Goal: Task Accomplishment & Management: Manage account settings

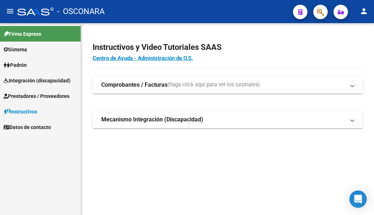
click at [55, 97] on span "Prestadores / Proveedores" at bounding box center [37, 96] width 66 height 8
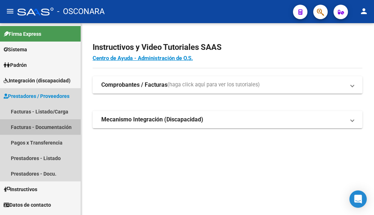
click at [44, 125] on link "Facturas - Documentación" at bounding box center [40, 127] width 81 height 16
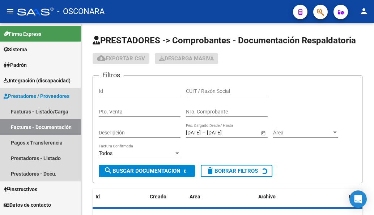
click at [44, 125] on link "Facturas - Documentación" at bounding box center [40, 127] width 81 height 16
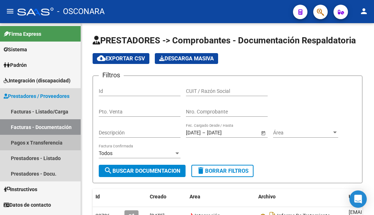
click at [41, 139] on link "Pagos x Transferencia" at bounding box center [40, 143] width 81 height 16
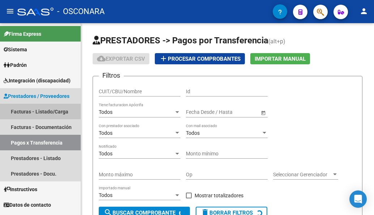
click at [37, 114] on link "Facturas - Listado/Carga" at bounding box center [40, 112] width 81 height 16
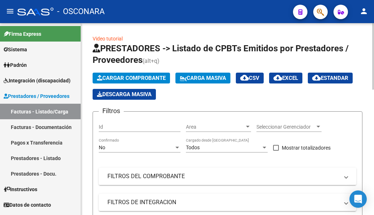
click at [162, 175] on mat-panel-title "FILTROS DEL COMPROBANTE" at bounding box center [222, 176] width 231 height 8
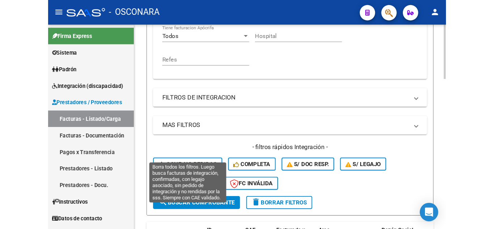
scroll to position [289, 0]
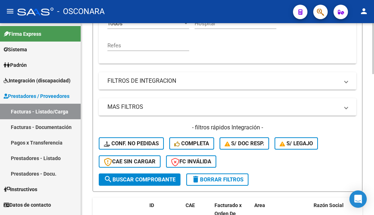
click at [129, 81] on mat-panel-title "FILTROS DE INTEGRACION" at bounding box center [222, 81] width 231 height 8
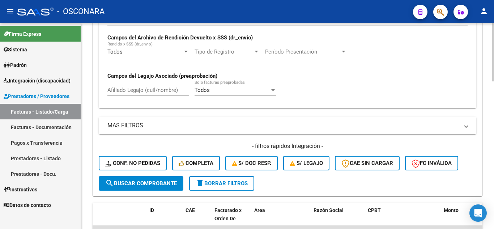
scroll to position [196, 0]
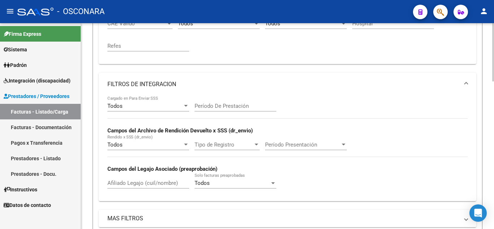
click at [133, 188] on div "Afiliado Legajo (cuil/nombre)" at bounding box center [148, 181] width 82 height 16
click at [131, 183] on input "Afiliado Legajo (cuil/nombre)" at bounding box center [148, 183] width 82 height 7
paste input "27064079226"
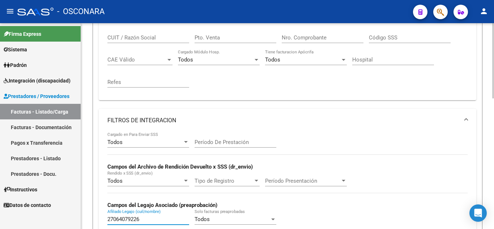
scroll to position [0, 0]
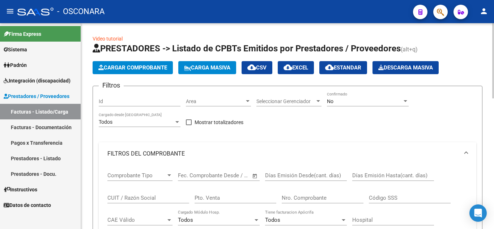
type input "27064079226"
click at [351, 103] on div "No" at bounding box center [364, 101] width 75 height 6
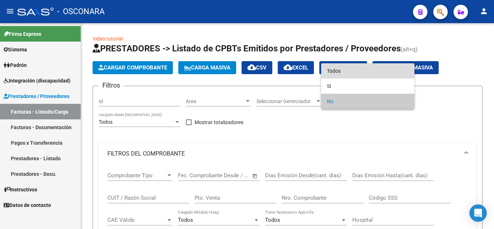
click at [342, 72] on span "Todos" at bounding box center [368, 70] width 82 height 15
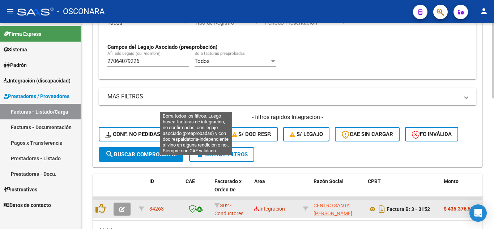
scroll to position [357, 0]
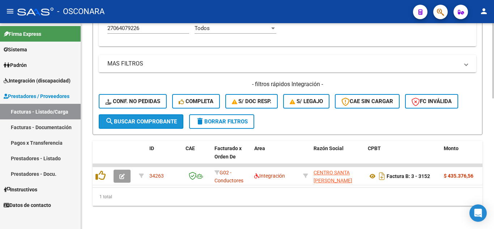
click at [141, 118] on span "search Buscar Comprobante" at bounding box center [141, 121] width 72 height 7
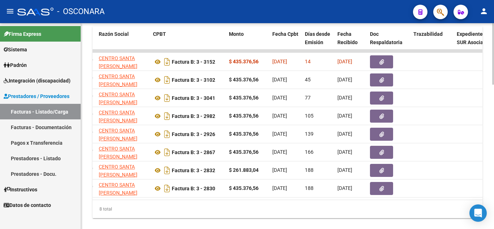
scroll to position [0, 222]
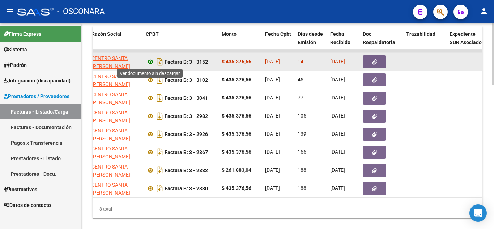
click at [150, 63] on icon at bounding box center [150, 61] width 9 height 9
click at [373, 60] on button "button" at bounding box center [374, 61] width 23 height 13
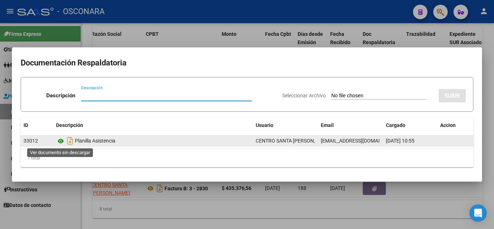
click at [59, 141] on icon at bounding box center [60, 141] width 9 height 9
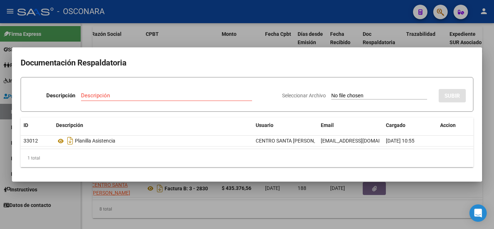
click at [373, 74] on div at bounding box center [247, 114] width 494 height 229
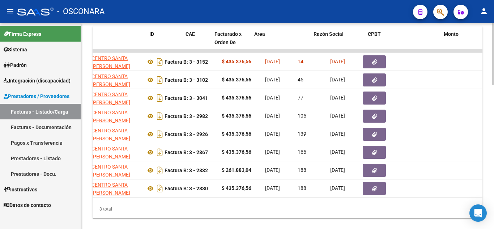
scroll to position [0, 0]
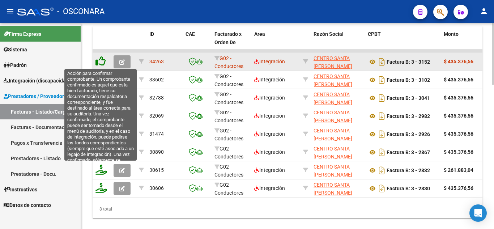
click at [103, 60] on icon at bounding box center [100, 61] width 10 height 10
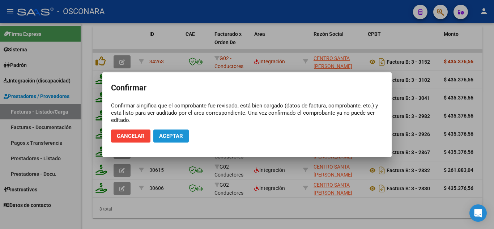
click at [174, 137] on span "Aceptar" at bounding box center [171, 136] width 24 height 7
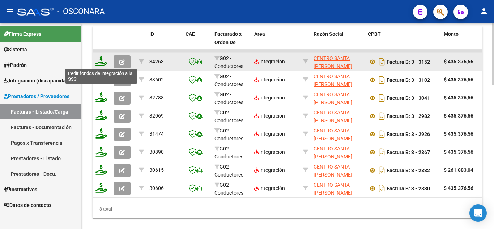
click at [100, 61] on icon at bounding box center [101, 61] width 12 height 10
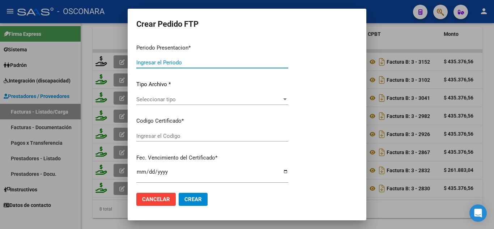
type input "202507"
type input "$ 435.376,56"
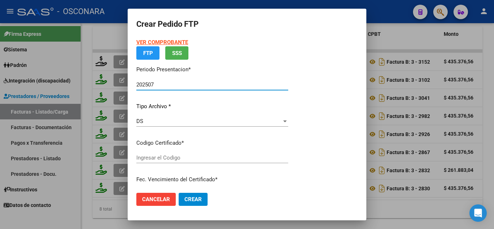
type input "arg01000064079222023111620381116ent532"
type input "2038-11-16"
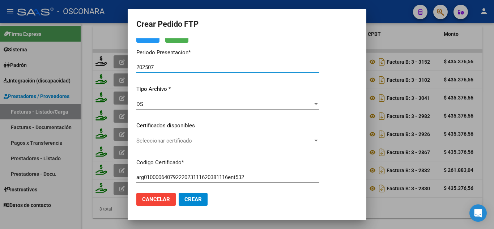
scroll to position [108, 0]
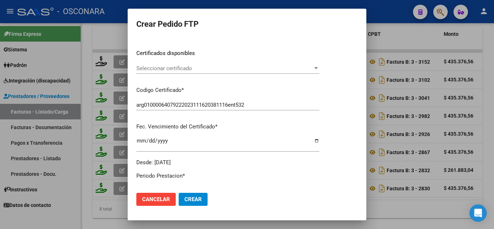
click at [184, 67] on span "Seleccionar certificado" at bounding box center [224, 68] width 176 height 7
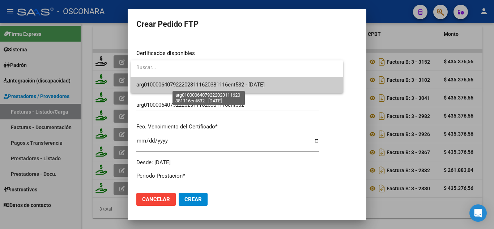
click at [186, 83] on span "arg01000064079222023111620381116ent532 - 2038-11-16" at bounding box center [200, 84] width 128 height 7
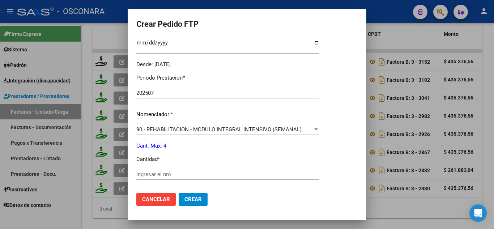
scroll to position [217, 0]
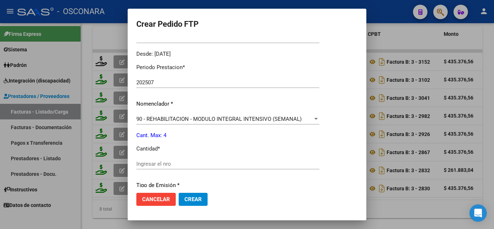
click at [164, 163] on input "Ingresar el nro" at bounding box center [227, 164] width 183 height 7
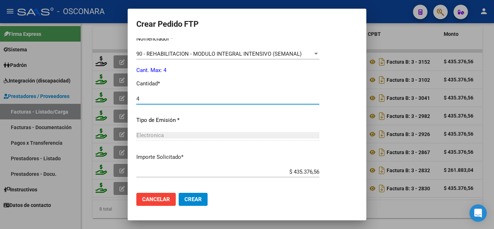
scroll to position [316, 0]
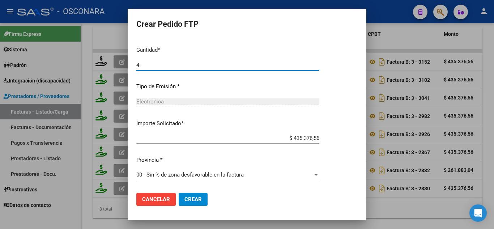
type input "4"
click at [187, 195] on button "Crear" at bounding box center [193, 199] width 29 height 13
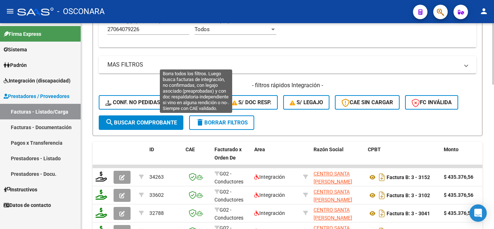
scroll to position [285, 0]
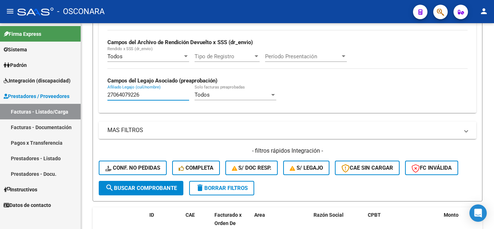
drag, startPoint x: 149, startPoint y: 94, endPoint x: 0, endPoint y: 85, distance: 149.6
click at [0, 85] on mat-sidenav-container "Firma Express Sistema Usuarios Todos los Usuarios Padrón Análisis Afiliado Inte…" at bounding box center [247, 126] width 494 height 206
paste input "20291607358"
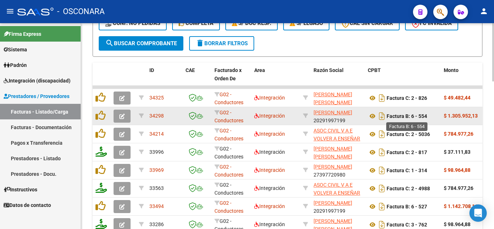
scroll to position [465, 0]
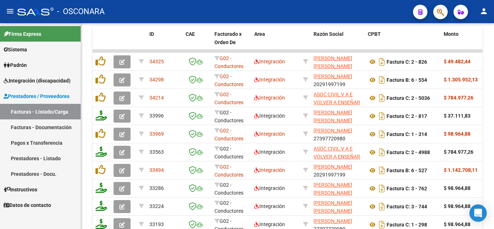
type input "20291607358"
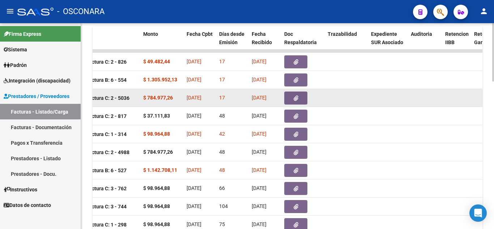
click at [296, 97] on icon "button" at bounding box center [296, 97] width 5 height 5
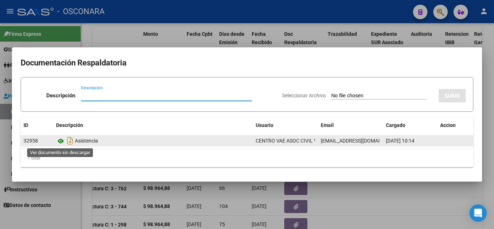
click at [62, 140] on icon at bounding box center [60, 141] width 9 height 9
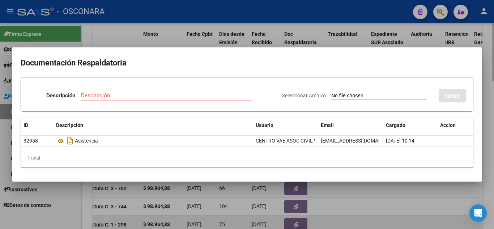
drag, startPoint x: 373, startPoint y: 206, endPoint x: 325, endPoint y: 222, distance: 50.4
click at [373, 204] on div at bounding box center [247, 114] width 494 height 229
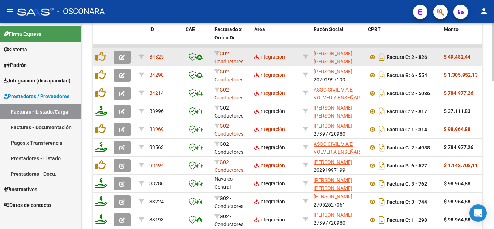
scroll to position [447, 0]
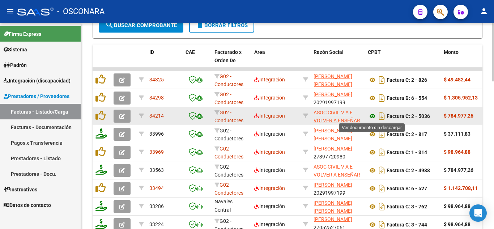
click at [371, 116] on icon at bounding box center [372, 116] width 9 height 9
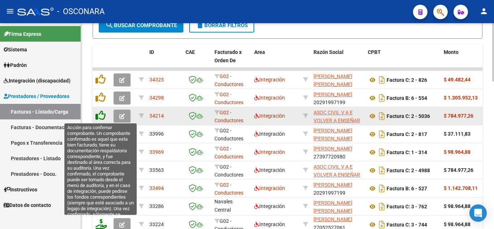
click at [103, 118] on icon at bounding box center [100, 115] width 10 height 10
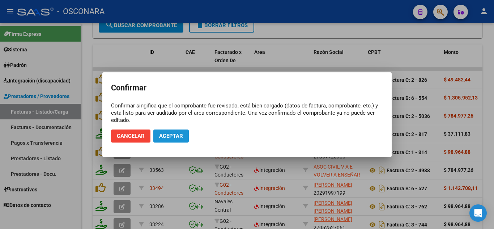
click at [170, 132] on button "Aceptar" at bounding box center [170, 135] width 35 height 13
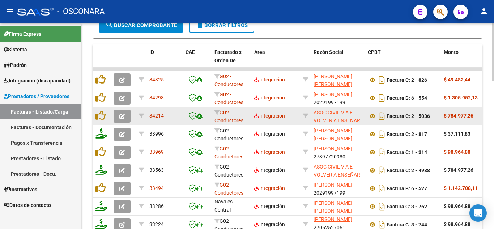
scroll to position [448, 0]
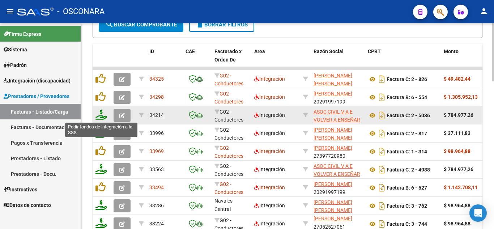
click at [101, 116] on icon at bounding box center [101, 115] width 12 height 10
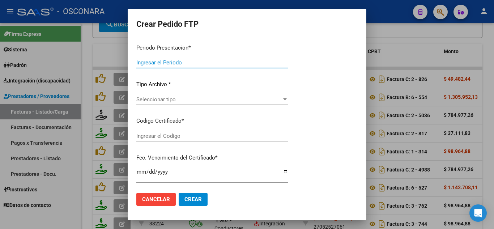
type input "202507"
type input "$ 784.977,26"
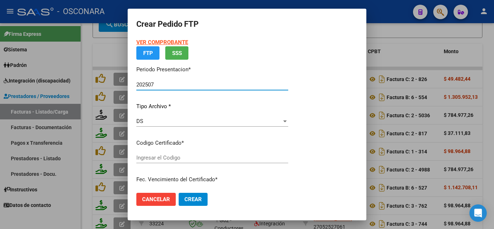
type input "ARG020000291607352022090920320909BS413"
type input "2032-09-09"
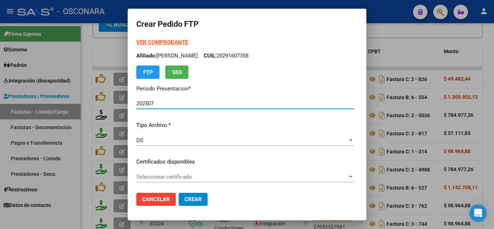
scroll to position [36, 0]
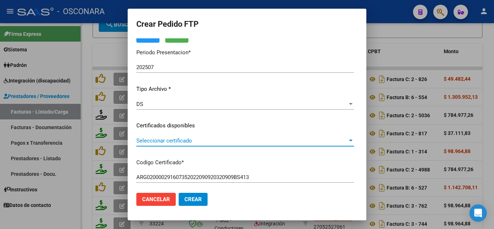
click at [221, 141] on span "Seleccionar certificado" at bounding box center [241, 140] width 211 height 7
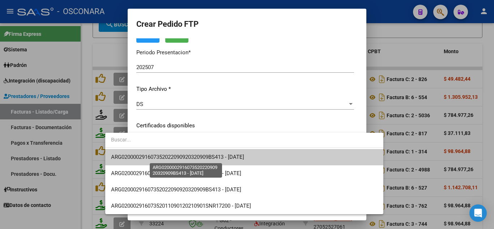
click at [223, 158] on span "ARG020000291607352022090920320909BS413 - 2032-09-09" at bounding box center [177, 157] width 133 height 7
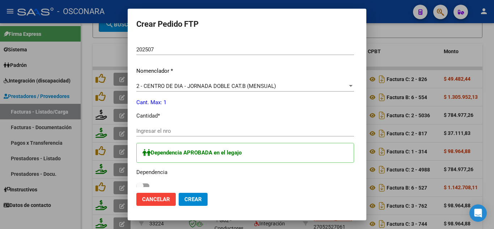
scroll to position [253, 0]
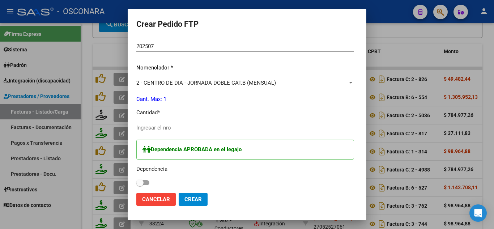
click at [150, 130] on input "Ingresar el nro" at bounding box center [245, 127] width 218 height 7
type input "1"
click at [184, 196] on span "Crear" at bounding box center [192, 199] width 17 height 7
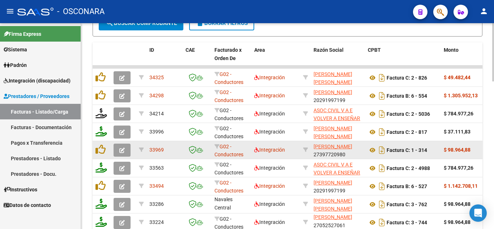
scroll to position [470, 0]
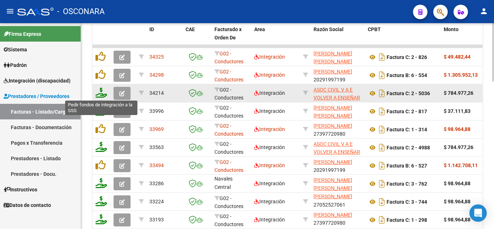
click at [100, 94] on icon at bounding box center [101, 92] width 12 height 10
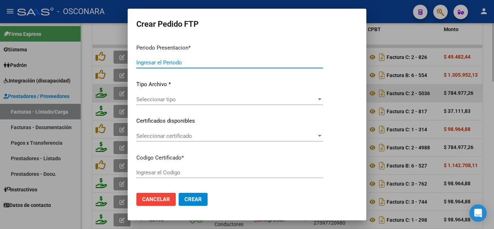
type input "202507"
type input "$ 784.977,26"
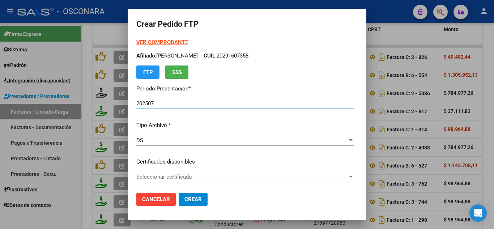
type input "ARG020000291607352022090920320909BS413"
type input "2032-09-09"
click at [373, 31] on div at bounding box center [247, 114] width 494 height 229
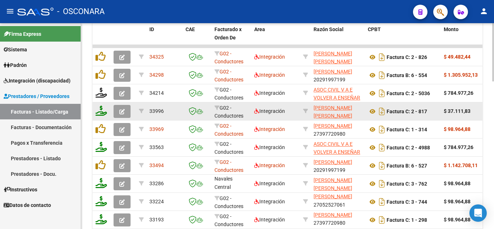
click at [124, 111] on icon "button" at bounding box center [121, 111] width 5 height 5
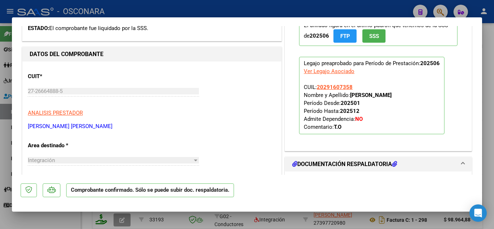
scroll to position [0, 0]
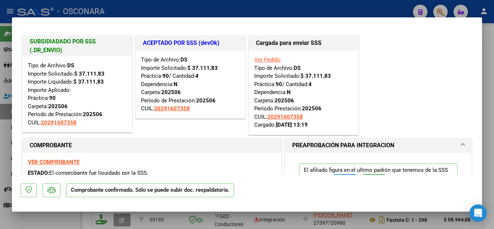
click at [373, 31] on div at bounding box center [247, 114] width 494 height 229
type input "$ 0,00"
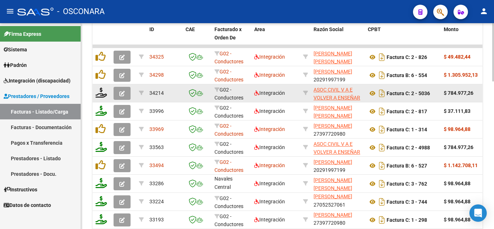
drag, startPoint x: 168, startPoint y: 91, endPoint x: 147, endPoint y: 95, distance: 21.7
click at [147, 95] on datatable-body-cell "34214" at bounding box center [164, 93] width 36 height 18
copy span "34214"
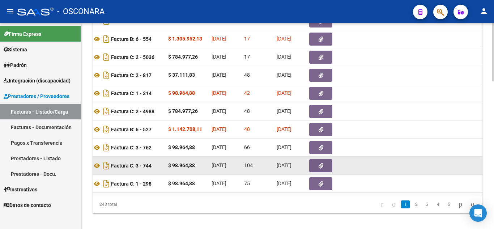
scroll to position [0, 277]
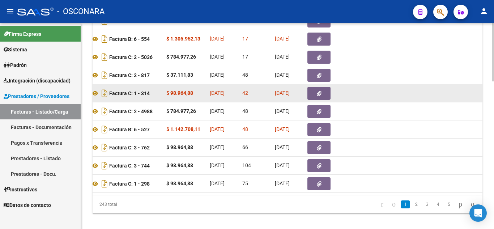
click at [315, 94] on button "button" at bounding box center [318, 93] width 23 height 13
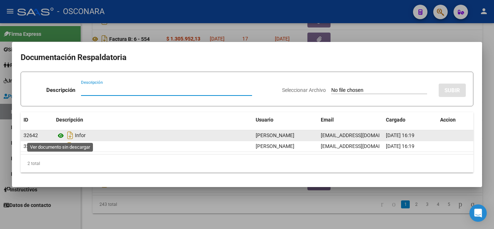
click at [60, 135] on icon at bounding box center [60, 135] width 9 height 9
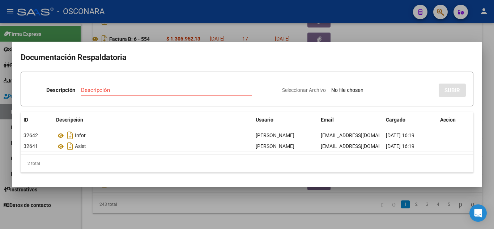
click at [373, 119] on div at bounding box center [247, 114] width 494 height 229
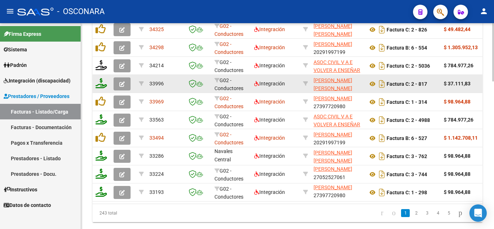
scroll to position [447, 0]
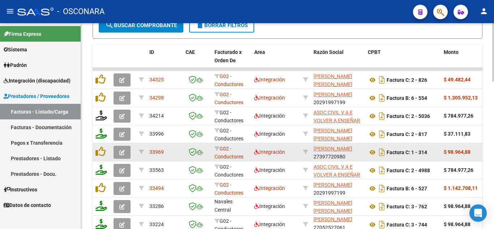
click at [123, 152] on icon "button" at bounding box center [121, 152] width 5 height 5
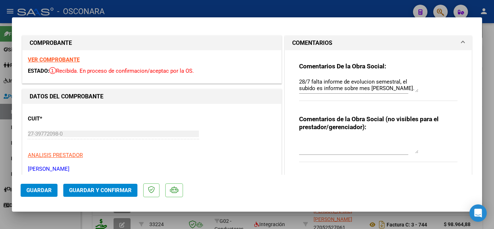
click at [373, 90] on textarea "28/7 falta informe de evolucion semestral, el subido es informe sobre mes Junio…" at bounding box center [358, 85] width 119 height 14
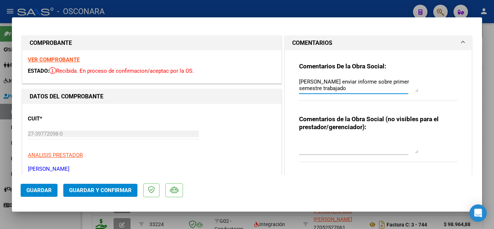
click at [325, 92] on textarea "28/7 falta informe de evolucion semestral, el subido es informe sobre mes Junio…" at bounding box center [358, 85] width 119 height 14
type textarea "28/7 falta informe de evolucion semestral, el subido es informe sobre mes Junio…"
drag, startPoint x: 48, startPoint y: 189, endPoint x: 42, endPoint y: 197, distance: 10.0
click at [48, 189] on span "Guardar" at bounding box center [38, 190] width 25 height 7
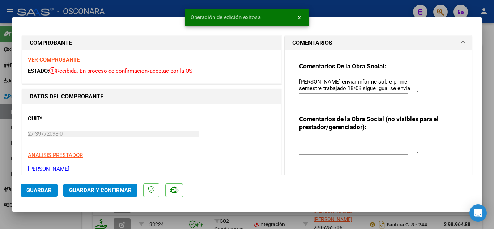
click at [373, 41] on div at bounding box center [247, 114] width 494 height 229
type input "$ 0,00"
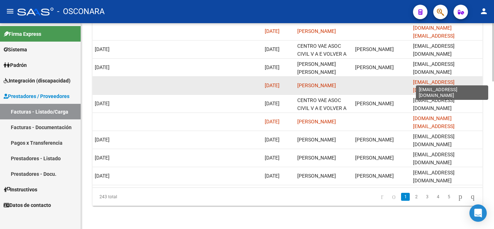
scroll to position [0, 17]
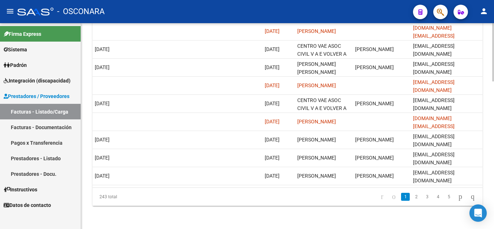
drag, startPoint x: 412, startPoint y: 77, endPoint x: 484, endPoint y: 80, distance: 72.3
copy datatable-scroller "guadalupepereira1996@hotmail.com 33563 G02 - Conductores Navales Central Integr…"
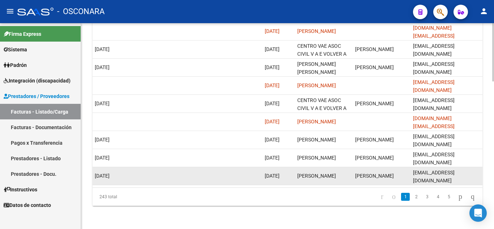
click at [229, 167] on datatable-body-cell at bounding box center [206, 176] width 54 height 18
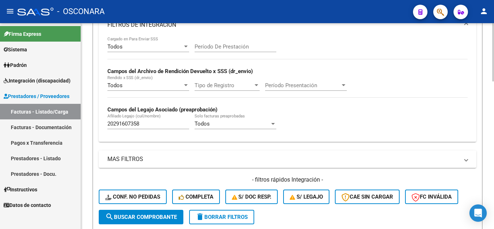
scroll to position [194, 0]
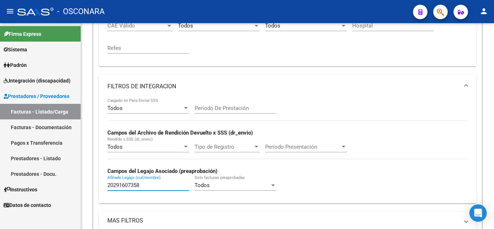
drag, startPoint x: 144, startPoint y: 182, endPoint x: 61, endPoint y: 172, distance: 83.1
click at [61, 172] on mat-sidenav-container "Firma Express Sistema Usuarios Todos los Usuarios Padrón Análisis Afiliado Inte…" at bounding box center [247, 126] width 494 height 206
paste input "20433896220"
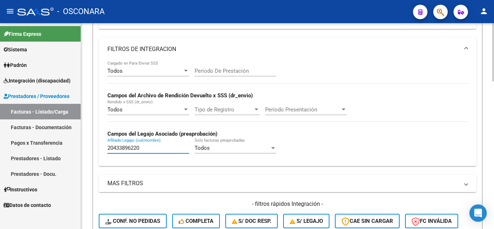
scroll to position [266, 0]
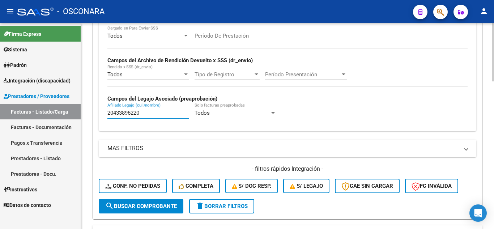
type input "20433896220"
click at [151, 205] on span "search Buscar Comprobante" at bounding box center [141, 206] width 72 height 7
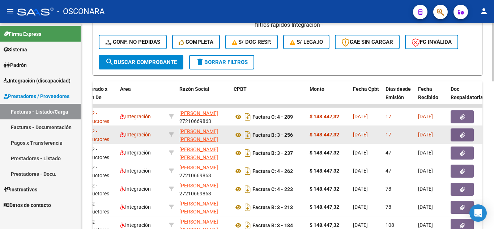
scroll to position [411, 0]
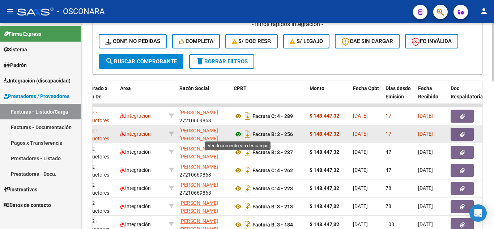
click at [239, 134] on icon at bounding box center [238, 134] width 9 height 9
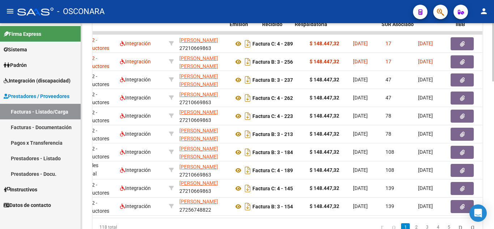
scroll to position [0, 290]
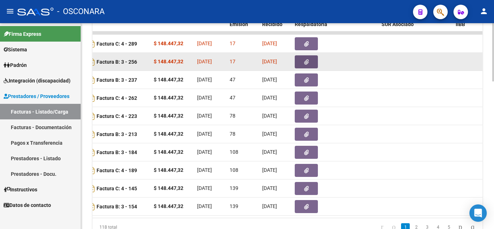
click at [301, 62] on button "button" at bounding box center [306, 61] width 23 height 13
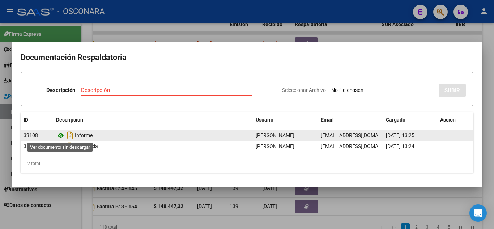
click at [63, 137] on icon at bounding box center [60, 135] width 9 height 9
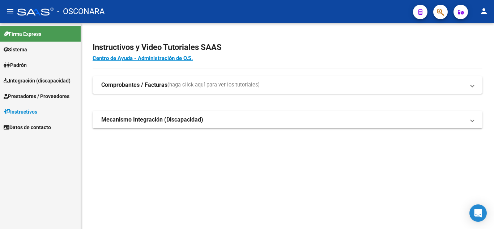
click at [29, 80] on span "Integración (discapacidad)" at bounding box center [37, 81] width 67 height 8
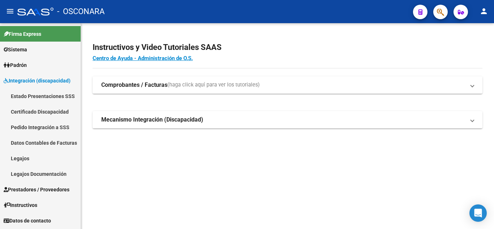
click at [34, 159] on link "Legajos" at bounding box center [40, 158] width 81 height 16
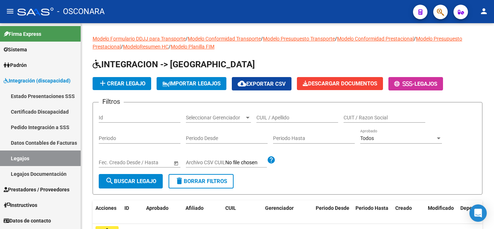
click at [30, 144] on link "Datos Contables de Facturas" at bounding box center [40, 143] width 81 height 16
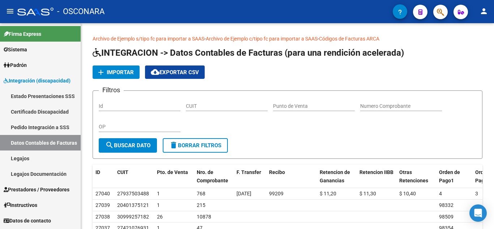
click at [49, 200] on link "Instructivos" at bounding box center [40, 205] width 81 height 16
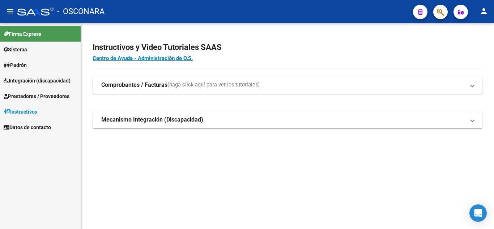
click at [39, 78] on span "Integración (discapacidad)" at bounding box center [37, 81] width 67 height 8
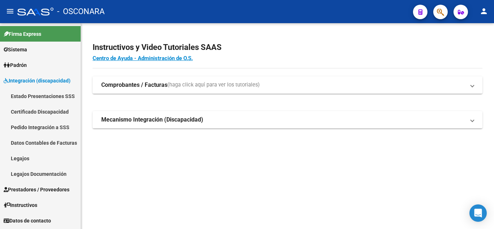
click at [40, 186] on span "Prestadores / Proveedores" at bounding box center [37, 189] width 66 height 8
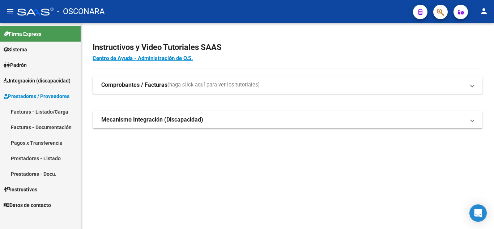
click at [45, 158] on link "Prestadores - Listado" at bounding box center [40, 158] width 81 height 16
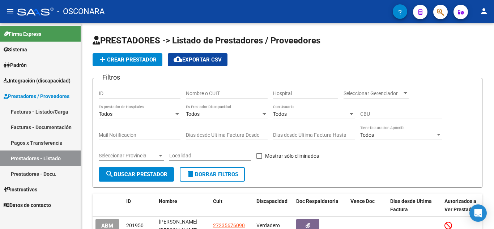
click at [38, 141] on link "Pagos x Transferencia" at bounding box center [40, 143] width 81 height 16
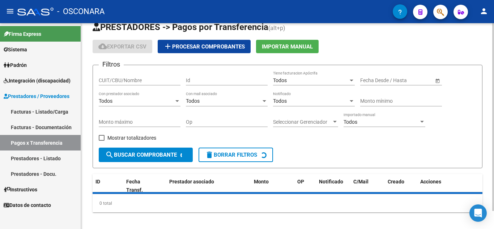
scroll to position [20, 0]
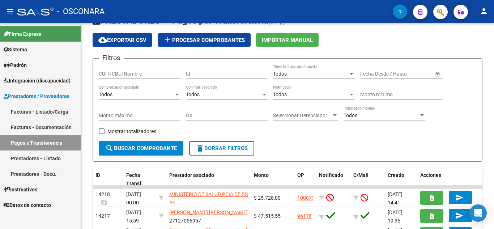
click at [35, 129] on link "Facturas - Documentación" at bounding box center [40, 127] width 81 height 16
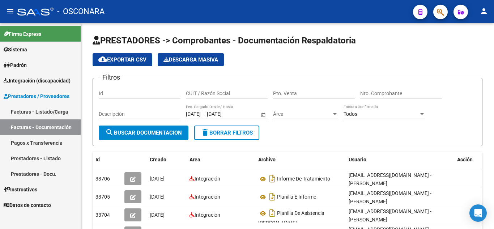
click at [37, 108] on link "Facturas - Listado/Carga" at bounding box center [40, 112] width 81 height 16
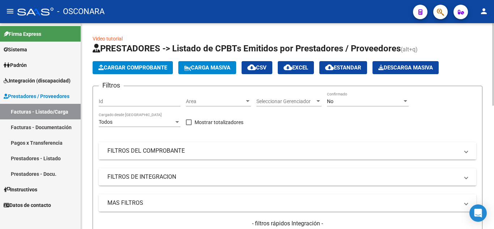
click at [157, 151] on mat-panel-title "FILTROS DEL COMPROBANTE" at bounding box center [282, 151] width 351 height 8
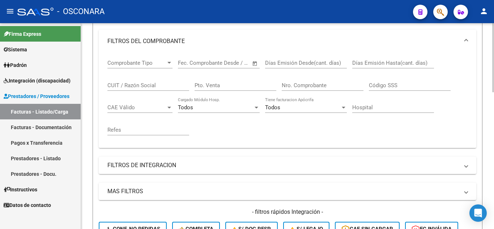
scroll to position [145, 0]
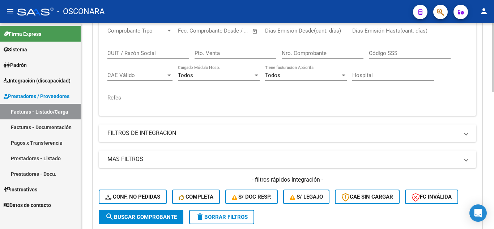
click at [137, 134] on mat-panel-title "FILTROS DE INTEGRACION" at bounding box center [282, 133] width 351 height 8
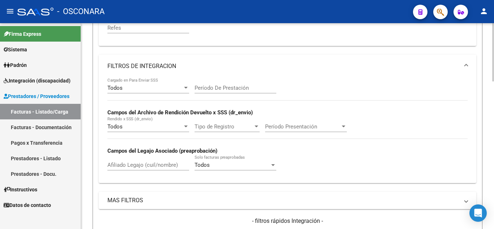
scroll to position [217, 0]
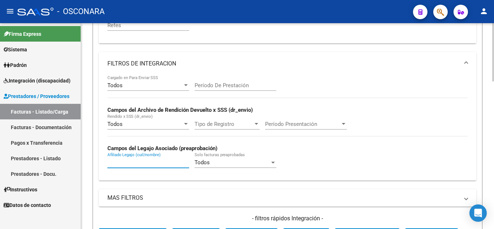
click at [120, 161] on input "Afiliado Legajo (cuil/nombre)" at bounding box center [148, 162] width 82 height 7
paste input "20433896220"
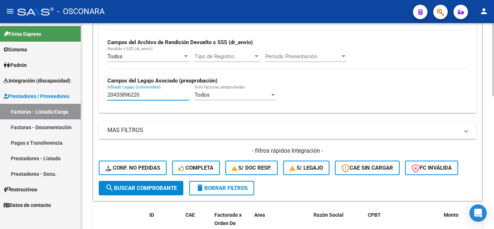
scroll to position [289, 0]
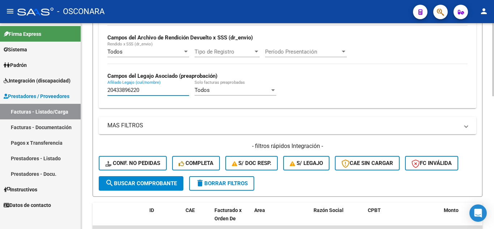
type input "20433896220"
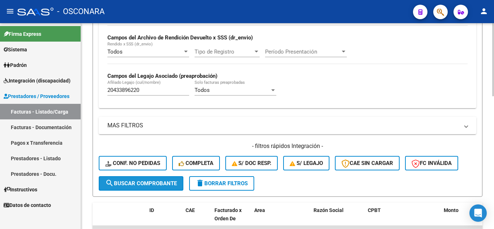
click at [120, 183] on span "search Buscar Comprobante" at bounding box center [141, 183] width 72 height 7
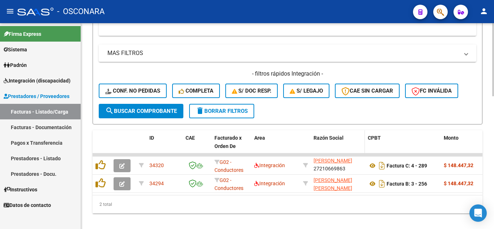
scroll to position [9, 0]
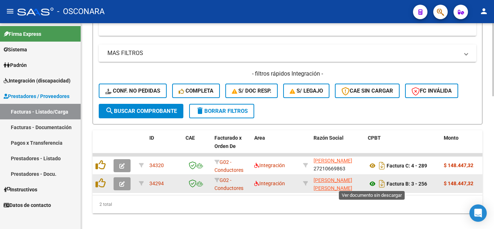
click at [374, 183] on icon at bounding box center [372, 183] width 9 height 9
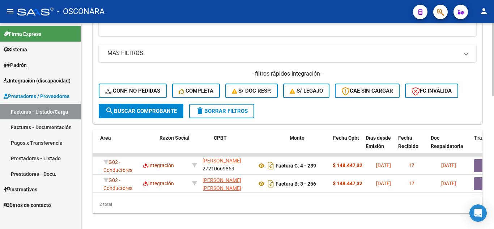
scroll to position [0, 0]
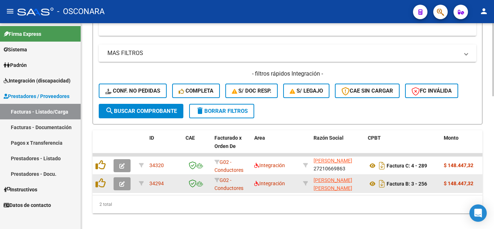
click at [122, 184] on icon "button" at bounding box center [121, 183] width 5 height 5
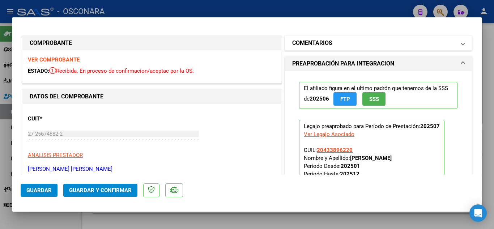
click at [323, 46] on h1 "COMENTARIOS" at bounding box center [312, 43] width 40 height 9
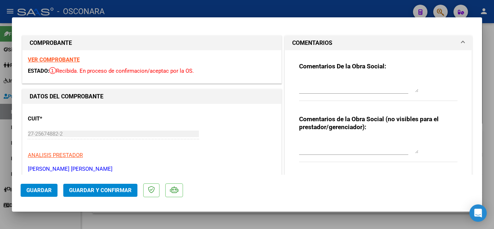
click at [311, 85] on textarea at bounding box center [358, 85] width 119 height 14
type textarea "1"
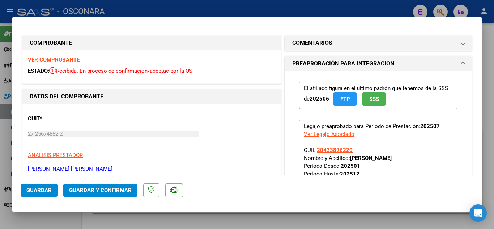
click at [358, 11] on div at bounding box center [247, 114] width 494 height 229
type input "$ 0,00"
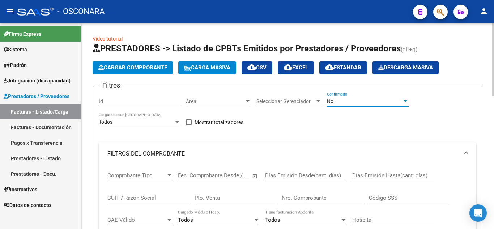
click at [358, 101] on div "No" at bounding box center [364, 101] width 75 height 6
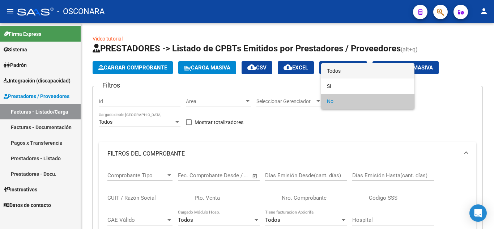
click at [343, 70] on span "Todos" at bounding box center [368, 70] width 82 height 15
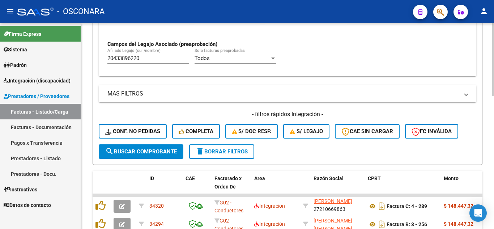
scroll to position [325, 0]
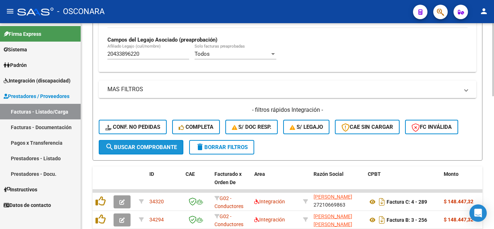
click at [126, 144] on button "search Buscar Comprobante" at bounding box center [141, 147] width 85 height 14
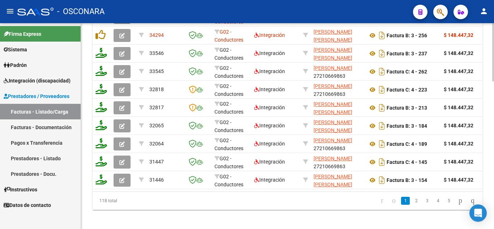
scroll to position [520, 0]
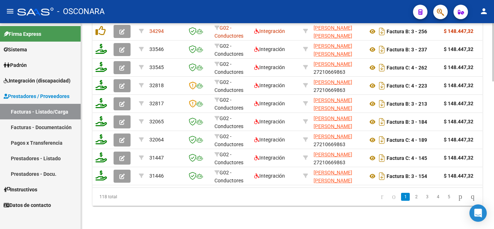
drag, startPoint x: 163, startPoint y: 188, endPoint x: 226, endPoint y: 186, distance: 62.9
click at [231, 186] on div "ID CAE Facturado x Orden De Area Razón Social CPBT Monto Fecha Cpbt Días desde …" at bounding box center [288, 92] width 390 height 228
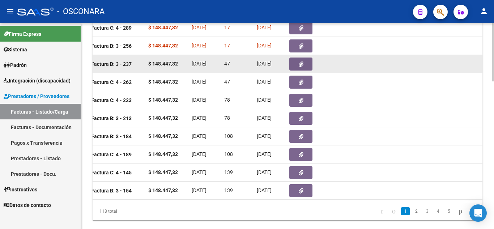
scroll to position [483, 0]
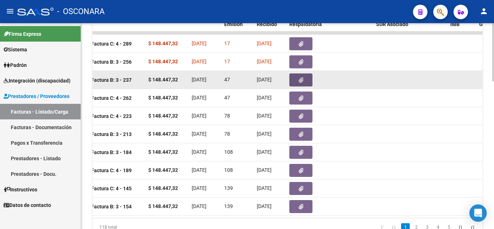
click at [297, 81] on button "button" at bounding box center [300, 79] width 23 height 13
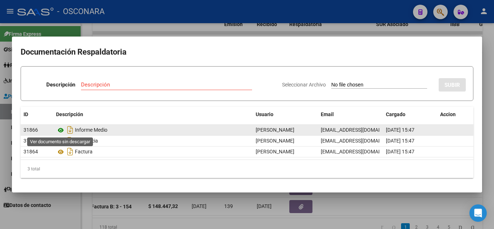
click at [62, 128] on icon at bounding box center [60, 130] width 9 height 9
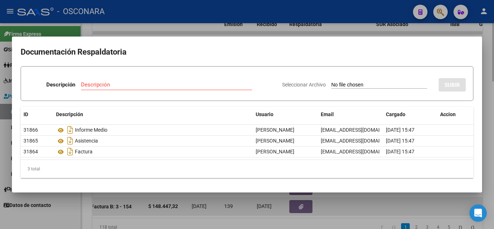
click at [393, 207] on div at bounding box center [247, 114] width 494 height 229
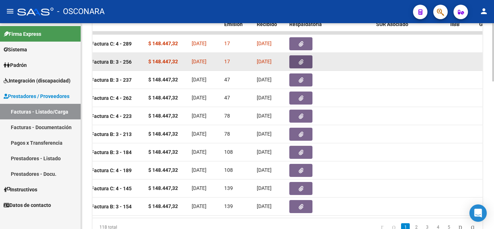
click at [306, 62] on button "button" at bounding box center [300, 61] width 23 height 13
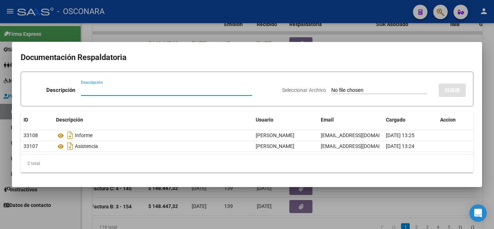
click at [418, 212] on div at bounding box center [247, 114] width 494 height 229
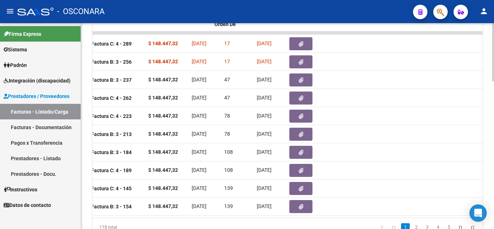
scroll to position [0, 0]
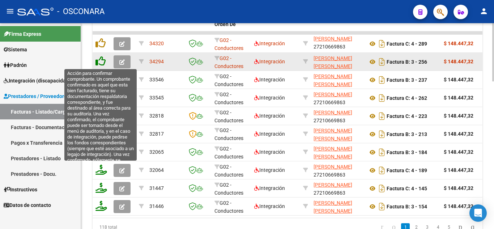
click at [101, 61] on icon at bounding box center [100, 61] width 10 height 10
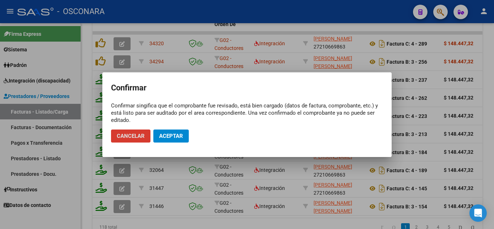
click at [179, 136] on span "Aceptar" at bounding box center [171, 136] width 24 height 7
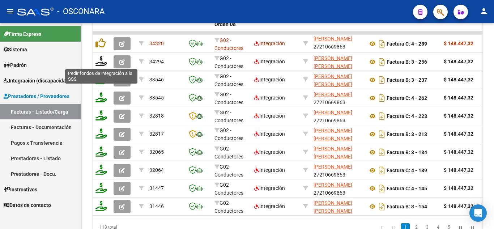
click at [102, 65] on icon at bounding box center [101, 61] width 12 height 10
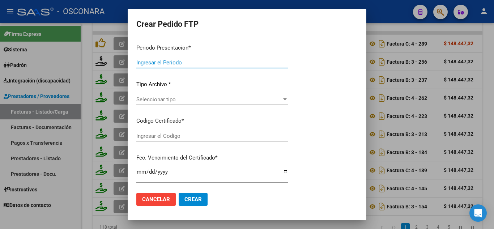
type input "202507"
type input "$ 148.447,32"
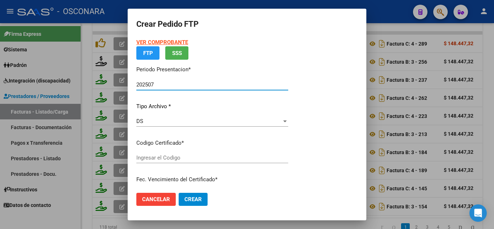
type input "arg02000433896222021012820260128bs370"
type input "[DATE]"
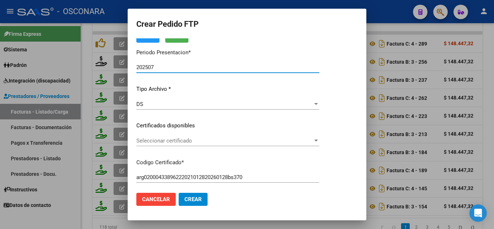
scroll to position [72, 0]
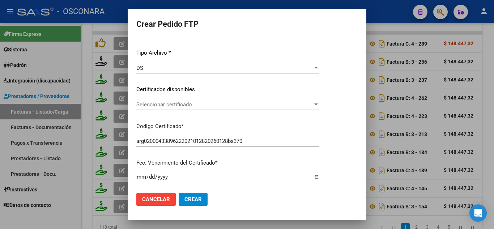
click at [169, 108] on div "Seleccionar certificado Seleccionar certificado" at bounding box center [227, 104] width 183 height 11
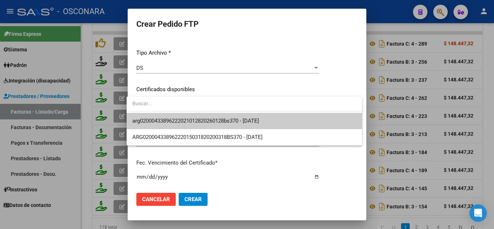
click at [170, 117] on span "arg02000433896222021012820260128bs370 - [DATE]" at bounding box center [244, 121] width 224 height 16
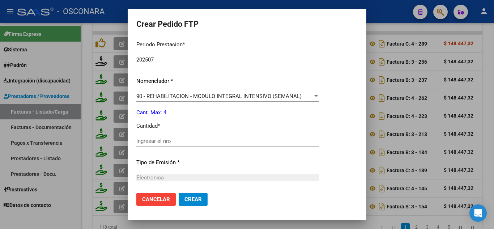
scroll to position [253, 0]
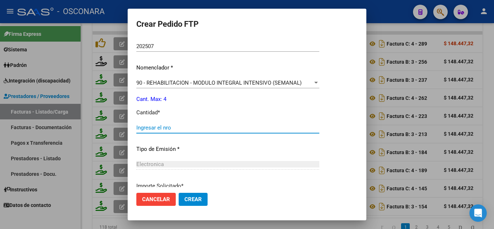
click at [150, 130] on input "Ingresar el nro" at bounding box center [227, 127] width 183 height 7
type input "4"
click at [193, 203] on button "Crear" at bounding box center [193, 199] width 29 height 13
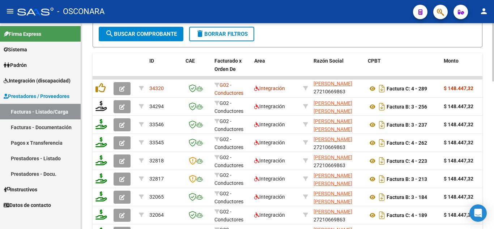
scroll to position [339, 0]
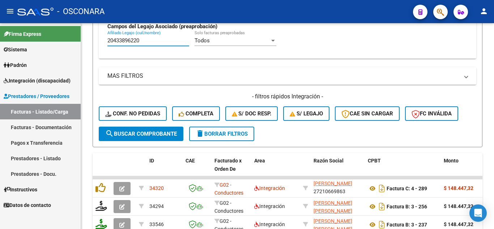
drag, startPoint x: 145, startPoint y: 37, endPoint x: 0, endPoint y: 37, distance: 145.0
click at [0, 37] on mat-sidenav-container "Firma Express Sistema Usuarios Todos los Usuarios Padrón Análisis Afiliado Inte…" at bounding box center [247, 126] width 494 height 206
paste input "27046049883"
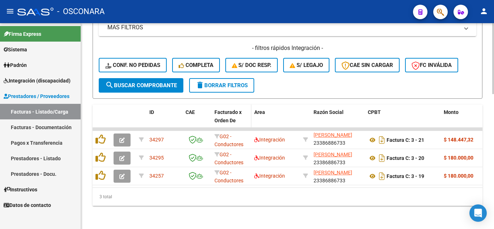
scroll to position [393, 0]
type input "27046049883"
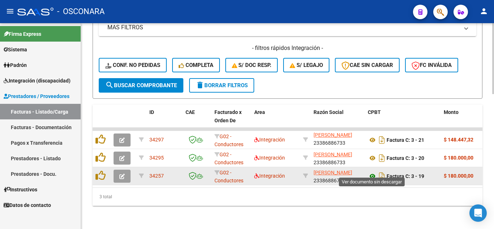
click at [374, 172] on icon at bounding box center [372, 176] width 9 height 9
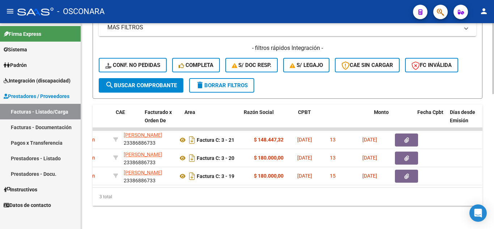
scroll to position [0, 0]
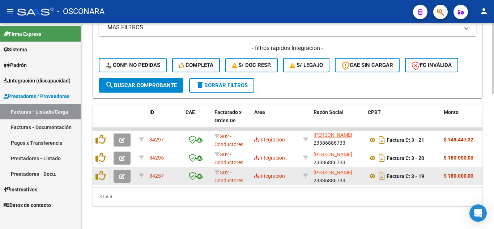
click at [123, 174] on icon "button" at bounding box center [121, 176] width 5 height 5
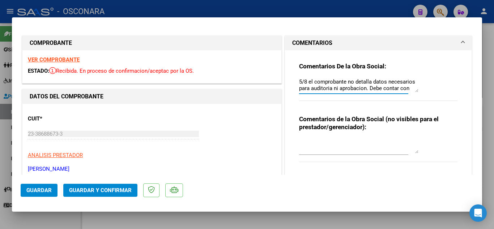
drag, startPoint x: 404, startPoint y: 87, endPoint x: 273, endPoint y: 56, distance: 134.0
click at [403, 90] on textarea "5/8 el comprobante no detalla datos necesarios para auditoria ni aprobacion. De…" at bounding box center [358, 85] width 119 height 14
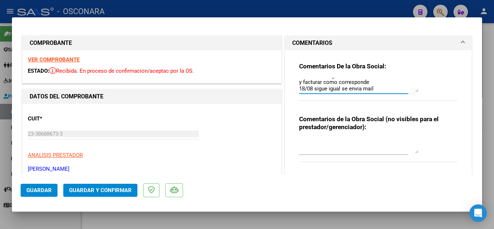
type textarea "5/8 el comprobante no detalla datos necesarios para auditoria ni aprobacion. De…"
click at [36, 189] on span "Guardar" at bounding box center [38, 190] width 25 height 7
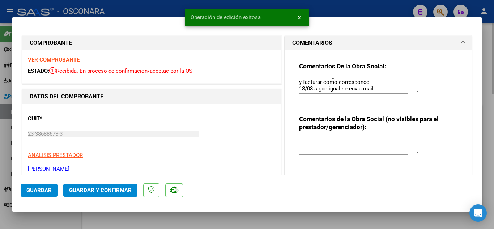
click at [491, 39] on div at bounding box center [247, 114] width 494 height 229
type input "$ 0,00"
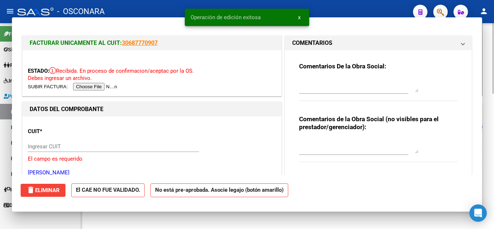
scroll to position [0, 0]
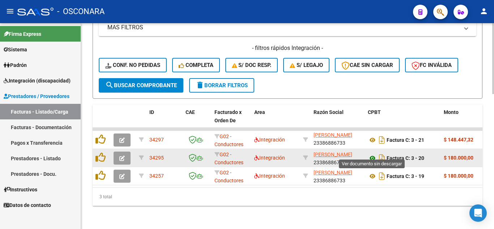
click at [373, 154] on icon at bounding box center [372, 158] width 9 height 9
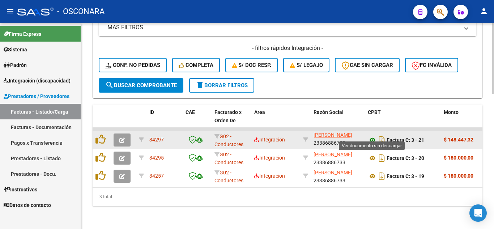
click at [373, 136] on icon at bounding box center [372, 140] width 9 height 9
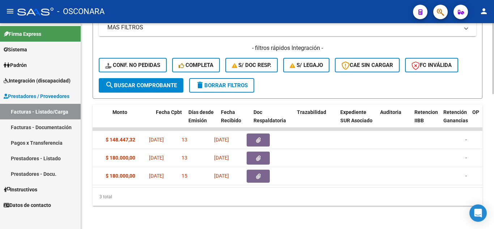
scroll to position [0, 328]
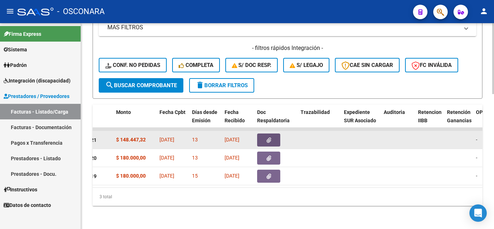
click at [266, 137] on icon "button" at bounding box center [268, 139] width 5 height 5
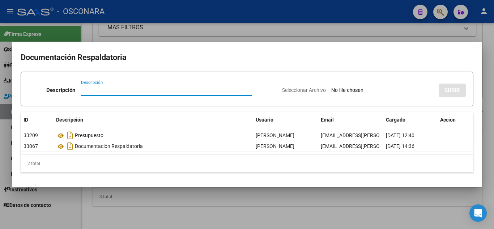
click at [308, 195] on div at bounding box center [247, 114] width 494 height 229
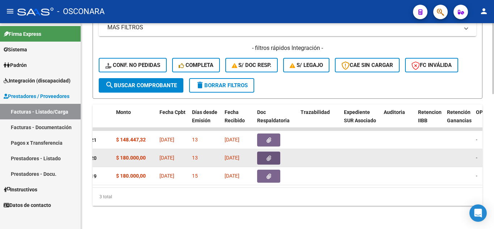
click at [268, 155] on icon "button" at bounding box center [268, 157] width 5 height 5
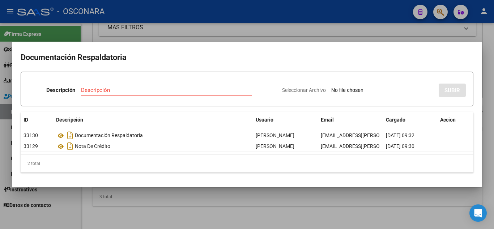
click at [228, 195] on div at bounding box center [247, 114] width 494 height 229
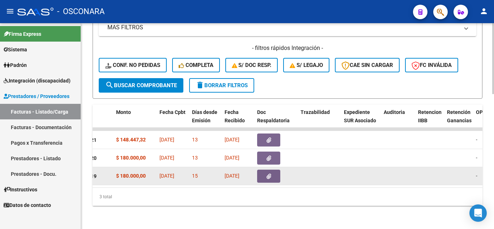
click at [264, 171] on button "button" at bounding box center [268, 176] width 23 height 13
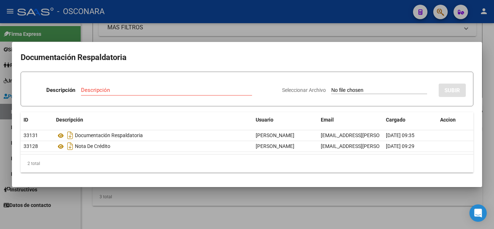
click at [213, 191] on div at bounding box center [247, 114] width 494 height 229
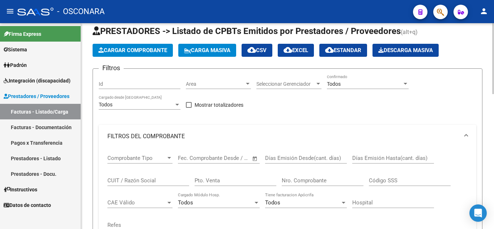
scroll to position [0, 0]
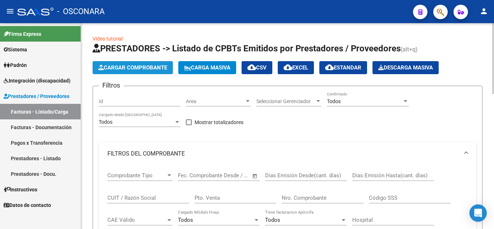
click at [154, 63] on button "Cargar Comprobante" at bounding box center [133, 67] width 80 height 13
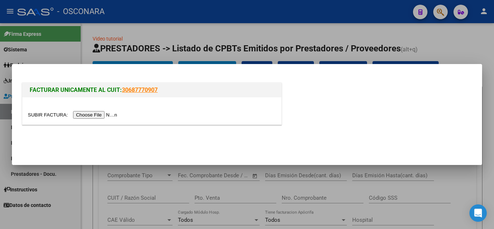
click at [102, 115] on input "file" at bounding box center [73, 115] width 91 height 8
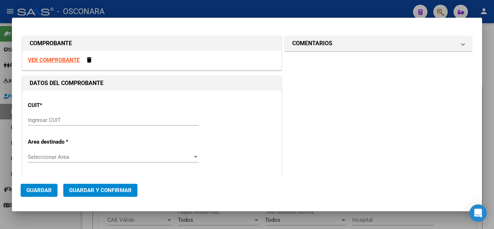
click at [293, 7] on div at bounding box center [247, 114] width 494 height 229
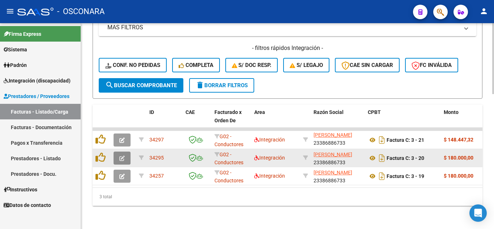
click at [124, 155] on icon "button" at bounding box center [121, 157] width 5 height 5
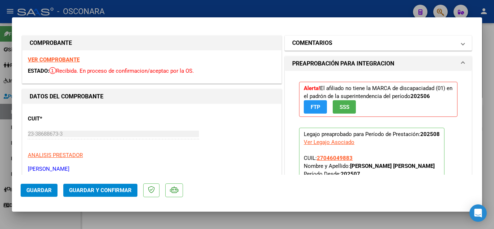
click at [332, 47] on mat-panel-title "COMENTARIOS" at bounding box center [373, 43] width 163 height 9
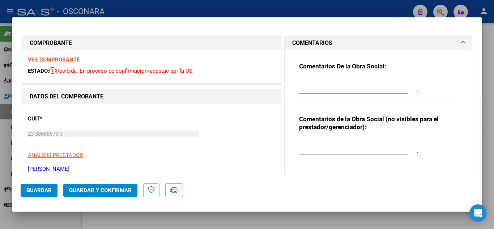
click at [304, 85] on textarea at bounding box center [358, 85] width 119 height 14
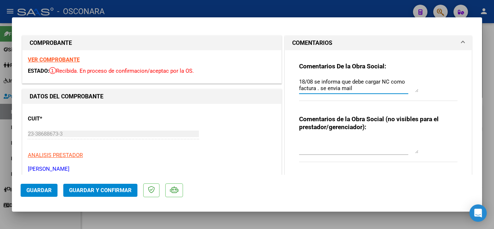
type textarea "18/08 se informa que debe cargar NC como factura . se envia mail"
click at [39, 190] on span "Guardar" at bounding box center [38, 190] width 25 height 7
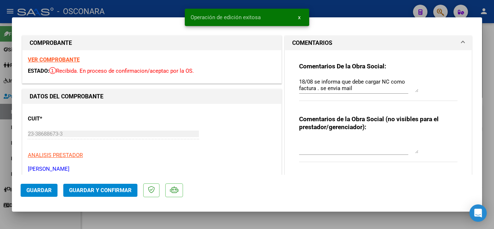
click at [201, 219] on div at bounding box center [247, 114] width 494 height 229
type input "$ 0,00"
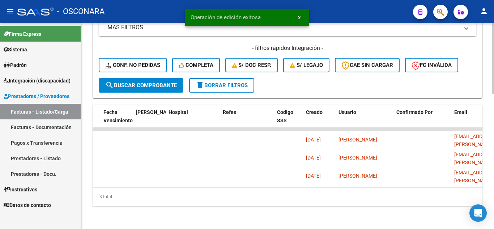
scroll to position [0, 1474]
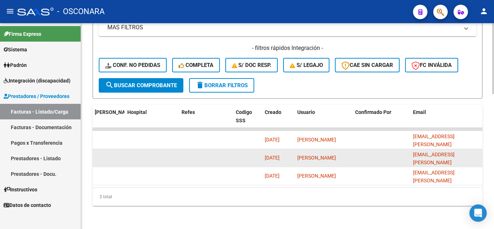
drag, startPoint x: 414, startPoint y: 153, endPoint x: 472, endPoint y: 151, distance: 58.3
click at [454, 151] on span "[EMAIL_ADDRESS][PERSON_NAME][DOMAIN_NAME]" at bounding box center [434, 162] width 42 height 22
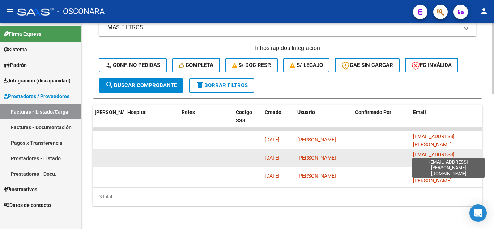
copy span "[EMAIL_ADDRESS][PERSON_NAME][DOMAIN_NAME]"
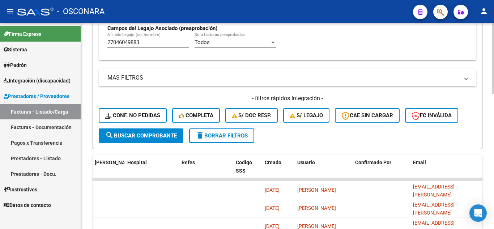
scroll to position [248, 0]
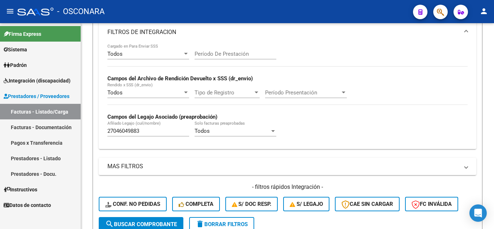
drag, startPoint x: 146, startPoint y: 131, endPoint x: 0, endPoint y: 121, distance: 146.7
click at [0, 121] on mat-sidenav-container "Firma Express Sistema Usuarios Todos los Usuarios Padrón Análisis Afiliado Inte…" at bounding box center [247, 126] width 494 height 206
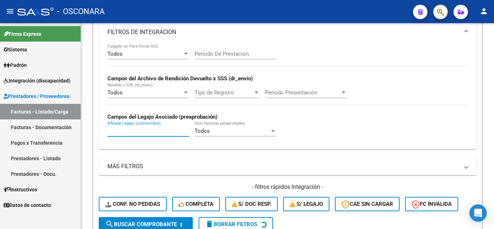
paste input "text"
paste input "20472174534"
type input "20472174534"
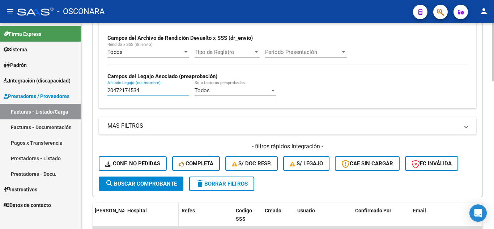
scroll to position [321, 0]
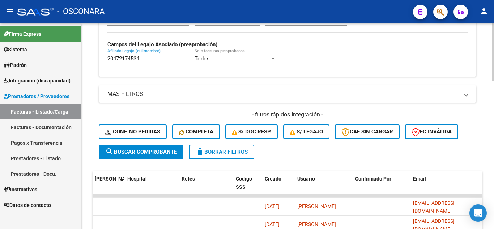
click at [149, 151] on span "search Buscar Comprobante" at bounding box center [141, 152] width 72 height 7
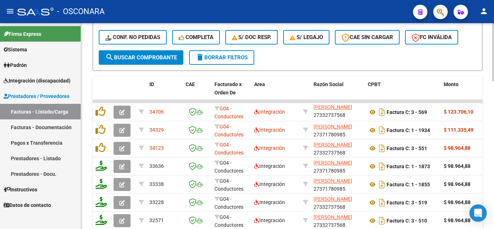
scroll to position [411, 0]
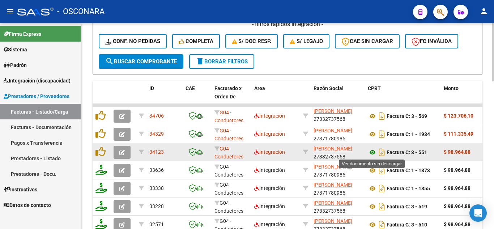
click at [370, 150] on icon at bounding box center [372, 152] width 9 height 9
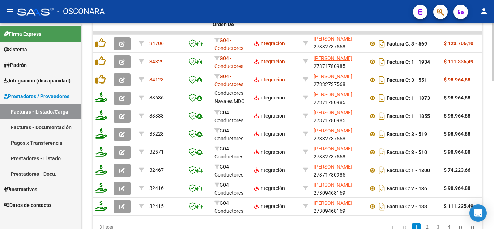
scroll to position [0, 159]
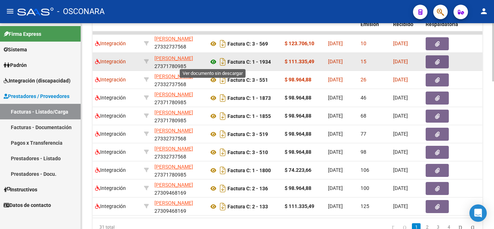
click at [213, 63] on icon at bounding box center [213, 61] width 9 height 9
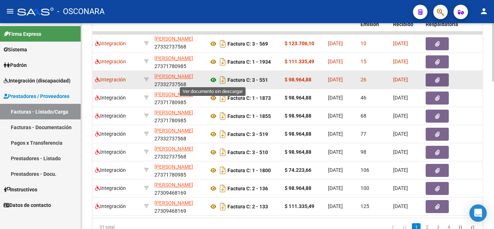
click at [213, 78] on icon at bounding box center [213, 80] width 9 height 9
click at [434, 81] on button "button" at bounding box center [437, 79] width 23 height 13
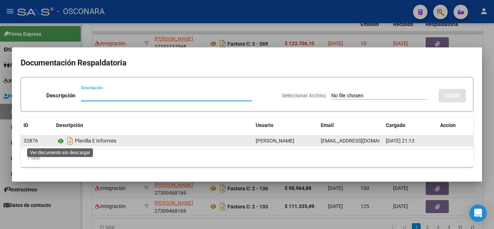
click at [61, 141] on icon at bounding box center [60, 141] width 9 height 9
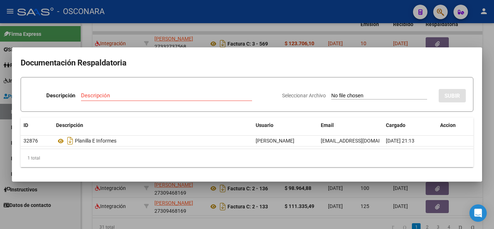
click at [392, 218] on div at bounding box center [247, 114] width 494 height 229
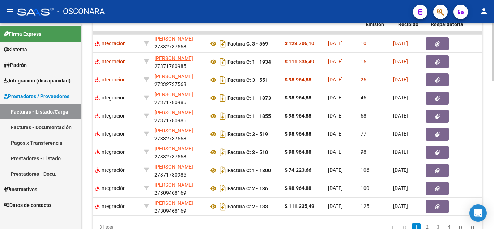
scroll to position [0, 0]
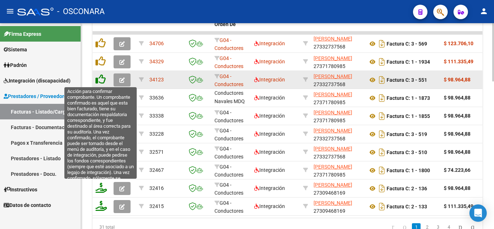
click at [100, 80] on icon at bounding box center [100, 79] width 10 height 10
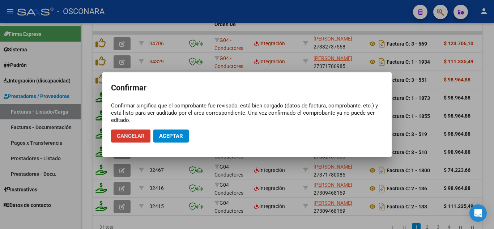
click at [170, 138] on span "Aceptar" at bounding box center [171, 136] width 24 height 7
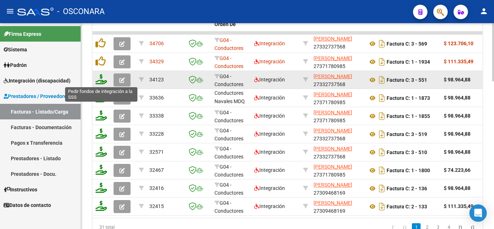
click at [101, 80] on icon at bounding box center [101, 79] width 12 height 10
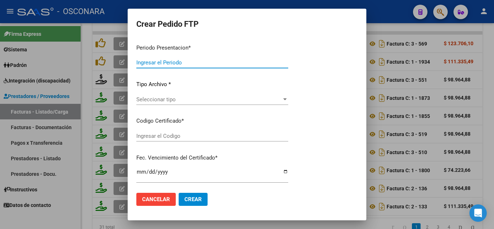
type input "202507"
type input "202506"
type input "$ 98.964,88"
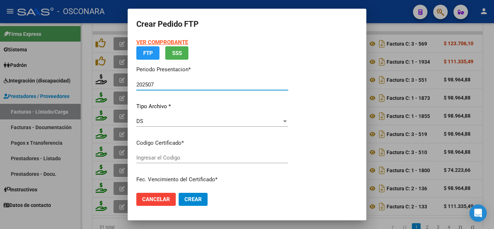
type input "ARG02000472174532023062120330621BS AS389"
type input "[DATE]"
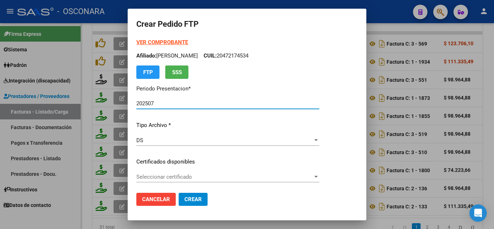
click at [177, 178] on span "Seleccionar certificado" at bounding box center [224, 177] width 176 height 7
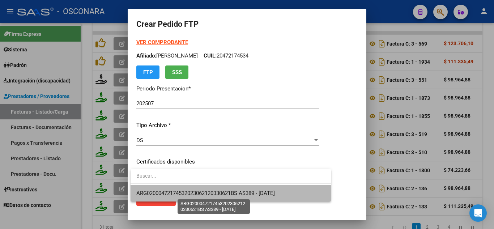
click at [178, 196] on span "ARG02000472174532023062120330621BS AS389 - [DATE]" at bounding box center [230, 193] width 189 height 16
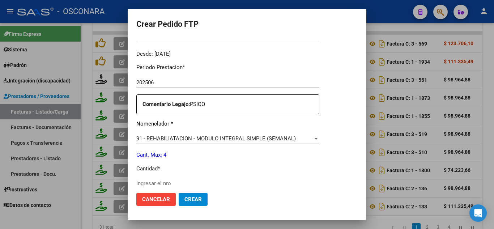
scroll to position [253, 0]
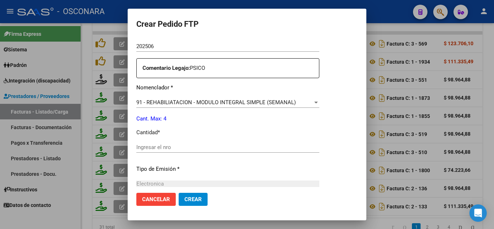
click at [151, 147] on input "Ingresar el nro" at bounding box center [227, 147] width 183 height 7
type input "4"
click at [190, 202] on span "Crear" at bounding box center [192, 199] width 17 height 7
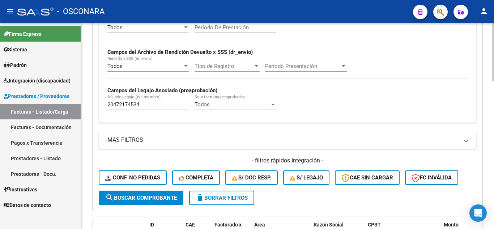
scroll to position [266, 0]
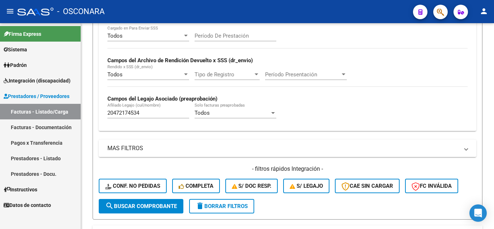
click at [0, 95] on mat-sidenav-container "Firma Express Sistema Usuarios Todos los Usuarios Padrón Análisis Afiliado Inte…" at bounding box center [247, 126] width 494 height 206
paste input "20559752933"
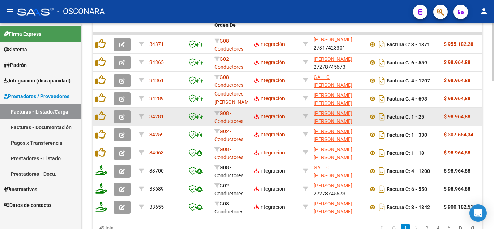
scroll to position [483, 0]
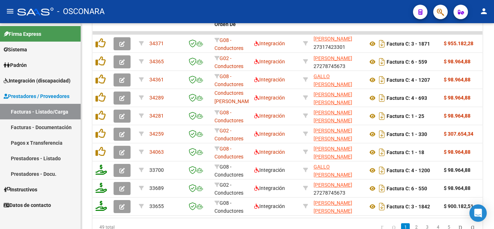
type input "20559752933"
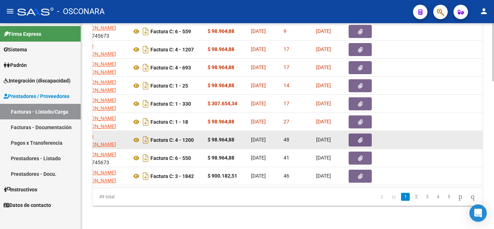
scroll to position [0, 242]
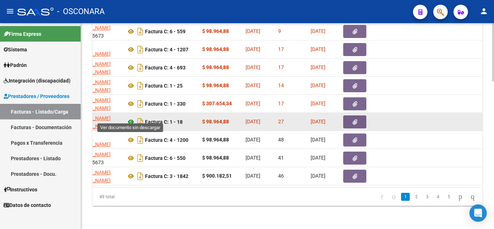
click at [131, 118] on icon at bounding box center [130, 122] width 9 height 9
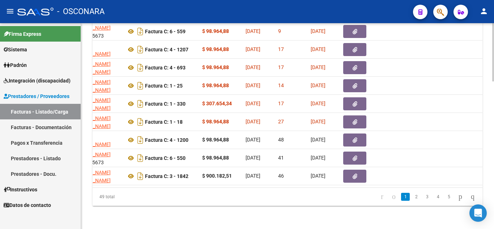
click at [213, 181] on datatable-selection "34371 G08 - Conductores Navales [PERSON_NAME] Integración [PERSON_NAME] [PERSON…" at bounding box center [46, 183] width 390 height 6
click at [221, 181] on datatable-selection "34371 G08 - Conductores Navales [PERSON_NAME] Integración [PERSON_NAME] [PERSON…" at bounding box center [46, 183] width 390 height 6
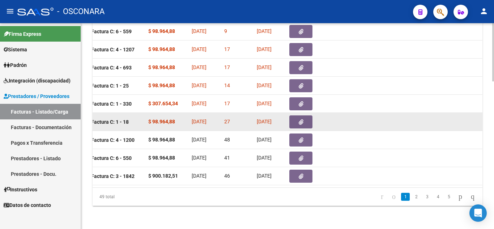
click at [295, 119] on button "button" at bounding box center [300, 121] width 23 height 13
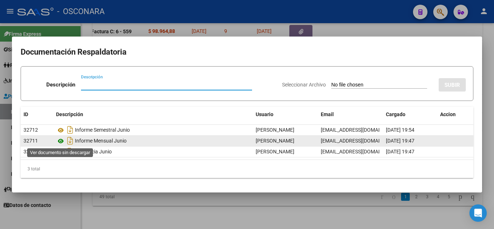
click at [60, 141] on icon at bounding box center [60, 141] width 9 height 9
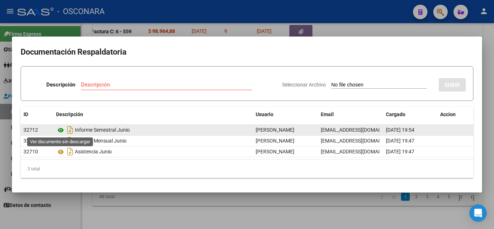
click at [60, 128] on icon at bounding box center [60, 130] width 9 height 9
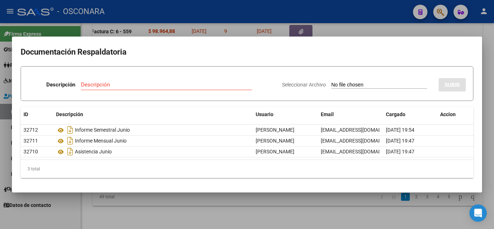
click at [249, 206] on div at bounding box center [247, 114] width 494 height 229
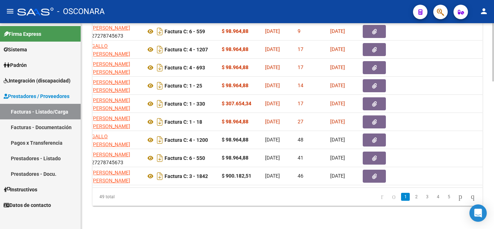
scroll to position [0, 197]
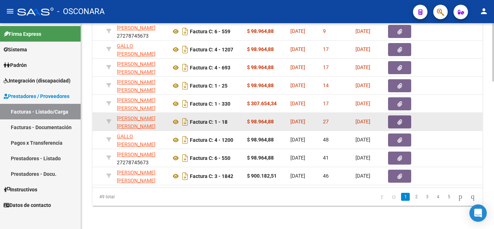
click at [394, 115] on button "button" at bounding box center [399, 121] width 23 height 13
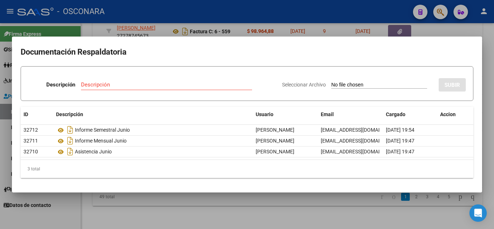
click at [251, 202] on div at bounding box center [247, 114] width 494 height 229
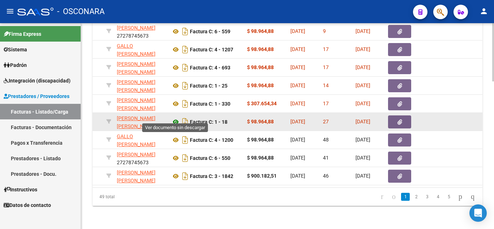
click at [178, 118] on icon at bounding box center [175, 122] width 9 height 9
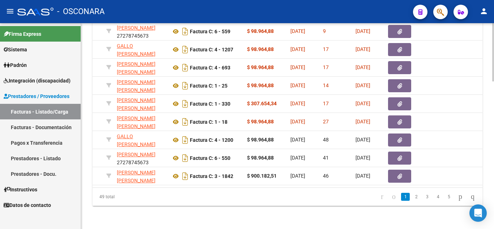
scroll to position [0, 0]
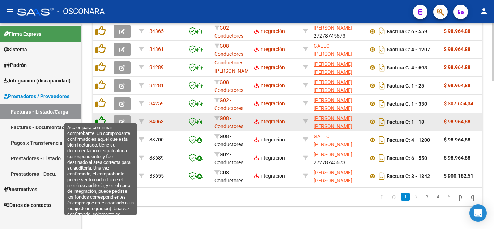
click at [99, 116] on icon at bounding box center [100, 121] width 10 height 10
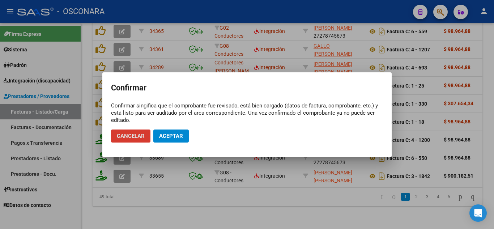
click at [165, 137] on span "Aceptar" at bounding box center [171, 136] width 24 height 7
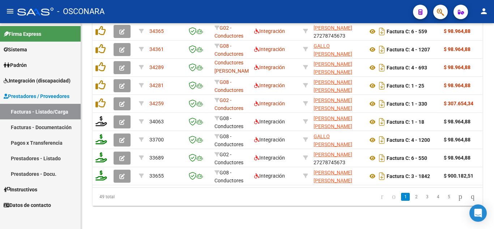
scroll to position [520, 0]
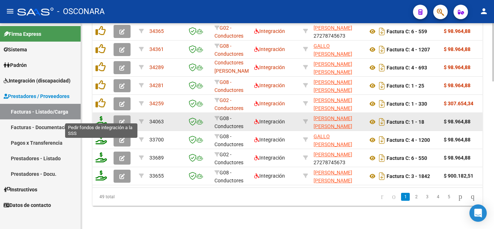
click at [101, 118] on icon at bounding box center [101, 121] width 12 height 10
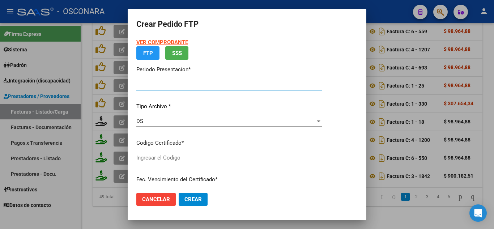
type input "202507"
type input "202506"
type input "$ 98.964,88"
type input "020005597529320260812"
type input "[DATE]"
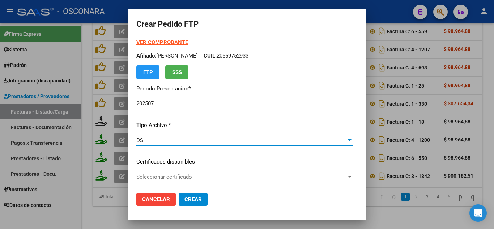
click at [161, 143] on div "DS" at bounding box center [241, 140] width 210 height 7
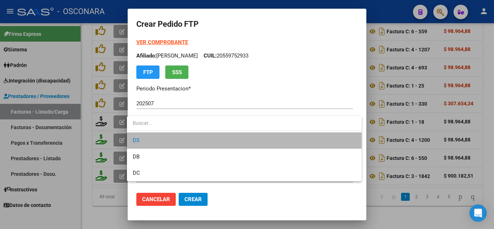
click at [159, 139] on span "DS" at bounding box center [244, 140] width 223 height 16
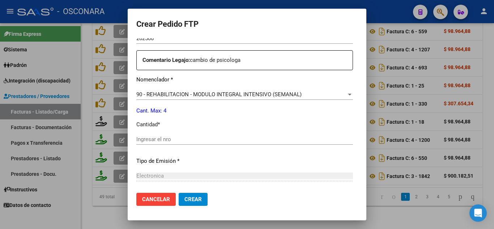
scroll to position [289, 0]
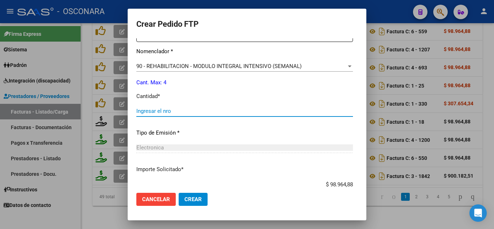
click at [142, 114] on input "Ingresar el nro" at bounding box center [244, 111] width 217 height 7
click at [142, 113] on input "Ingresar el nro" at bounding box center [244, 111] width 217 height 7
type input "4"
click at [186, 198] on span "Crear" at bounding box center [192, 199] width 17 height 7
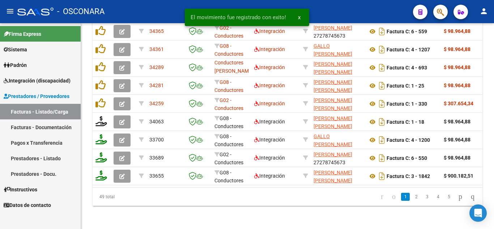
scroll to position [520, 0]
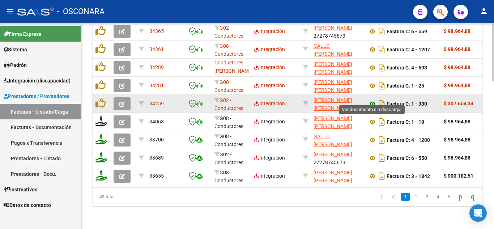
click at [373, 99] on icon at bounding box center [372, 103] width 9 height 9
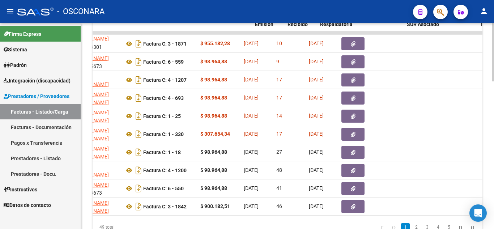
scroll to position [0, 306]
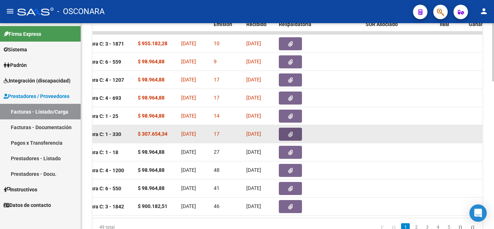
click at [289, 134] on icon "button" at bounding box center [290, 134] width 5 height 5
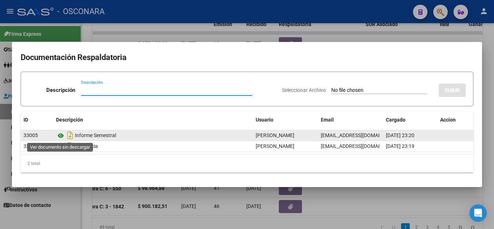
click at [60, 135] on icon at bounding box center [60, 135] width 9 height 9
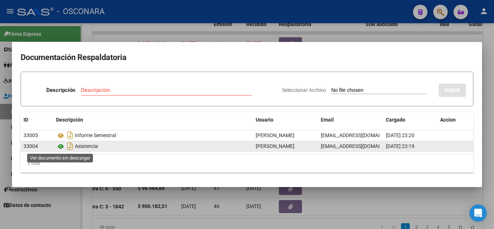
click at [60, 146] on icon at bounding box center [60, 146] width 9 height 9
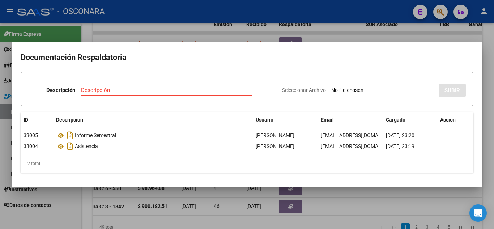
drag, startPoint x: 383, startPoint y: 216, endPoint x: 332, endPoint y: 229, distance: 52.4
click at [382, 216] on div at bounding box center [247, 114] width 494 height 229
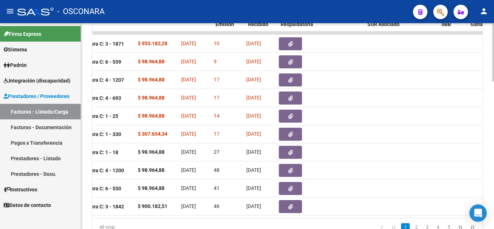
scroll to position [0, 0]
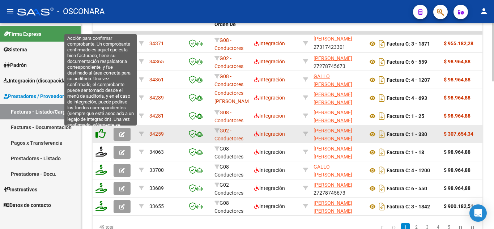
click at [99, 133] on icon at bounding box center [100, 133] width 10 height 10
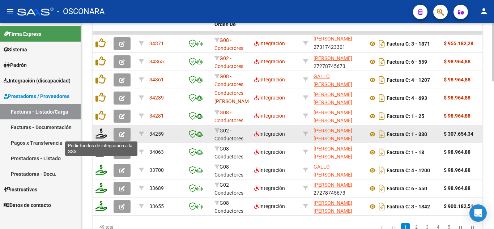
click at [101, 135] on icon at bounding box center [101, 133] width 12 height 10
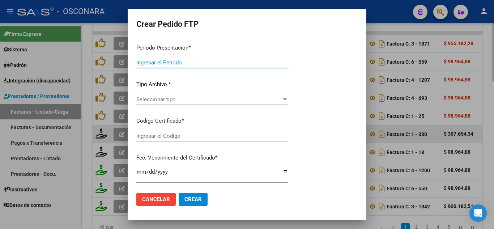
type input "202507"
type input "$ 307.654,34"
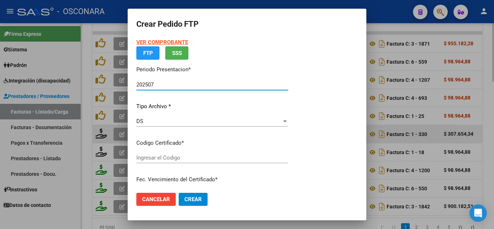
type input "020005597529320260812"
type input "[DATE]"
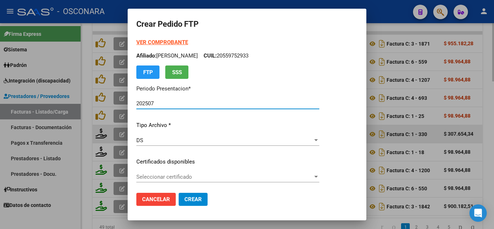
click at [165, 179] on span "Seleccionar certificado" at bounding box center [224, 177] width 176 height 7
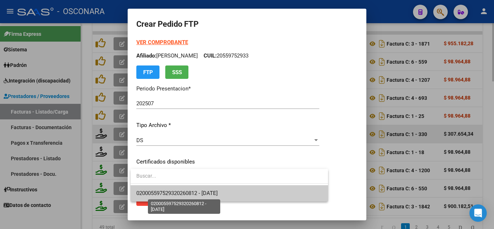
click at [167, 191] on span "020005597529320260812 - [DATE]" at bounding box center [176, 193] width 81 height 7
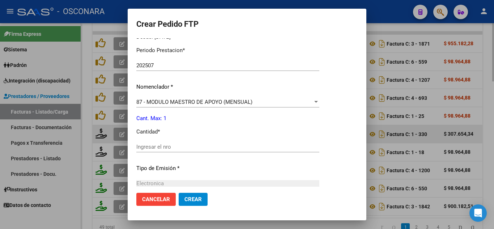
scroll to position [289, 0]
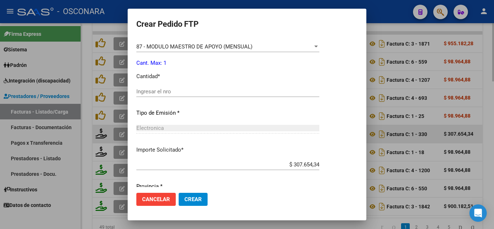
click at [140, 88] on input "Ingresar el nro" at bounding box center [227, 91] width 183 height 7
type input "1"
click at [189, 194] on button "Crear" at bounding box center [193, 199] width 29 height 13
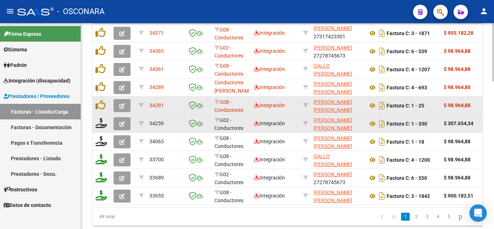
scroll to position [447, 0]
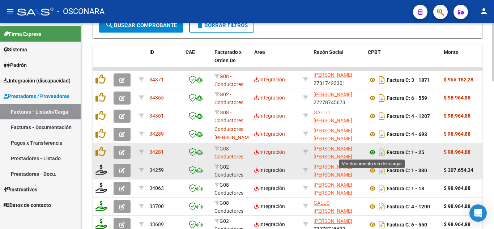
click at [373, 152] on icon at bounding box center [372, 152] width 9 height 9
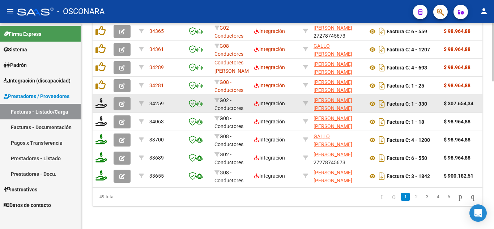
scroll to position [0, 252]
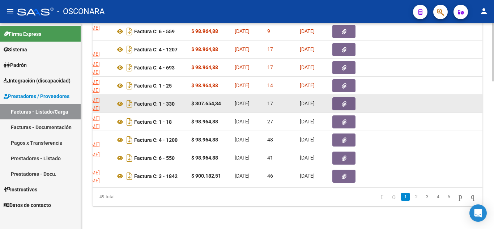
drag, startPoint x: 189, startPoint y: 188, endPoint x: 238, endPoint y: 191, distance: 48.2
click at [228, 191] on div "49 total 1 2 3 4 5" at bounding box center [288, 197] width 390 height 18
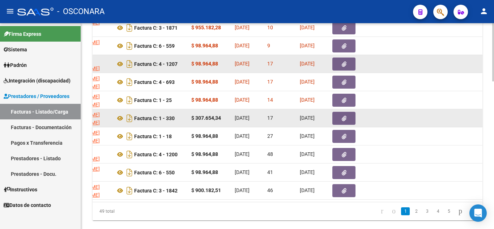
scroll to position [483, 0]
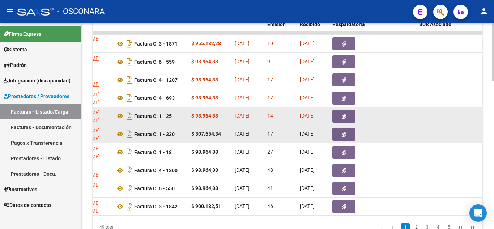
click at [341, 112] on button "button" at bounding box center [343, 116] width 23 height 13
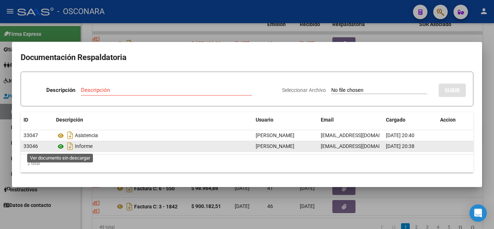
click at [58, 146] on icon at bounding box center [60, 146] width 9 height 9
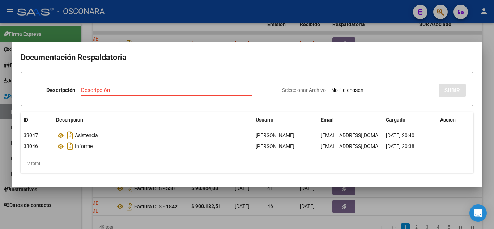
click at [445, 206] on div at bounding box center [247, 114] width 494 height 229
click at [445, 206] on div at bounding box center [436, 206] width 34 height 8
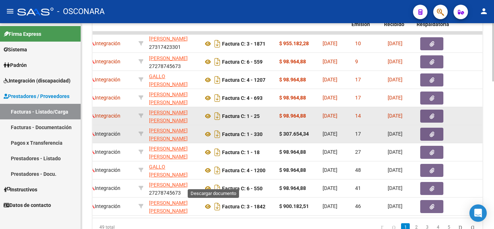
scroll to position [0, 168]
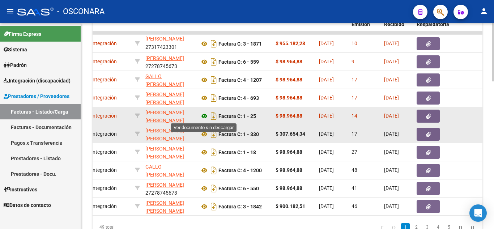
click at [202, 116] on icon at bounding box center [204, 116] width 9 height 9
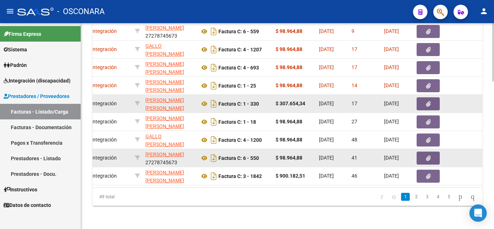
scroll to position [520, 0]
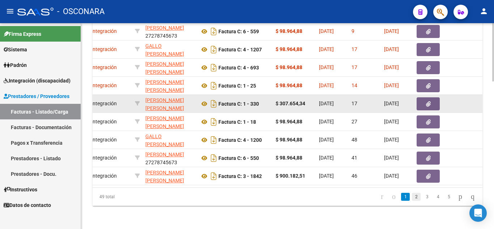
click at [412, 196] on link "2" at bounding box center [416, 197] width 9 height 8
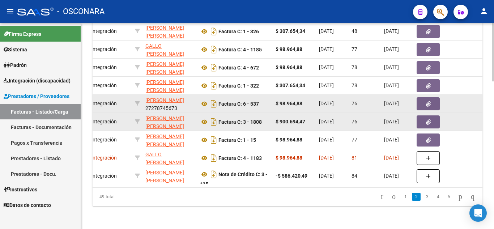
scroll to position [483, 0]
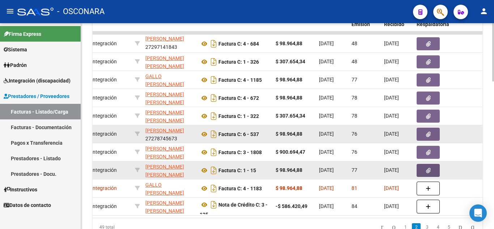
click at [424, 171] on button "button" at bounding box center [428, 170] width 23 height 13
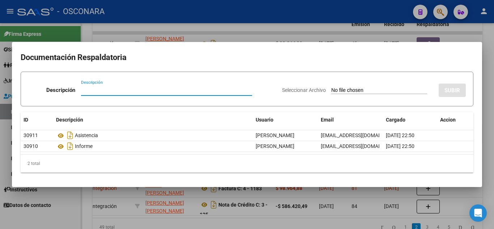
click at [302, 215] on div at bounding box center [247, 114] width 494 height 229
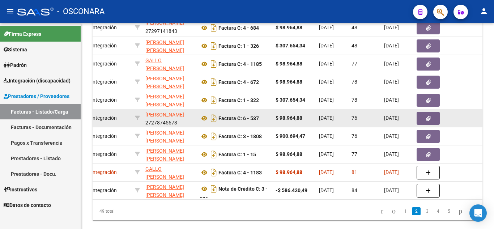
scroll to position [520, 0]
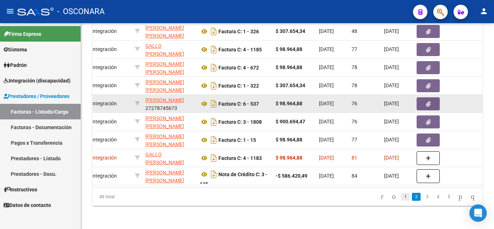
click at [401, 197] on link "1" at bounding box center [405, 197] width 9 height 8
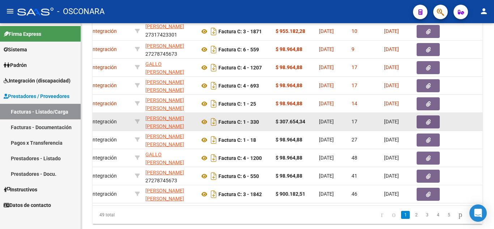
scroll to position [483, 0]
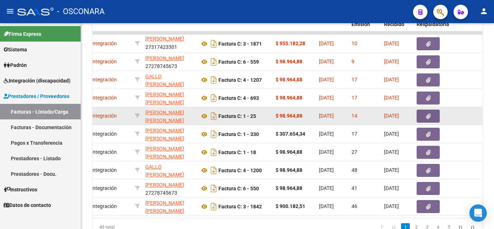
click at [429, 114] on icon "button" at bounding box center [428, 116] width 5 height 5
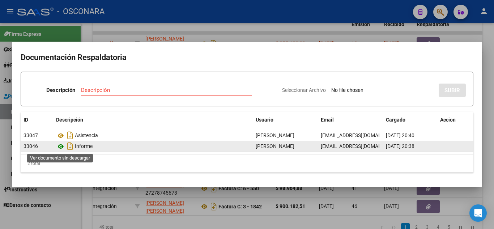
click at [60, 147] on icon at bounding box center [60, 146] width 9 height 9
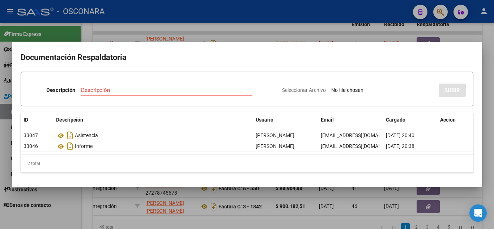
click at [291, 205] on div at bounding box center [247, 114] width 494 height 229
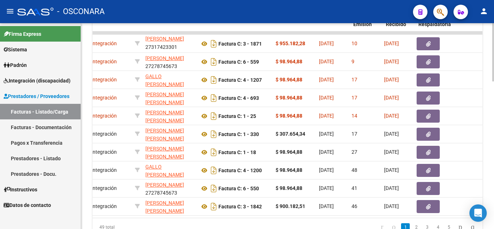
scroll to position [0, 0]
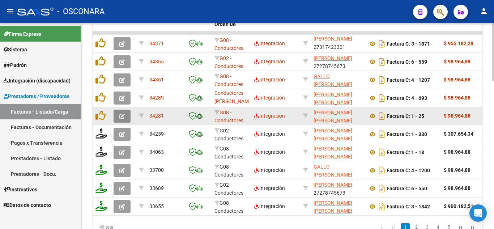
click at [123, 116] on icon "button" at bounding box center [121, 116] width 5 height 5
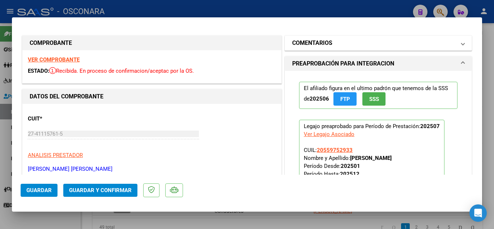
click at [316, 44] on h1 "COMENTARIOS" at bounding box center [312, 43] width 40 height 9
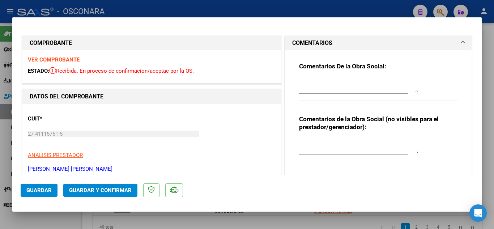
click at [319, 84] on textarea at bounding box center [358, 85] width 119 height 14
type textarea "2"
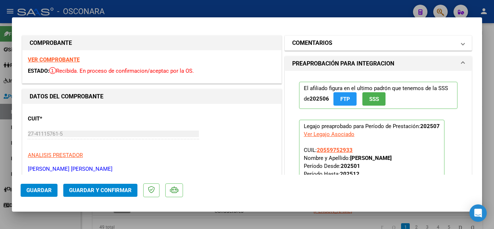
click at [316, 39] on h1 "COMENTARIOS" at bounding box center [312, 43] width 40 height 9
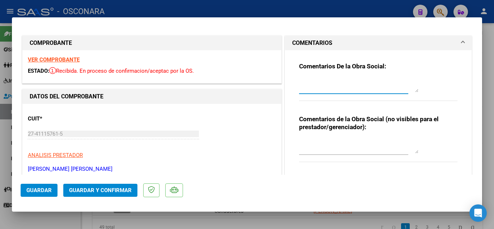
click at [315, 90] on textarea at bounding box center [358, 85] width 119 height 14
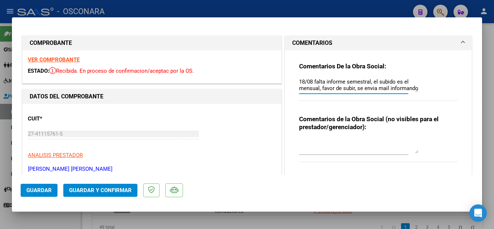
type textarea "18/08 falta informe semestral, el subido es el mensual, favor de subir, se envi…"
drag, startPoint x: 416, startPoint y: 90, endPoint x: 303, endPoint y: 89, distance: 112.8
click at [303, 90] on div "Comentarios De la Obra Social: 18/08 falta informe semestral, el subido es el m…" at bounding box center [378, 85] width 158 height 47
drag, startPoint x: 295, startPoint y: 81, endPoint x: 379, endPoint y: 81, distance: 83.9
click at [379, 81] on div "Comentarios De la Obra Social: 18/08 falta informe semestral, el subido es el m…" at bounding box center [378, 112] width 169 height 125
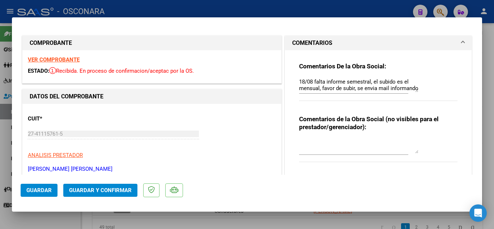
drag, startPoint x: 417, startPoint y: 87, endPoint x: 400, endPoint y: 88, distance: 17.1
click at [402, 88] on div "Comentarios De la Obra Social: 18/08 falta informe semestral, el subido es el m…" at bounding box center [378, 85] width 158 height 47
click at [299, 80] on textarea "18/08 falta informe semestral, el subido es el mensual, favor de subir, se envi…" at bounding box center [358, 85] width 119 height 14
drag, startPoint x: 321, startPoint y: 80, endPoint x: 423, endPoint y: 94, distance: 103.6
click at [423, 94] on div "Comentarios De la Obra Social: 18/08 falta informe semestral, el subido es el m…" at bounding box center [378, 85] width 158 height 47
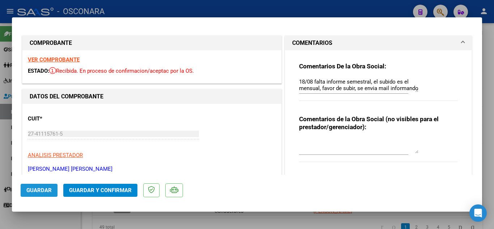
drag, startPoint x: 46, startPoint y: 190, endPoint x: 93, endPoint y: 64, distance: 133.9
click at [46, 190] on span "Guardar" at bounding box center [38, 190] width 25 height 7
click at [40, 188] on span "Guardar" at bounding box center [38, 190] width 25 height 7
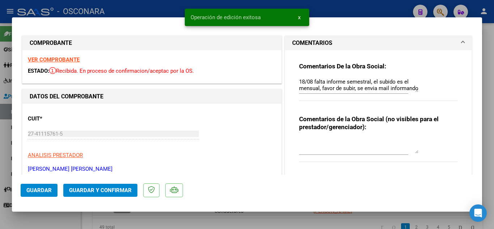
drag, startPoint x: 335, startPoint y: 225, endPoint x: 340, endPoint y: 222, distance: 6.2
click at [335, 225] on div at bounding box center [247, 114] width 494 height 229
type input "$ 0,00"
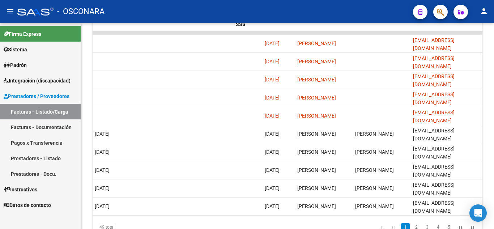
scroll to position [500, 0]
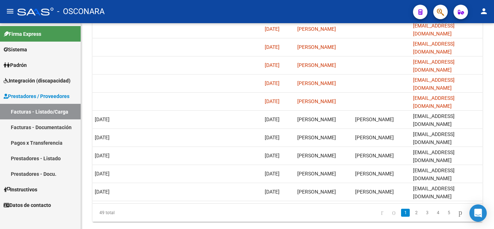
drag, startPoint x: 415, startPoint y: 223, endPoint x: 396, endPoint y: 224, distance: 18.5
click at [396, 222] on div "ID CAE Facturado x Orden De Area Razón Social CPBT Monto Fecha Cpbt Días desde …" at bounding box center [288, 108] width 390 height 228
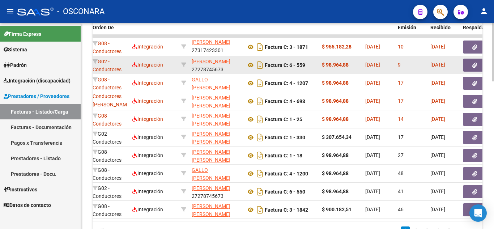
scroll to position [464, 0]
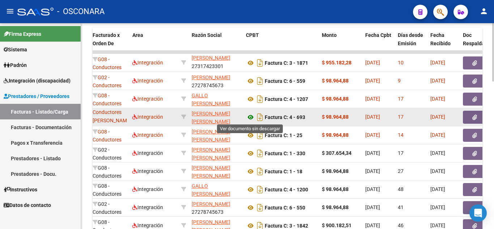
click at [250, 119] on icon at bounding box center [250, 117] width 9 height 9
click at [477, 118] on icon "button" at bounding box center [474, 117] width 5 height 5
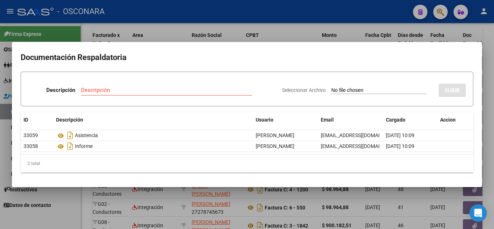
click at [490, 55] on div at bounding box center [247, 114] width 494 height 229
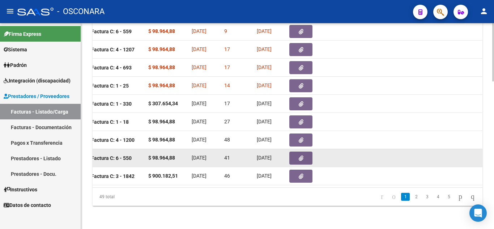
scroll to position [0, 299]
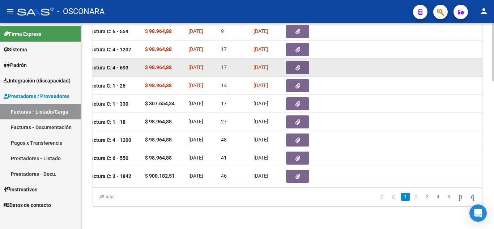
click at [293, 62] on button "button" at bounding box center [297, 67] width 23 height 13
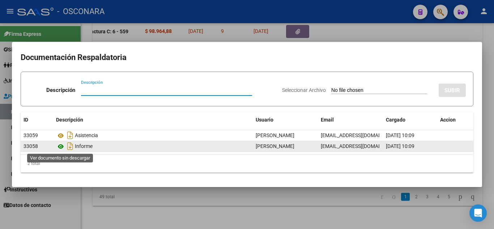
click at [61, 146] on icon at bounding box center [60, 146] width 9 height 9
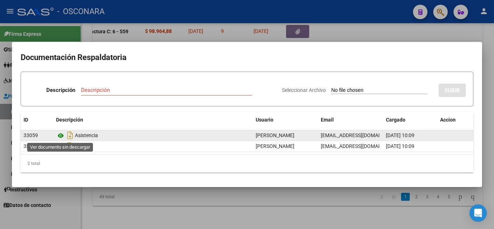
click at [59, 136] on icon at bounding box center [60, 135] width 9 height 9
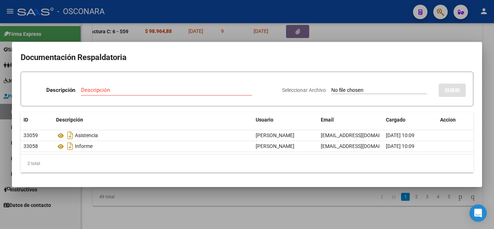
drag, startPoint x: 494, startPoint y: 137, endPoint x: 478, endPoint y: 141, distance: 15.7
click at [492, 137] on div at bounding box center [247, 114] width 494 height 229
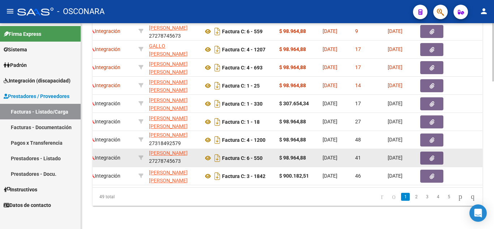
scroll to position [0, 163]
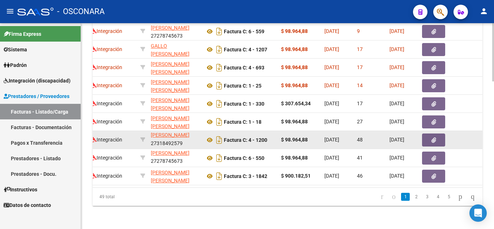
click at [433, 137] on icon "button" at bounding box center [433, 139] width 5 height 5
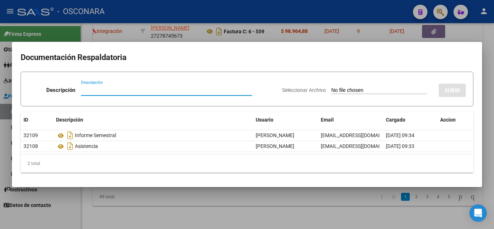
click at [343, 198] on div at bounding box center [247, 114] width 494 height 229
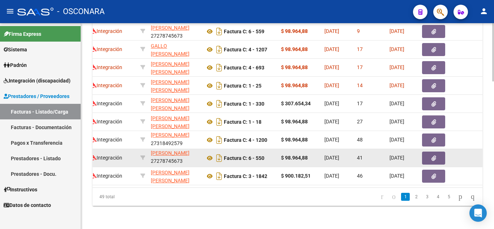
click at [431, 155] on icon "button" at bounding box center [433, 157] width 5 height 5
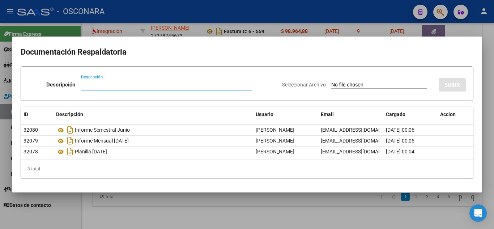
click at [319, 205] on div at bounding box center [247, 114] width 494 height 229
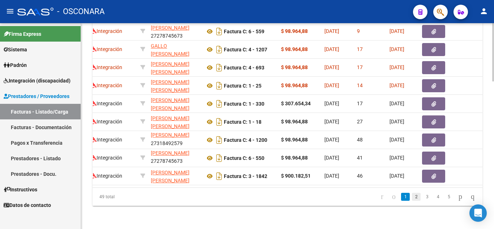
click at [412, 195] on link "2" at bounding box center [416, 197] width 9 height 8
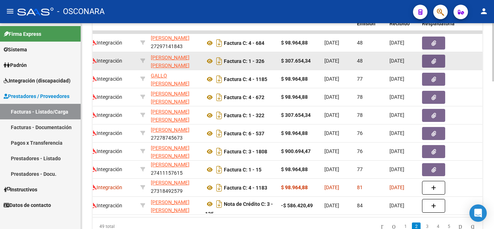
scroll to position [447, 0]
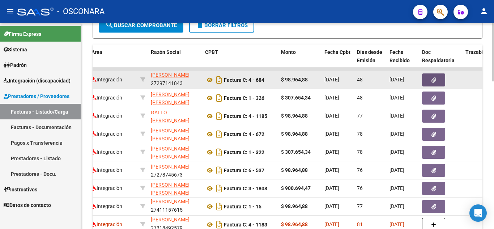
click at [434, 79] on icon "button" at bounding box center [433, 79] width 5 height 5
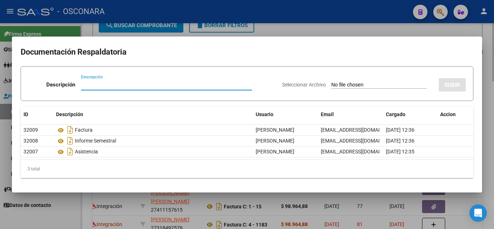
click at [486, 62] on div at bounding box center [247, 114] width 494 height 229
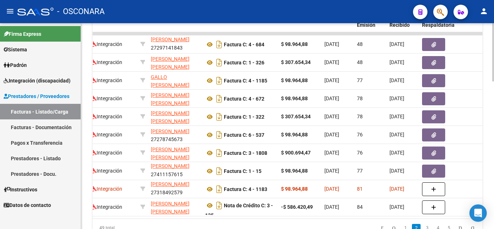
scroll to position [483, 0]
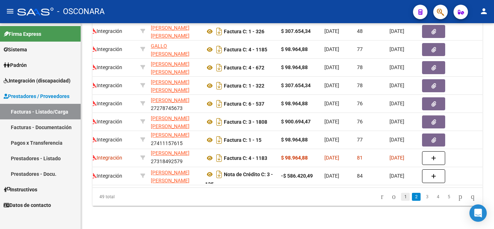
click at [401, 196] on link "1" at bounding box center [405, 197] width 9 height 8
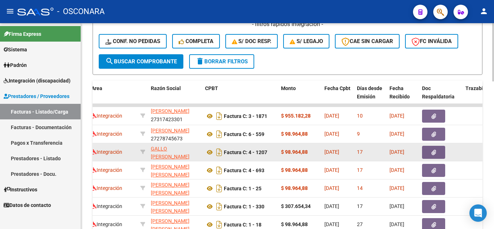
scroll to position [447, 0]
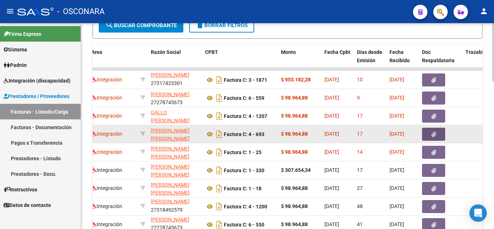
click at [428, 134] on button "button" at bounding box center [433, 134] width 23 height 13
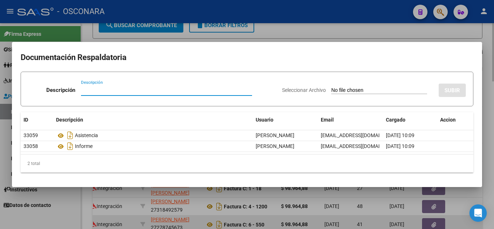
click at [378, 217] on div at bounding box center [247, 114] width 494 height 229
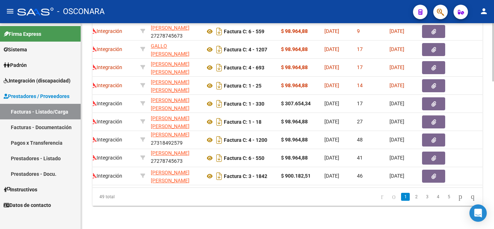
scroll to position [0, 0]
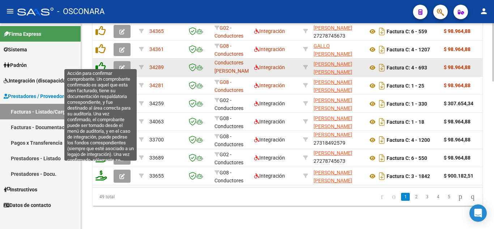
click at [101, 62] on icon at bounding box center [100, 67] width 10 height 10
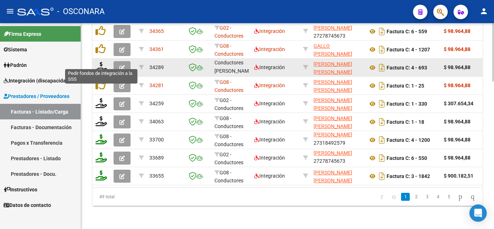
scroll to position [520, 0]
click at [100, 62] on icon at bounding box center [101, 67] width 12 height 10
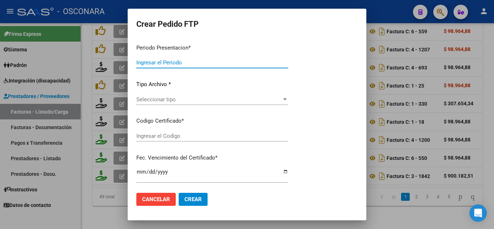
type input "202507"
type input "$ 98.964,88"
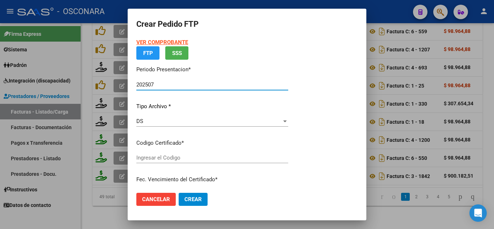
type input "020005597529320260812"
type input "[DATE]"
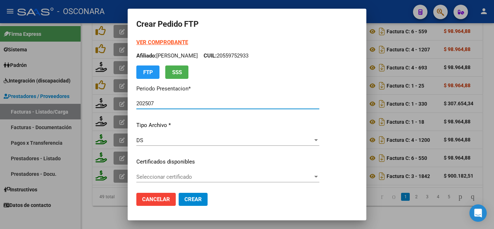
click at [174, 175] on span "Seleccionar certificado" at bounding box center [224, 177] width 176 height 7
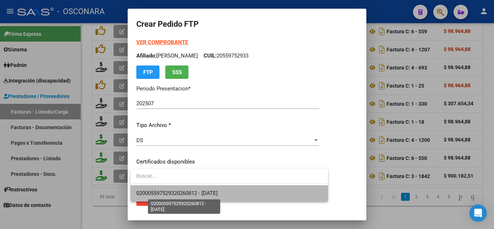
click at [173, 190] on span "020005597529320260812 - [DATE]" at bounding box center [176, 193] width 81 height 7
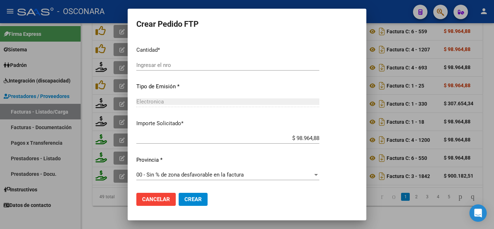
scroll to position [243, 0]
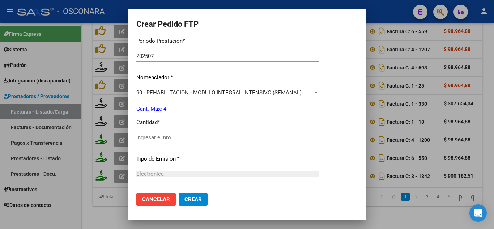
click at [145, 141] on div "Ingresar el nro" at bounding box center [227, 137] width 183 height 11
type input "4"
click at [195, 198] on span "Crear" at bounding box center [192, 199] width 17 height 7
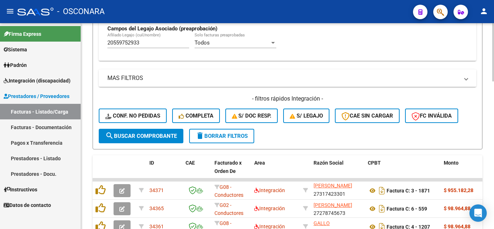
scroll to position [266, 0]
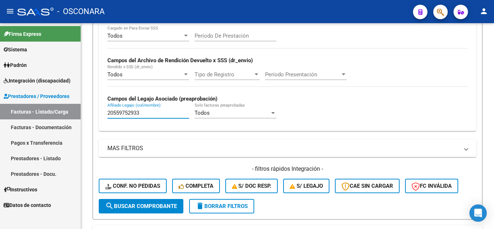
drag, startPoint x: 143, startPoint y: 110, endPoint x: 34, endPoint y: 104, distance: 109.0
click at [34, 104] on mat-sidenav-container "Firma Express Sistema Usuarios Todos los Usuarios Padrón Análisis Afiliado Inte…" at bounding box center [247, 126] width 494 height 206
paste input "20569435359"
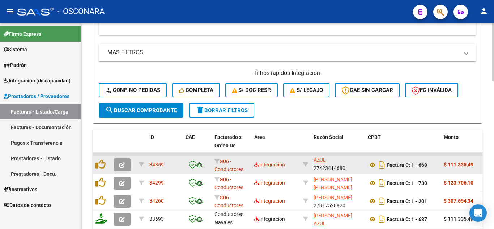
scroll to position [375, 0]
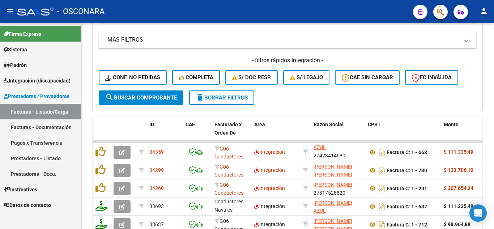
type input "20569435359"
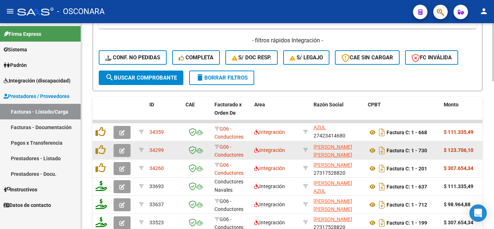
scroll to position [447, 0]
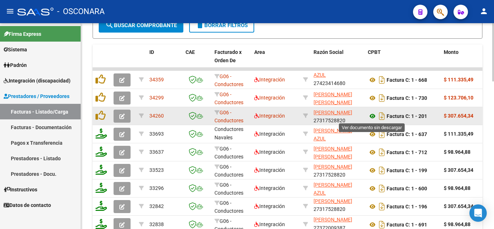
click at [373, 115] on icon at bounding box center [372, 116] width 9 height 9
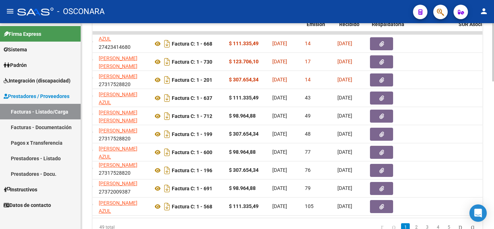
scroll to position [0, 245]
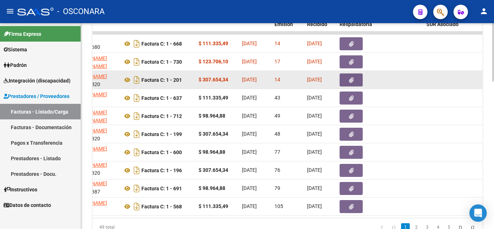
click at [344, 75] on button "button" at bounding box center [351, 79] width 23 height 13
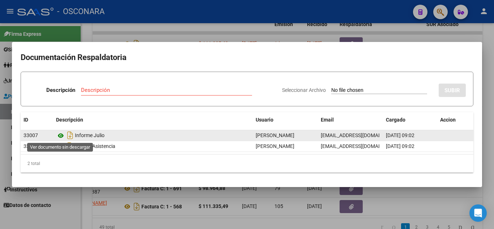
click at [59, 135] on icon at bounding box center [60, 135] width 9 height 9
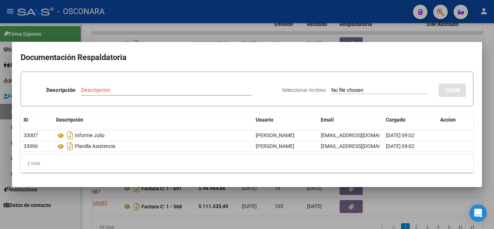
click at [444, 195] on div at bounding box center [247, 114] width 494 height 229
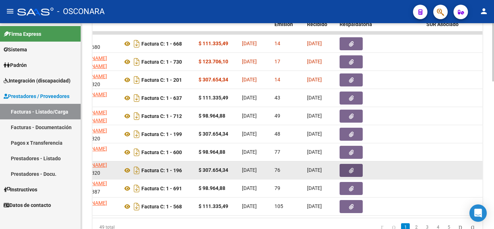
click at [348, 171] on button "button" at bounding box center [351, 170] width 23 height 13
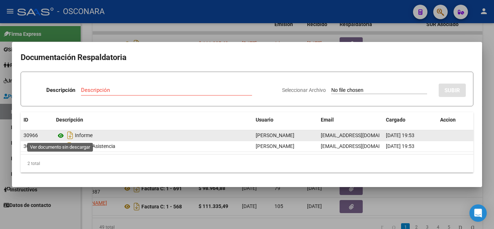
click at [58, 136] on icon at bounding box center [60, 135] width 9 height 9
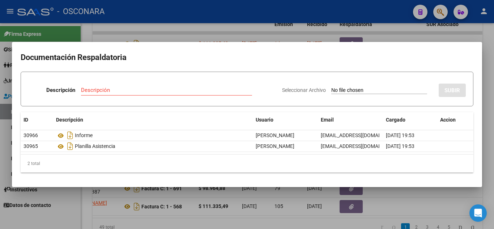
click at [417, 192] on div at bounding box center [247, 114] width 494 height 229
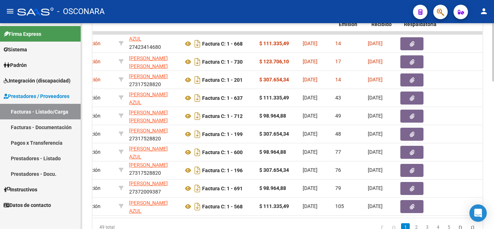
scroll to position [0, 181]
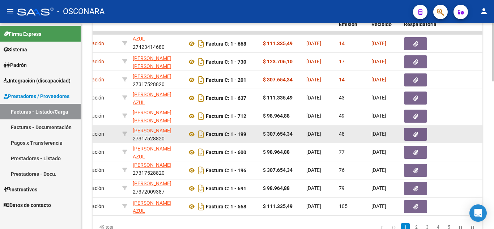
click at [416, 134] on icon "button" at bounding box center [415, 134] width 5 height 5
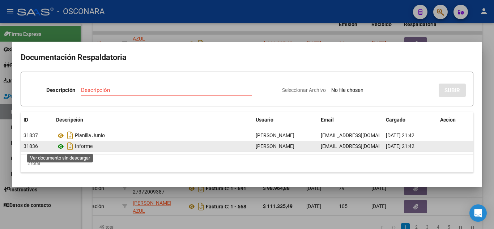
click at [63, 147] on icon at bounding box center [60, 146] width 9 height 9
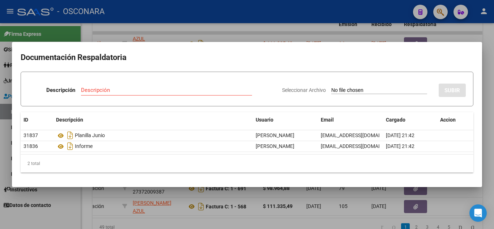
click at [487, 123] on div at bounding box center [247, 114] width 494 height 229
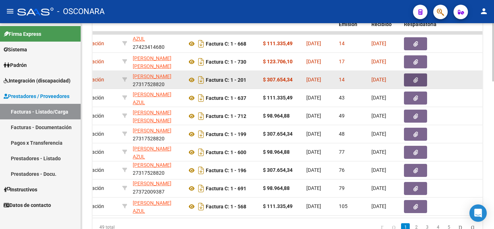
click at [421, 79] on button "button" at bounding box center [415, 79] width 23 height 13
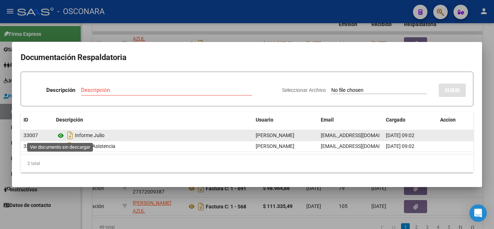
click at [60, 135] on icon at bounding box center [60, 135] width 9 height 9
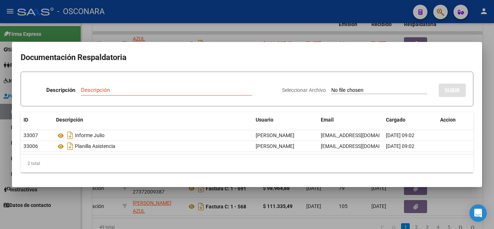
click at [383, 216] on div at bounding box center [247, 114] width 494 height 229
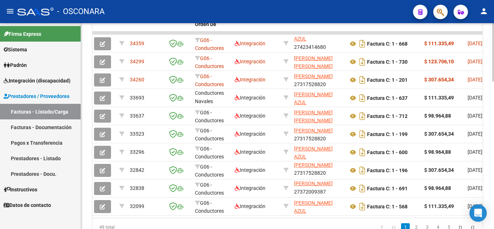
scroll to position [0, 0]
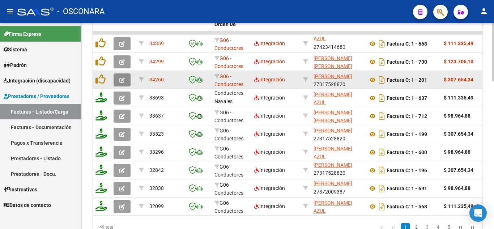
click at [123, 77] on icon "button" at bounding box center [121, 79] width 5 height 5
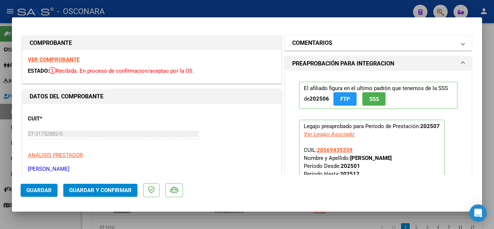
click at [319, 46] on h1 "COMENTARIOS" at bounding box center [312, 43] width 40 height 9
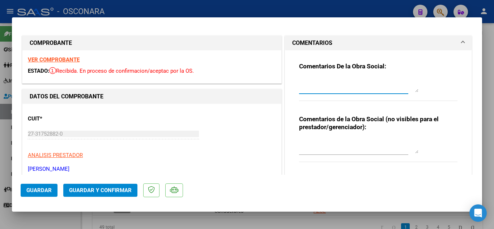
click at [315, 87] on textarea at bounding box center [358, 85] width 119 height 14
drag, startPoint x: 346, startPoint y: 89, endPoint x: 292, endPoint y: 82, distance: 54.4
click at [294, 82] on div "Comentarios De la Obra Social: 18/08 falta informe semestral, se envio mail sol…" at bounding box center [378, 112] width 169 height 125
type textarea "18/08 falta informe semestral, se envio mail solicitando el envio,"
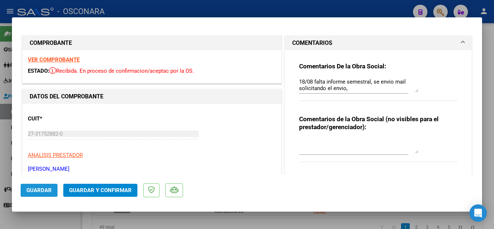
click at [45, 187] on span "Guardar" at bounding box center [38, 190] width 25 height 7
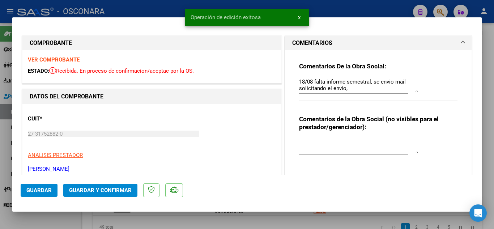
drag, startPoint x: 300, startPoint y: 215, endPoint x: 297, endPoint y: 229, distance: 13.3
click at [300, 216] on div at bounding box center [247, 114] width 494 height 229
type input "$ 0,00"
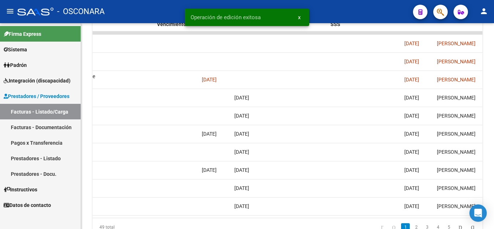
scroll to position [0, 1474]
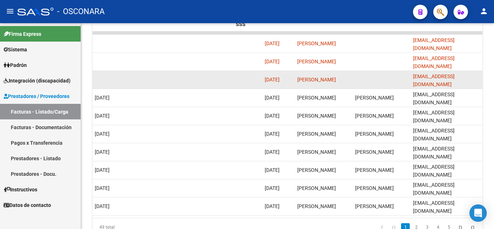
drag, startPoint x: 412, startPoint y: 77, endPoint x: 472, endPoint y: 79, distance: 60.0
click at [472, 79] on datatable-body-cell "[EMAIL_ADDRESS][DOMAIN_NAME]" at bounding box center [446, 80] width 72 height 18
copy span "[EMAIL_ADDRESS][DOMAIN_NAME]"
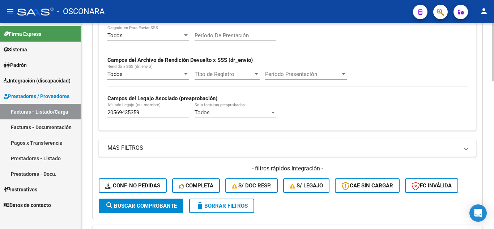
scroll to position [266, 0]
click at [145, 113] on input "20569435359" at bounding box center [148, 113] width 82 height 7
click at [144, 113] on input "20569435359" at bounding box center [148, 113] width 82 height 7
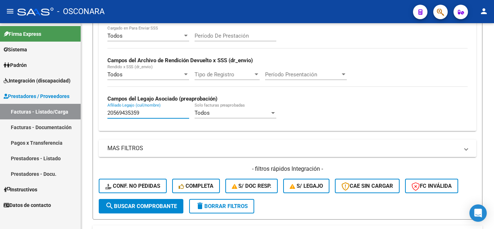
drag, startPoint x: 140, startPoint y: 113, endPoint x: 45, endPoint y: 108, distance: 94.5
click at [45, 108] on mat-sidenav-container "Firma Express Sistema Usuarios Todos los Usuarios Padrón Análisis Afiliado Inte…" at bounding box center [247, 126] width 494 height 206
paste input "357962494"
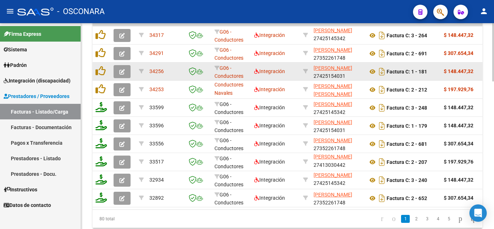
scroll to position [447, 0]
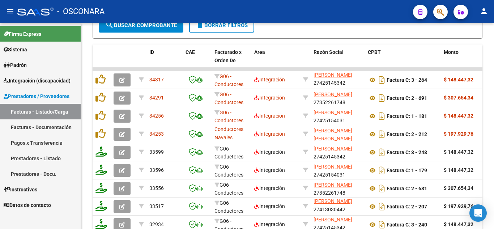
type input "23579624949"
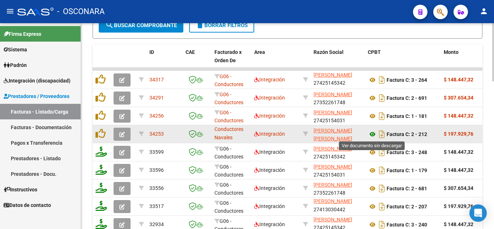
click at [372, 136] on icon at bounding box center [372, 134] width 9 height 9
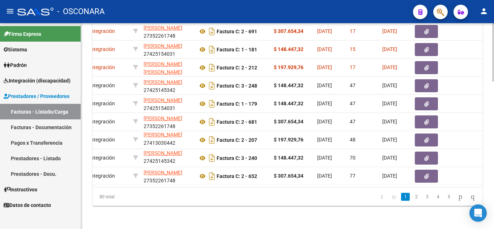
scroll to position [0, 283]
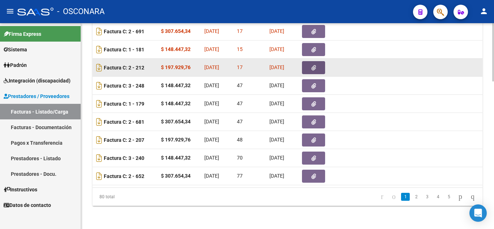
click at [312, 65] on icon "button" at bounding box center [313, 67] width 5 height 5
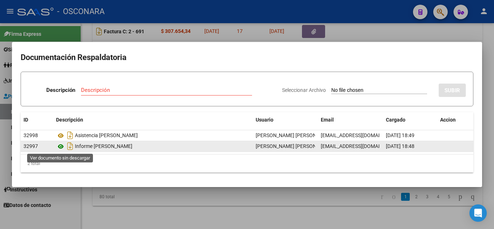
click at [61, 145] on icon at bounding box center [60, 146] width 9 height 9
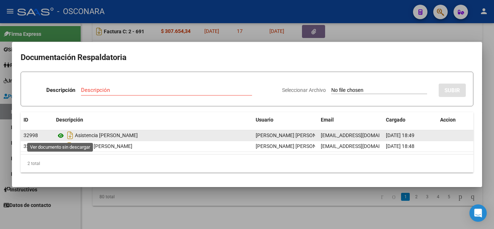
click at [60, 137] on icon at bounding box center [60, 135] width 9 height 9
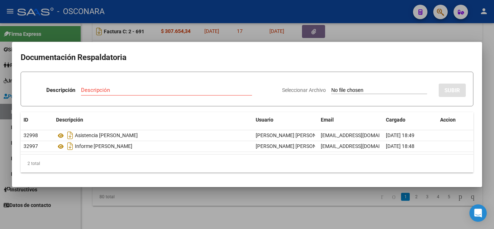
click at [270, 208] on div at bounding box center [247, 114] width 494 height 229
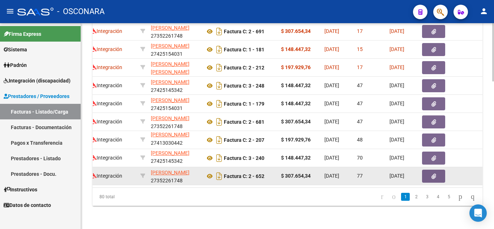
scroll to position [520, 0]
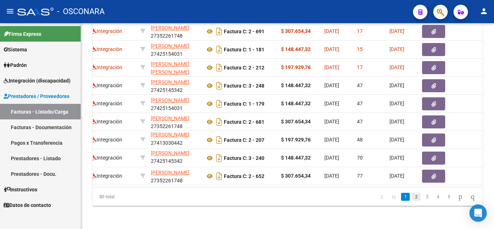
click at [412, 194] on link "2" at bounding box center [416, 197] width 9 height 8
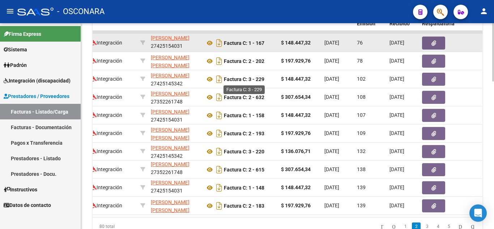
scroll to position [483, 0]
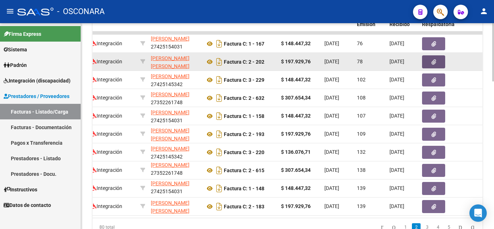
click at [434, 60] on icon "button" at bounding box center [433, 61] width 5 height 5
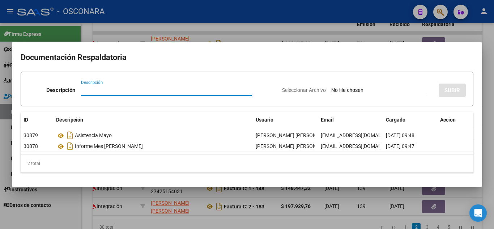
click at [494, 73] on div at bounding box center [247, 114] width 494 height 229
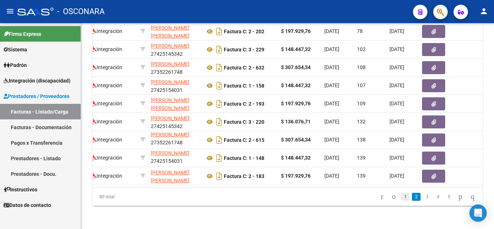
click at [401, 197] on link "1" at bounding box center [405, 197] width 9 height 8
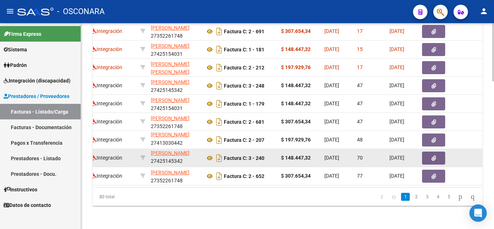
scroll to position [0, 0]
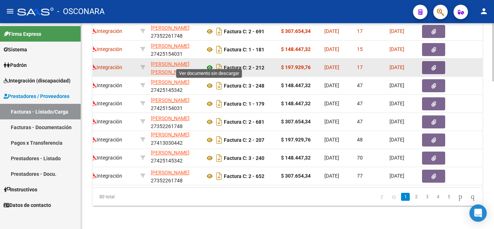
click at [208, 63] on icon at bounding box center [209, 67] width 9 height 9
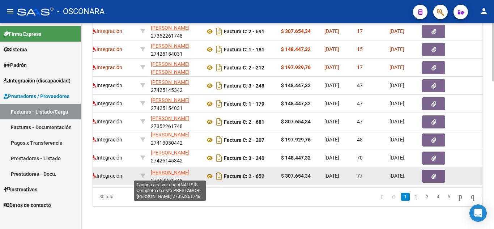
scroll to position [9, 0]
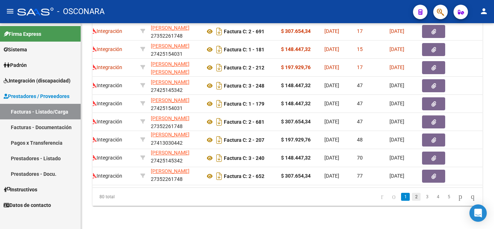
click at [412, 196] on link "2" at bounding box center [416, 197] width 9 height 8
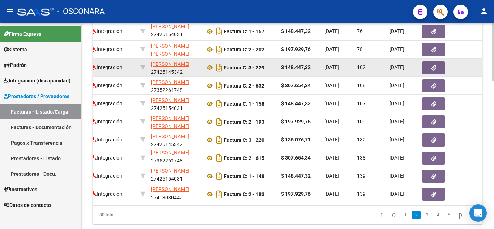
scroll to position [483, 0]
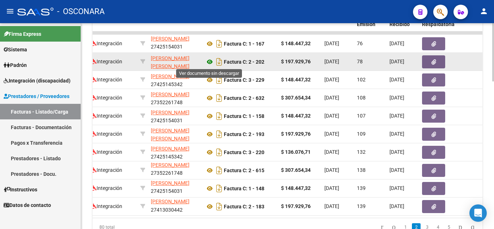
click at [209, 62] on icon at bounding box center [209, 61] width 9 height 9
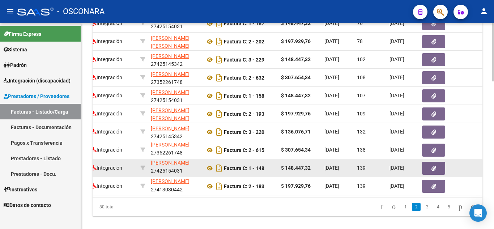
scroll to position [520, 0]
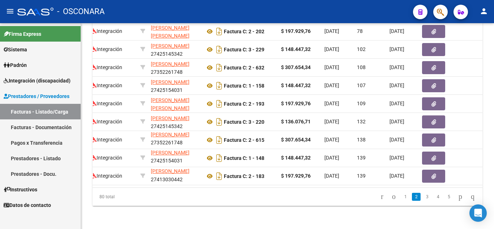
click at [401, 196] on link "1" at bounding box center [405, 197] width 9 height 8
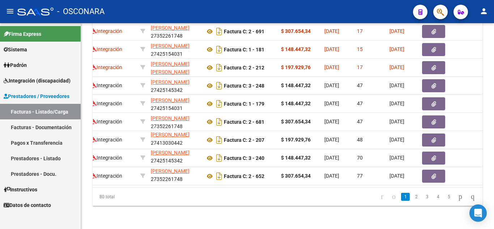
scroll to position [18, 0]
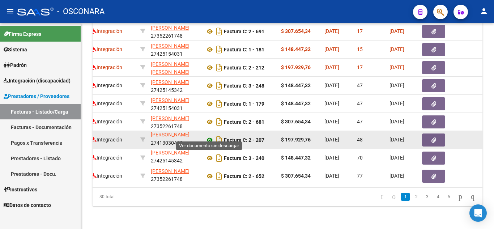
click at [211, 136] on icon at bounding box center [209, 140] width 9 height 9
click at [434, 137] on icon "button" at bounding box center [433, 139] width 5 height 5
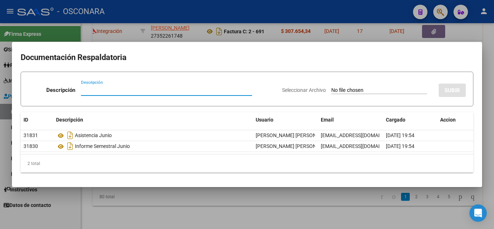
click at [493, 71] on div at bounding box center [247, 114] width 494 height 229
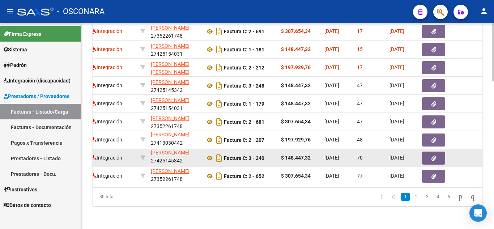
scroll to position [0, 5]
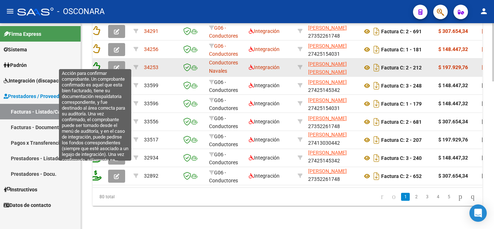
click at [95, 63] on icon at bounding box center [95, 67] width 10 height 10
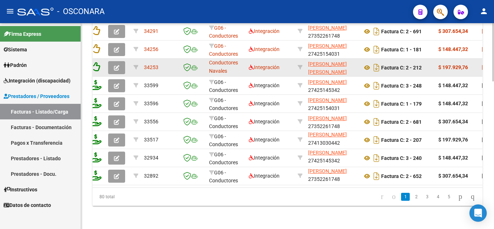
scroll to position [520, 0]
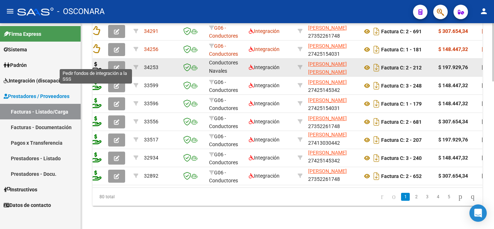
click at [95, 62] on icon at bounding box center [96, 67] width 12 height 10
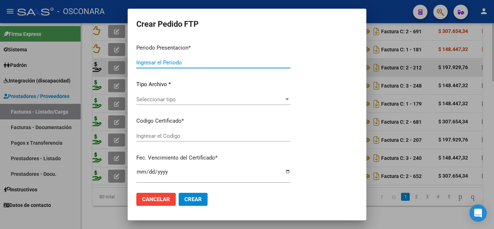
type input "202507"
type input "$ 197.929,76"
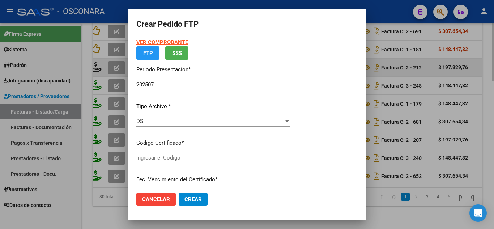
type input "ARG02000579624942024010220290102MIS487"
type input "[DATE]"
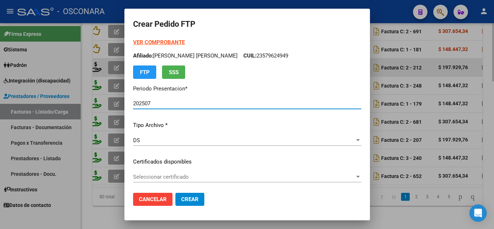
click at [178, 178] on span "Seleccionar certificado" at bounding box center [244, 177] width 222 height 7
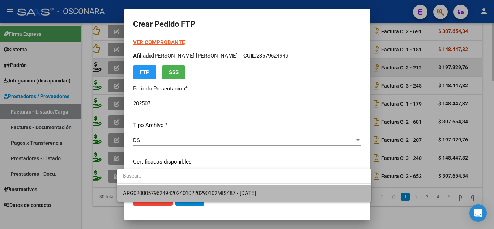
click at [177, 189] on span "ARG02000579624942024010220290102MIS487 - [DATE]" at bounding box center [244, 193] width 243 height 16
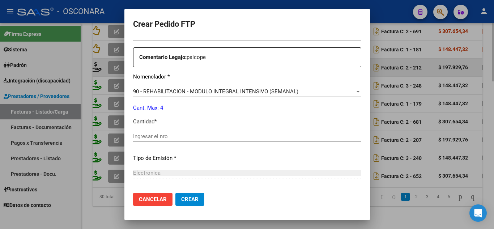
scroll to position [289, 0]
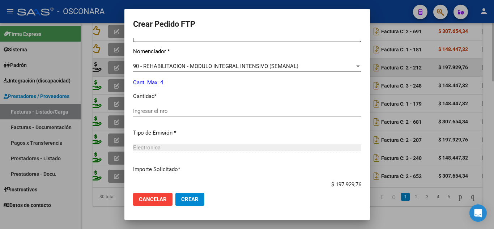
click at [136, 110] on input "Ingresar el nro" at bounding box center [247, 111] width 228 height 7
type input "4"
click at [184, 197] on span "Crear" at bounding box center [189, 199] width 17 height 7
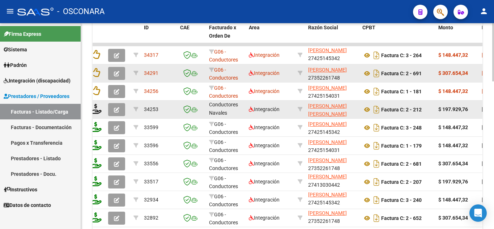
scroll to position [411, 0]
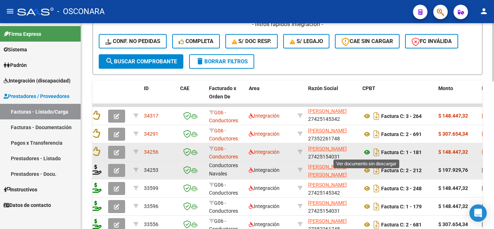
click at [366, 151] on icon at bounding box center [366, 152] width 9 height 9
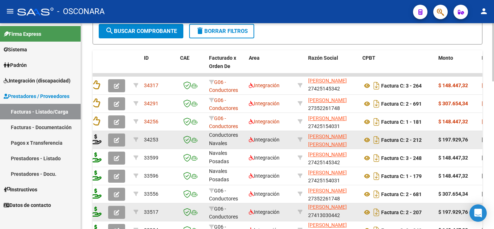
scroll to position [483, 0]
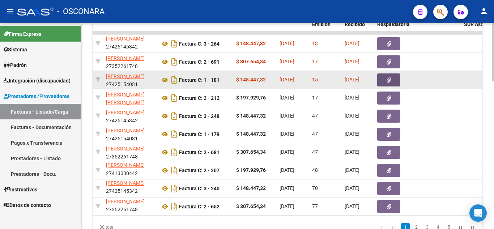
click at [384, 78] on button "button" at bounding box center [388, 79] width 23 height 13
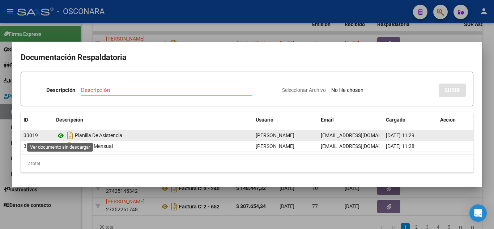
click at [60, 133] on icon at bounding box center [60, 135] width 9 height 9
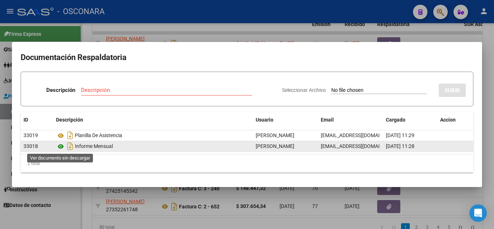
click at [63, 147] on icon at bounding box center [60, 146] width 9 height 9
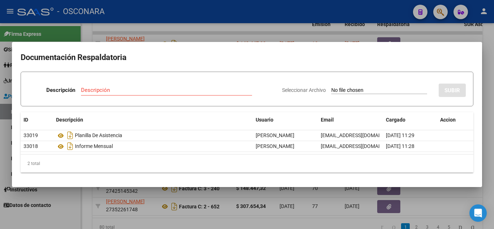
click at [484, 95] on div at bounding box center [247, 114] width 494 height 229
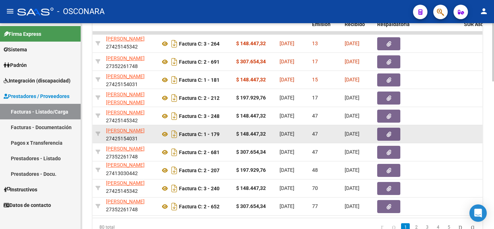
click at [388, 133] on icon "button" at bounding box center [389, 134] width 5 height 5
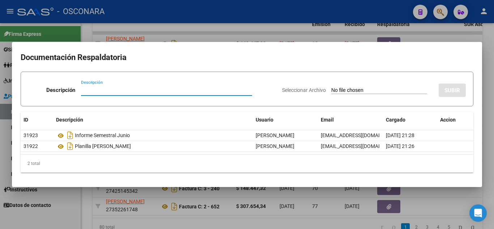
drag, startPoint x: 490, startPoint y: 81, endPoint x: 474, endPoint y: 116, distance: 38.4
click at [489, 81] on div at bounding box center [247, 114] width 494 height 229
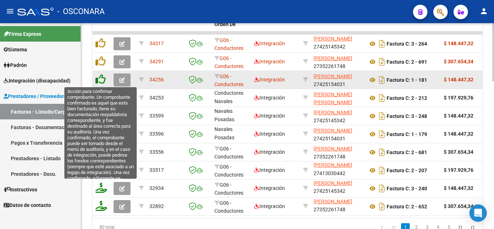
click at [102, 79] on icon at bounding box center [100, 79] width 10 height 10
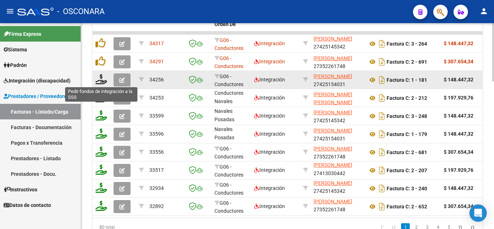
click at [102, 79] on icon at bounding box center [101, 79] width 12 height 10
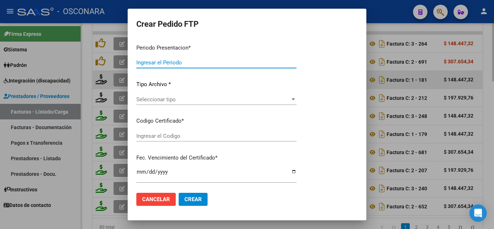
type input "202507"
type input "$ 148.447,32"
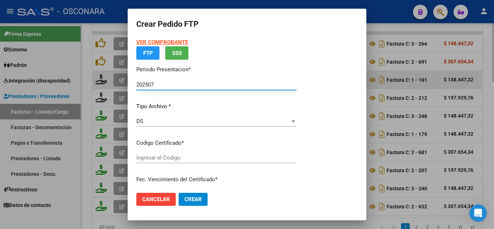
type input "ARG02000579624942024010220290102MIS487"
type input "[DATE]"
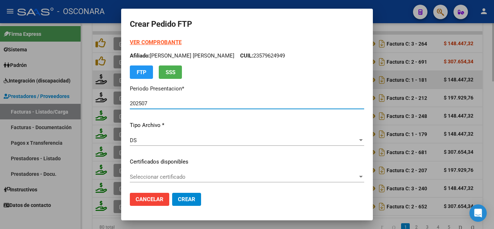
click at [179, 178] on span "Seleccionar certificado" at bounding box center [244, 177] width 228 height 7
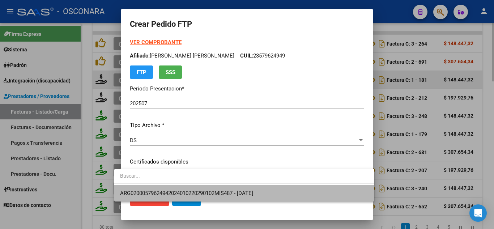
click at [186, 189] on span "ARG02000579624942024010220290102MIS487 - [DATE]" at bounding box center [244, 193] width 248 height 16
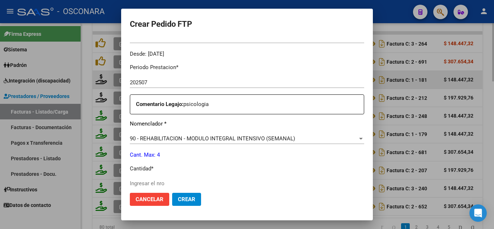
scroll to position [289, 0]
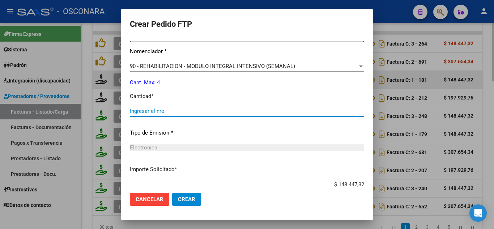
click at [136, 110] on input "Ingresar el nro" at bounding box center [247, 111] width 234 height 7
type input "4"
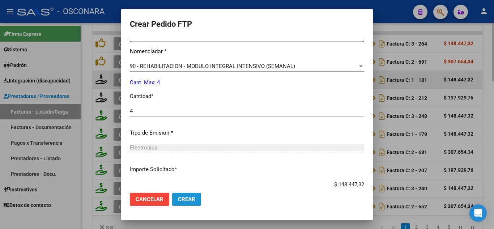
click at [180, 197] on span "Crear" at bounding box center [186, 199] width 17 height 7
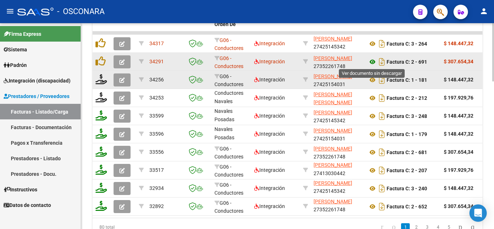
click at [372, 61] on icon at bounding box center [372, 61] width 9 height 9
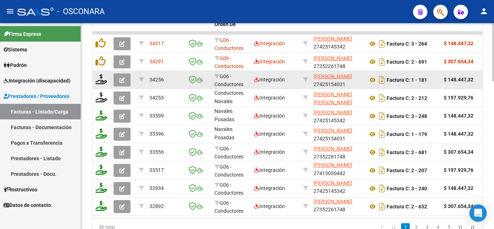
scroll to position [18, 0]
drag, startPoint x: 155, startPoint y: 223, endPoint x: 201, endPoint y: 220, distance: 46.0
click at [201, 218] on datatable-body "34317 G06 - Conductores Navales Posadas Integración PORTO MIRAGLIA NADINE 27425…" at bounding box center [288, 124] width 390 height 186
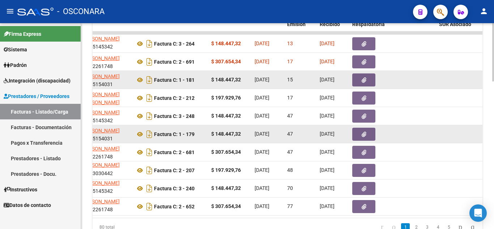
scroll to position [0, 249]
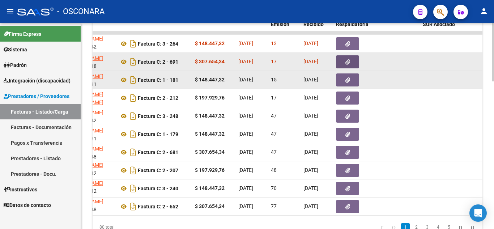
click at [350, 61] on button "button" at bounding box center [347, 61] width 23 height 13
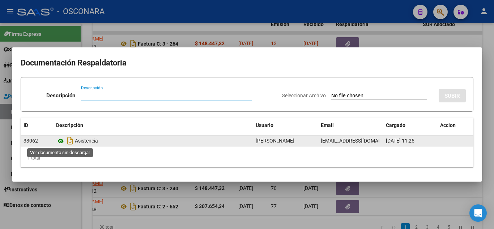
click at [60, 141] on icon at bounding box center [60, 141] width 9 height 9
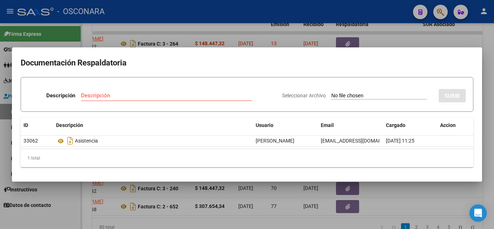
click at [392, 196] on div at bounding box center [247, 114] width 494 height 229
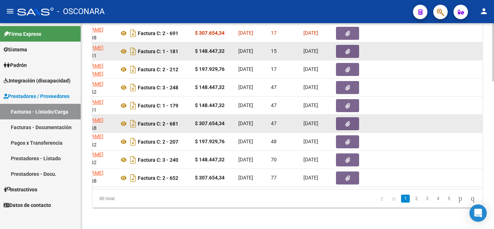
scroll to position [520, 0]
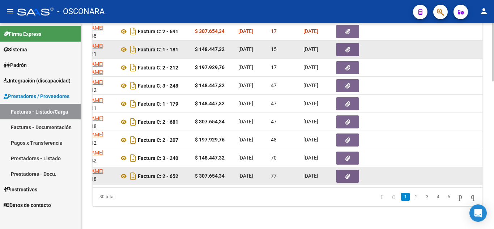
click at [348, 174] on icon "button" at bounding box center [347, 176] width 5 height 5
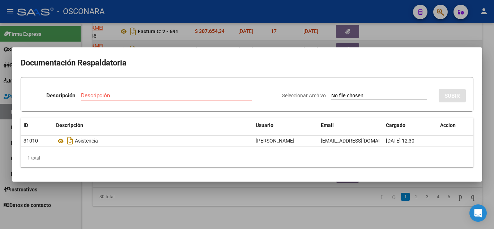
click at [329, 197] on div at bounding box center [247, 114] width 494 height 229
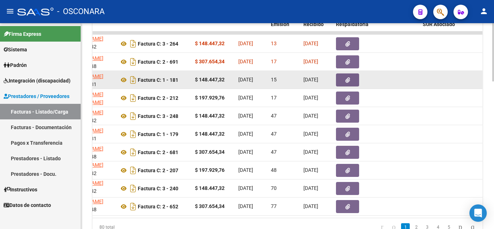
scroll to position [0, 0]
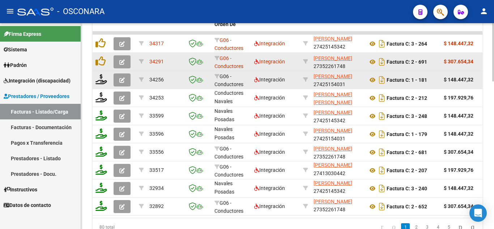
click at [124, 60] on icon "button" at bounding box center [121, 61] width 5 height 5
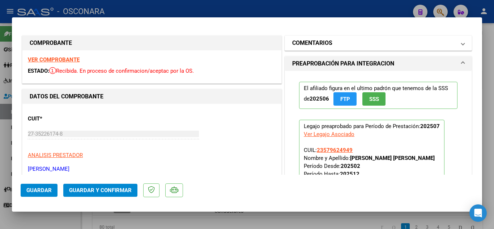
click at [338, 44] on mat-panel-title "COMENTARIOS" at bounding box center [373, 43] width 163 height 9
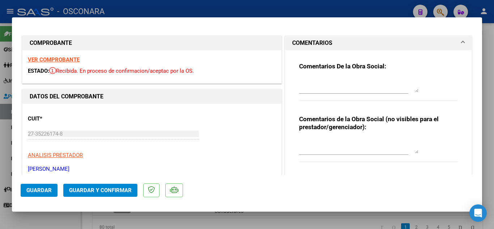
click at [315, 89] on textarea at bounding box center [358, 85] width 119 height 14
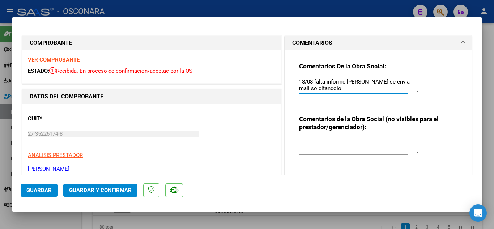
drag, startPoint x: 329, startPoint y: 89, endPoint x: 302, endPoint y: 84, distance: 27.9
click at [294, 81] on div "Comentarios De la Obra Social: 18/08 falta informe semestral se envia mail solc…" at bounding box center [378, 112] width 169 height 125
click at [331, 90] on textarea "18/08 falta informe semestral se envia mail solcitandolo" at bounding box center [358, 85] width 119 height 14
drag, startPoint x: 341, startPoint y: 89, endPoint x: 294, endPoint y: 82, distance: 48.2
click at [294, 82] on div "Comentarios De la Obra Social: 18/08 falta informe semestral se envía mail soli…" at bounding box center [378, 112] width 169 height 125
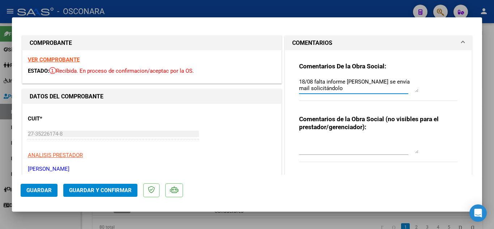
type textarea "18/08 falta informe semestral se envía mail solicitándolo"
click at [54, 188] on button "Guardar" at bounding box center [39, 190] width 37 height 13
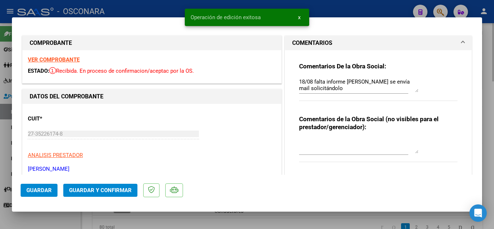
click at [486, 41] on div at bounding box center [247, 114] width 494 height 229
type input "$ 0,00"
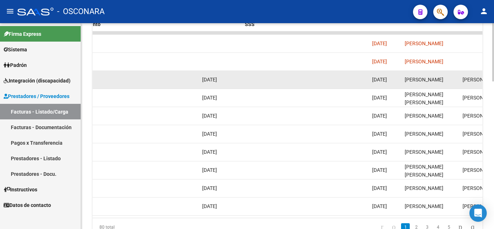
scroll to position [0, 1474]
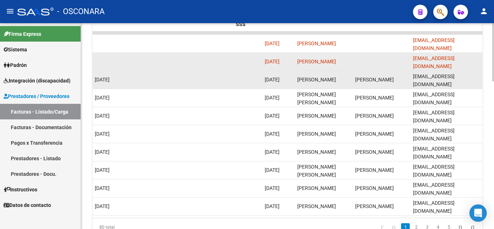
drag, startPoint x: 413, startPoint y: 61, endPoint x: 477, endPoint y: 61, distance: 64.7
click at [477, 61] on datatable-body-cell "[EMAIL_ADDRESS][DOMAIN_NAME]" at bounding box center [446, 62] width 72 height 18
copy span "[EMAIL_ADDRESS][DOMAIN_NAME]"
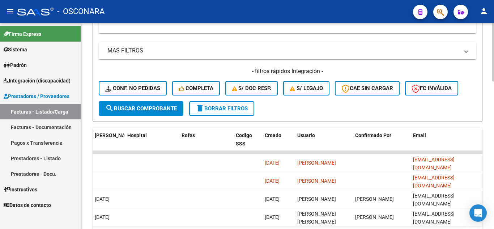
scroll to position [266, 0]
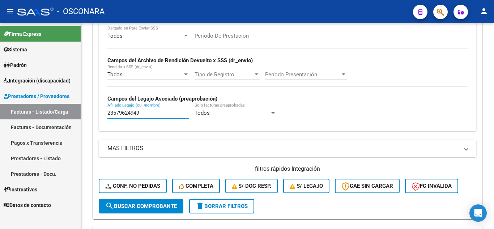
drag, startPoint x: 145, startPoint y: 111, endPoint x: 5, endPoint y: 106, distance: 139.7
click at [5, 106] on mat-sidenav-container "Firma Express Sistema Usuarios Todos los Usuarios Padrón Análisis Afiliado Inte…" at bounding box center [247, 126] width 494 height 206
paste input "20563728281"
type input "20563728281"
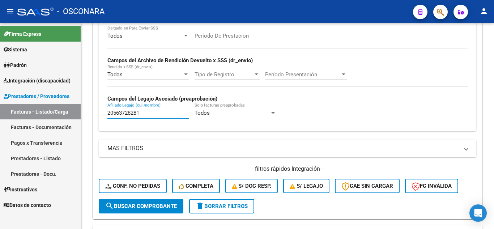
drag, startPoint x: 142, startPoint y: 112, endPoint x: 25, endPoint y: 89, distance: 119.6
click at [25, 89] on mat-sidenav-container "Firma Express Sistema Usuarios Todos los Usuarios Padrón Análisis Afiliado Inte…" at bounding box center [247, 126] width 494 height 206
paste input "20563728281"
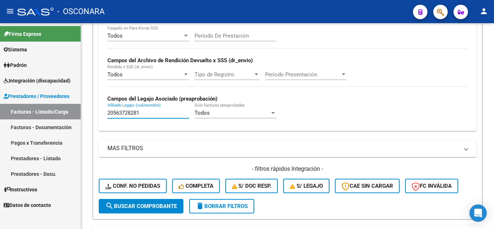
type input "20563728281"
click at [150, 201] on button "search Buscar Comprobante" at bounding box center [141, 206] width 85 height 14
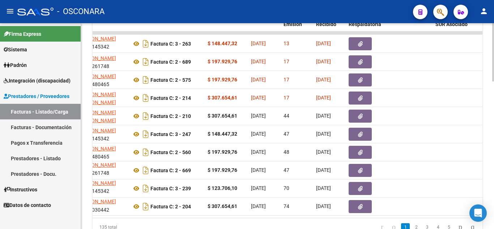
scroll to position [0, 224]
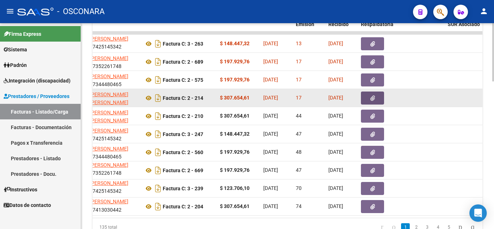
click at [367, 99] on button "button" at bounding box center [372, 97] width 23 height 13
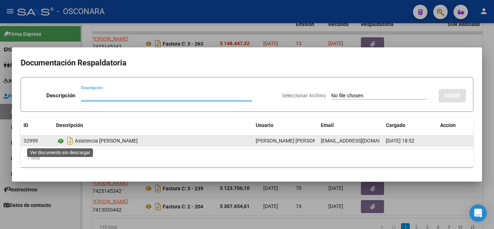
click at [60, 142] on icon at bounding box center [60, 141] width 9 height 9
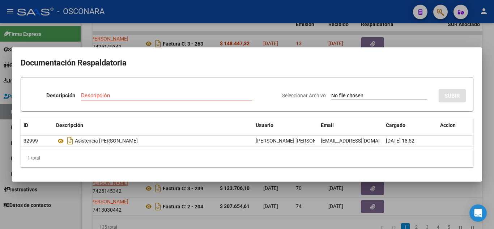
click at [449, 208] on div at bounding box center [247, 114] width 494 height 229
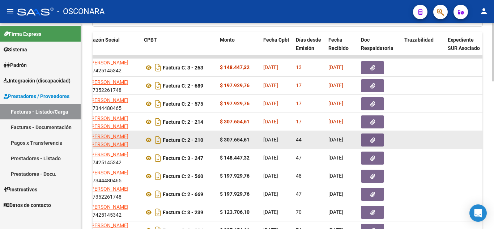
scroll to position [411, 0]
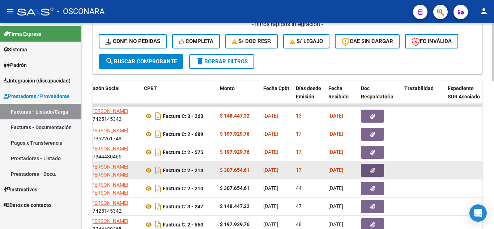
click at [372, 170] on icon "button" at bounding box center [372, 170] width 5 height 5
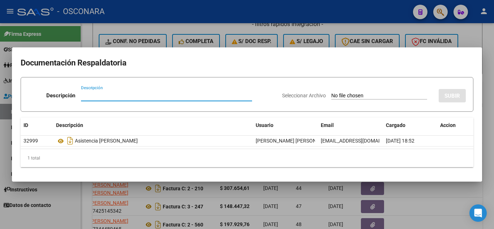
click at [482, 227] on div at bounding box center [247, 114] width 494 height 229
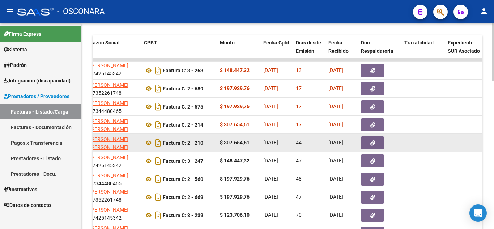
scroll to position [483, 0]
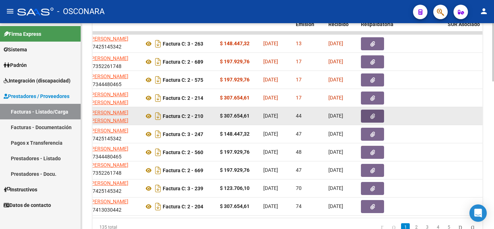
click at [373, 118] on icon "button" at bounding box center [372, 116] width 5 height 5
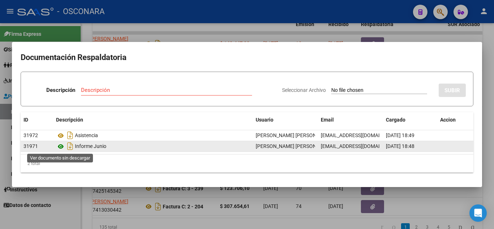
click at [60, 145] on icon at bounding box center [60, 146] width 9 height 9
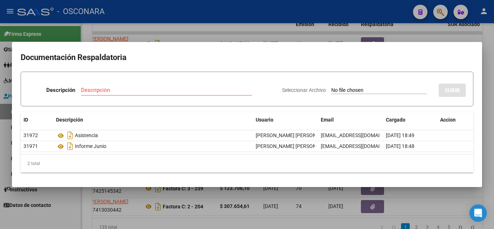
click at [423, 193] on div at bounding box center [247, 114] width 494 height 229
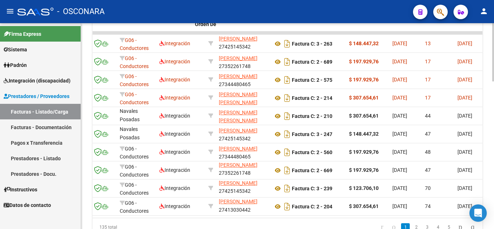
scroll to position [0, 0]
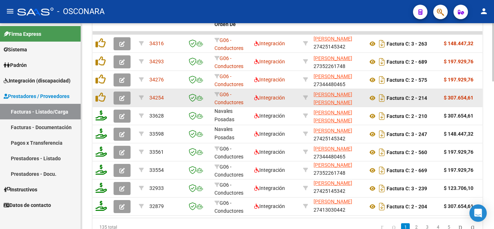
click at [117, 96] on button "button" at bounding box center [122, 97] width 17 height 13
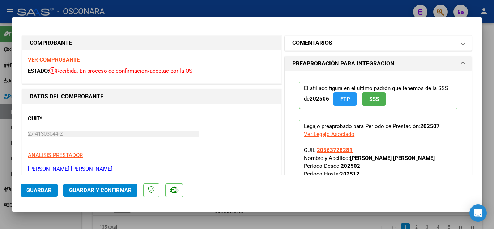
click at [311, 41] on h1 "COMENTARIOS" at bounding box center [312, 43] width 40 height 9
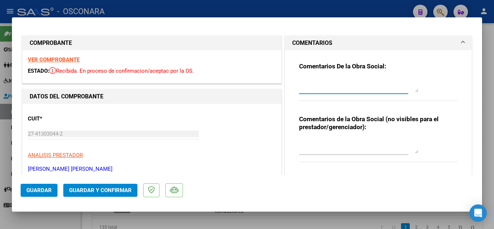
click at [309, 84] on textarea at bounding box center [358, 85] width 119 height 14
click at [342, 82] on textarea "18/08 falta informer semestral se envia mail" at bounding box center [358, 85] width 119 height 14
type textarea "18/08 falta informe semestral se envía mail"
click at [44, 191] on span "Guardar" at bounding box center [38, 190] width 25 height 7
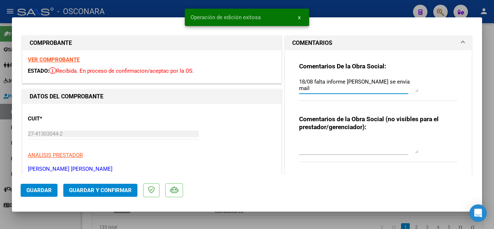
drag, startPoint x: 376, startPoint y: 83, endPoint x: 297, endPoint y: 85, distance: 78.5
click at [286, 86] on div "Comentarios De la Obra Social: 18/08 falta informe semestral se envía mail Come…" at bounding box center [378, 115] width 187 height 131
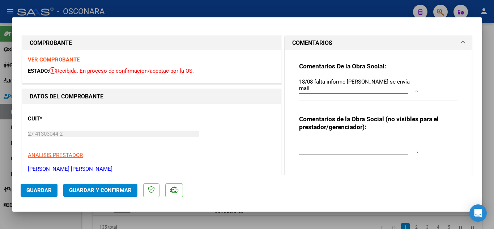
click at [491, 120] on div at bounding box center [247, 114] width 494 height 229
type input "$ 0,00"
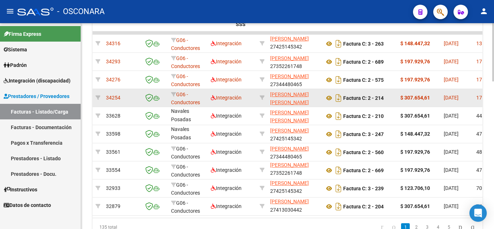
scroll to position [0, 1474]
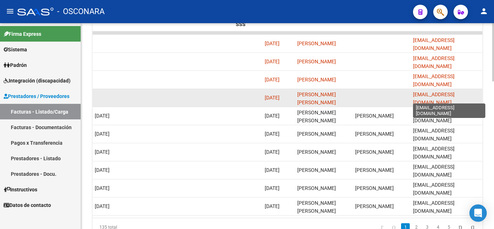
drag, startPoint x: 407, startPoint y: 97, endPoint x: 443, endPoint y: 97, distance: 36.2
drag, startPoint x: 414, startPoint y: 97, endPoint x: 447, endPoint y: 96, distance: 32.9
click at [451, 95] on span "[EMAIL_ADDRESS][DOMAIN_NAME]" at bounding box center [434, 98] width 42 height 14
click at [421, 98] on span "[EMAIL_ADDRESS][DOMAIN_NAME]" at bounding box center [434, 98] width 42 height 14
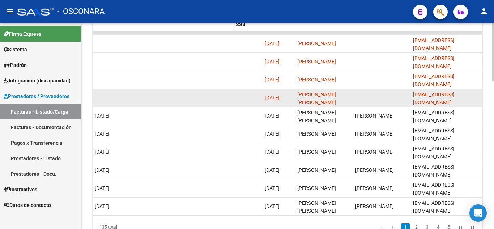
scroll to position [0, 5]
drag, startPoint x: 416, startPoint y: 94, endPoint x: 447, endPoint y: 92, distance: 30.8
click at [447, 92] on datatable-body-cell "[EMAIL_ADDRESS][DOMAIN_NAME]" at bounding box center [446, 98] width 72 height 18
click at [408, 100] on datatable-body-cell at bounding box center [381, 98] width 58 height 18
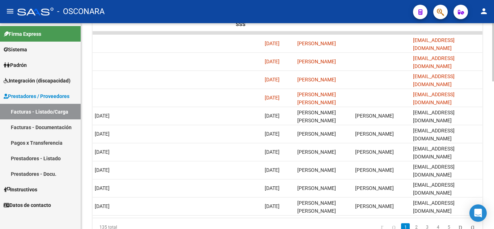
drag, startPoint x: 410, startPoint y: 97, endPoint x: 486, endPoint y: 94, distance: 75.3
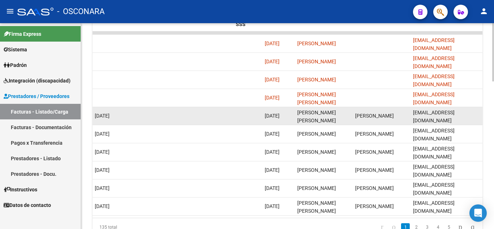
click at [441, 108] on datatable-body-cell "[EMAIL_ADDRESS][DOMAIN_NAME]" at bounding box center [446, 116] width 72 height 18
drag, startPoint x: 415, startPoint y: 116, endPoint x: 411, endPoint y: 113, distance: 5.2
click at [448, 111] on datatable-body-cell "[EMAIL_ADDRESS][DOMAIN_NAME]" at bounding box center [446, 116] width 72 height 18
drag, startPoint x: 411, startPoint y: 113, endPoint x: 480, endPoint y: 112, distance: 68.7
click at [480, 112] on datatable-body-cell "[EMAIL_ADDRESS][DOMAIN_NAME]" at bounding box center [446, 116] width 72 height 18
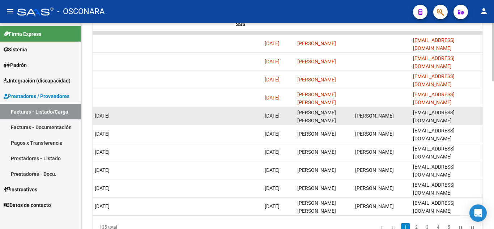
copy span "[EMAIL_ADDRESS][DOMAIN_NAME]"
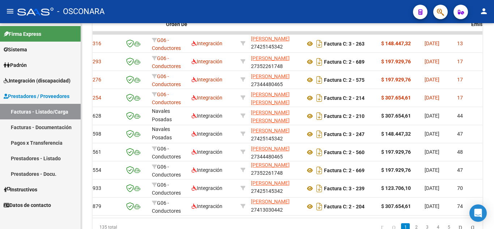
scroll to position [0, 48]
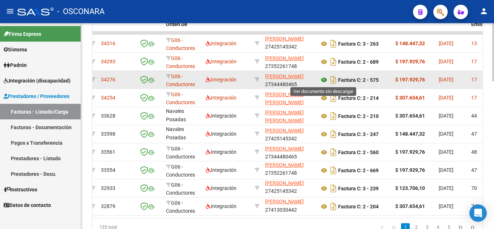
click at [326, 81] on icon at bounding box center [323, 80] width 9 height 9
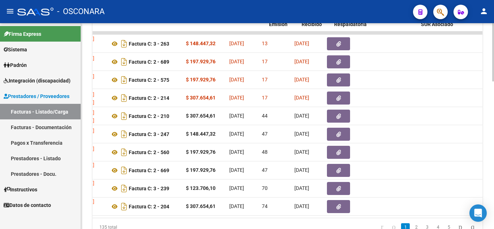
scroll to position [0, 329]
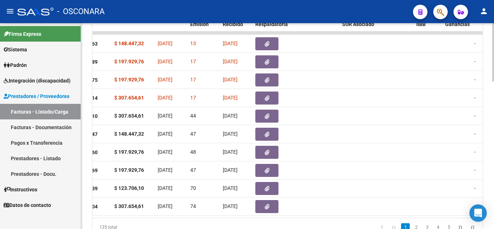
click at [231, 226] on div "135 total 1 2 3 4 5" at bounding box center [288, 227] width 390 height 18
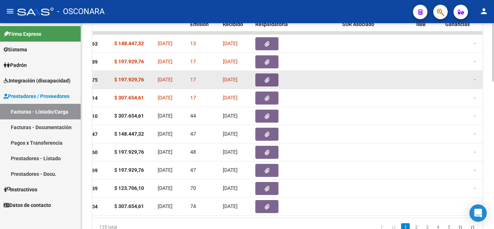
drag, startPoint x: 267, startPoint y: 72, endPoint x: 267, endPoint y: 77, distance: 5.8
click at [267, 76] on datatable-body-cell at bounding box center [273, 80] width 43 height 18
click at [269, 82] on icon "button" at bounding box center [267, 79] width 5 height 5
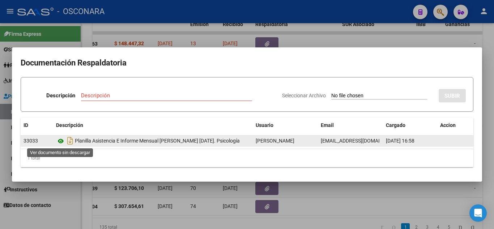
click at [60, 140] on icon at bounding box center [60, 141] width 9 height 9
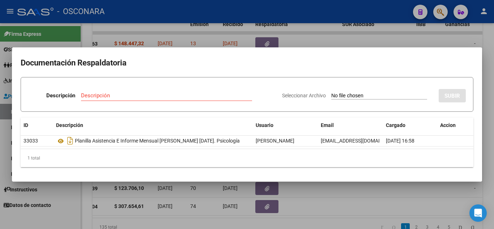
click at [369, 190] on div at bounding box center [247, 114] width 494 height 229
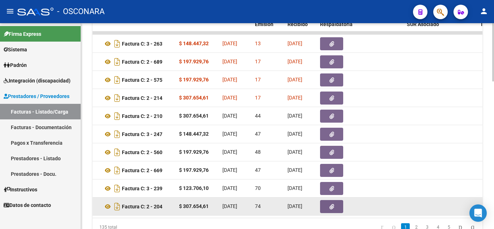
scroll to position [0, 263]
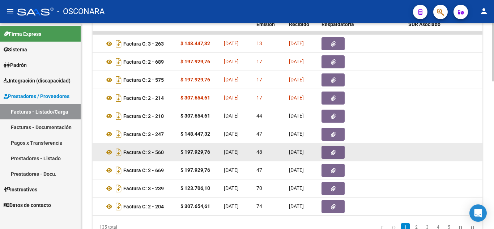
click at [336, 150] on button "button" at bounding box center [332, 152] width 23 height 13
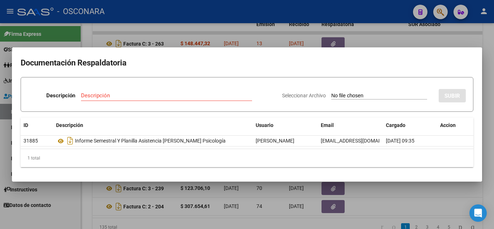
click at [373, 189] on div at bounding box center [247, 114] width 494 height 229
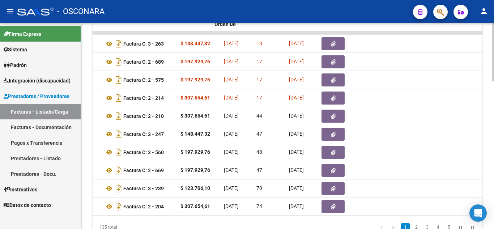
scroll to position [0, 0]
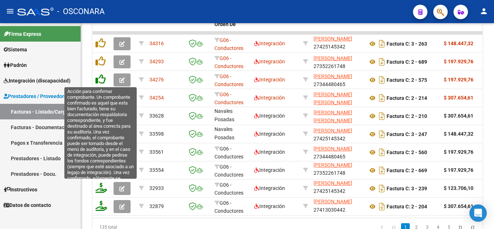
click at [99, 82] on icon at bounding box center [100, 79] width 10 height 10
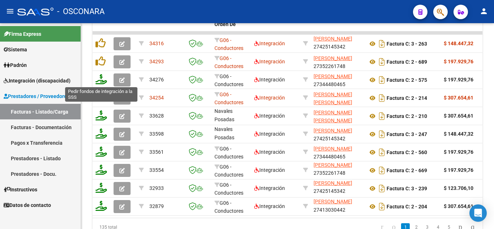
click at [102, 81] on icon at bounding box center [101, 79] width 12 height 10
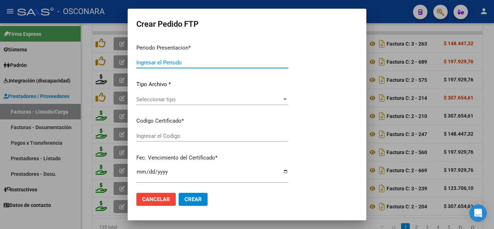
type input "202507"
type input "$ 197.929,76"
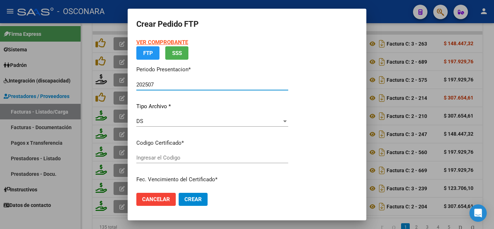
type input "ARG02000563728282022051020270510MIS487"
type input "2027-05-10"
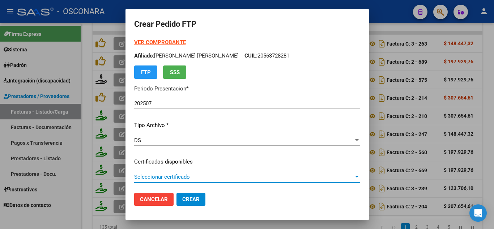
click at [188, 179] on span "Seleccionar certificado" at bounding box center [243, 177] width 219 height 7
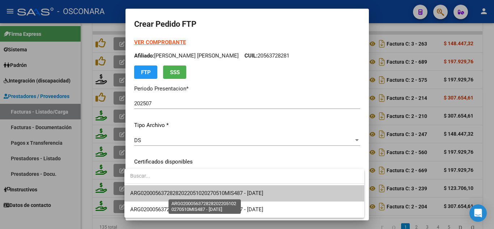
click at [197, 191] on span "ARG02000563728282022051020270510MIS487 - 2027-05-10" at bounding box center [196, 193] width 133 height 7
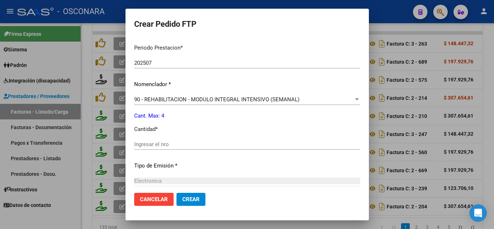
scroll to position [253, 0]
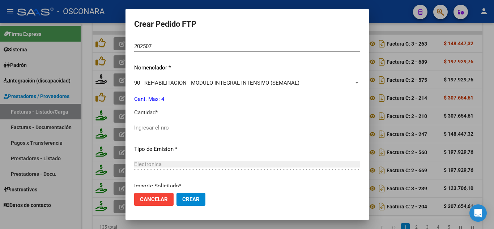
click at [146, 128] on input "Ingresar el nro" at bounding box center [247, 127] width 226 height 7
type input "4"
click at [195, 198] on span "Crear" at bounding box center [190, 199] width 17 height 7
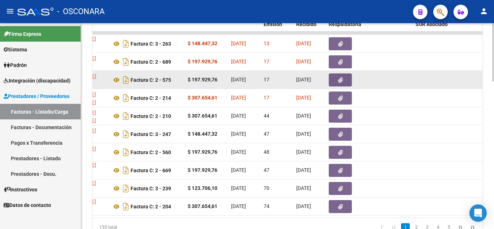
scroll to position [0, 258]
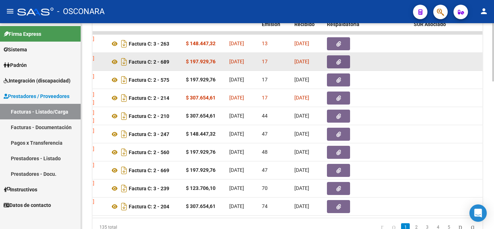
click at [335, 57] on button "button" at bounding box center [338, 61] width 23 height 13
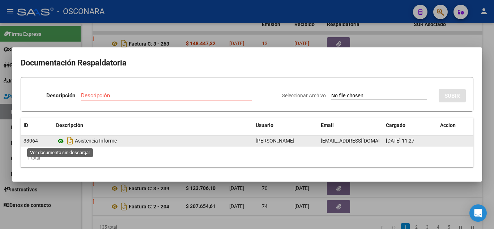
click at [60, 141] on icon at bounding box center [60, 141] width 9 height 9
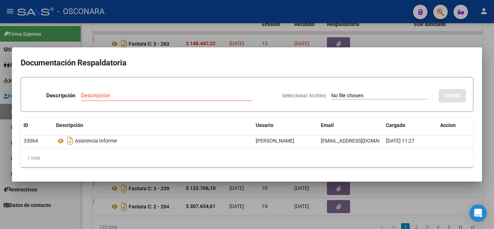
click at [400, 196] on div at bounding box center [247, 114] width 494 height 229
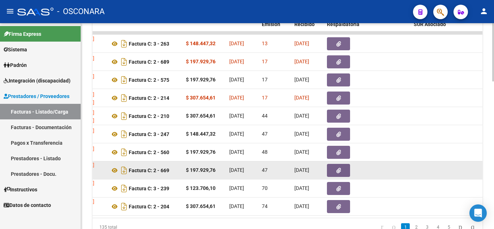
click at [330, 170] on button "button" at bounding box center [338, 170] width 23 height 13
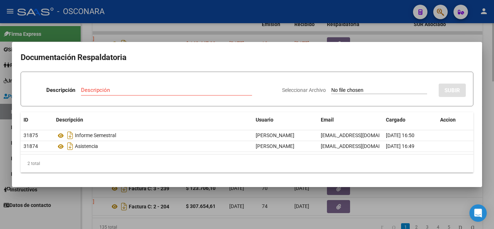
drag, startPoint x: 409, startPoint y: 196, endPoint x: 306, endPoint y: 227, distance: 107.5
click at [407, 196] on div at bounding box center [247, 114] width 494 height 229
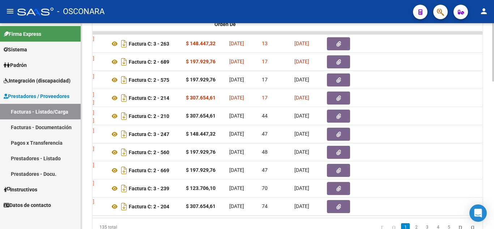
scroll to position [0, 0]
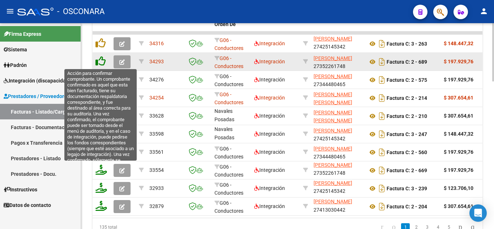
click at [98, 64] on icon at bounding box center [100, 61] width 10 height 10
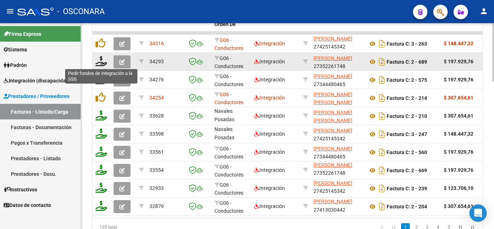
click at [98, 64] on icon at bounding box center [101, 61] width 12 height 10
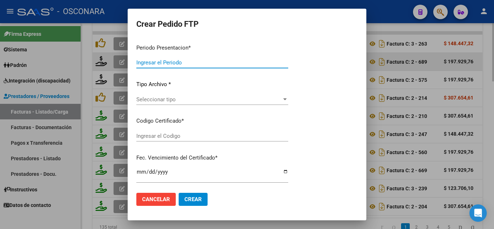
type input "202507"
type input "$ 197.929,76"
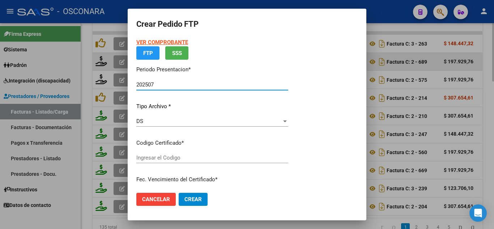
type input "ARG02000563728282022051020270510MIS487"
type input "2027-05-10"
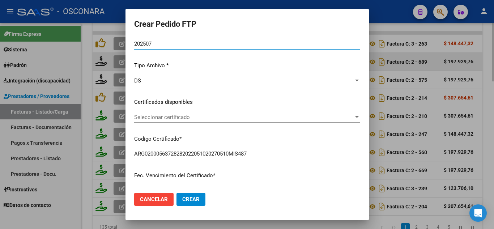
scroll to position [72, 0]
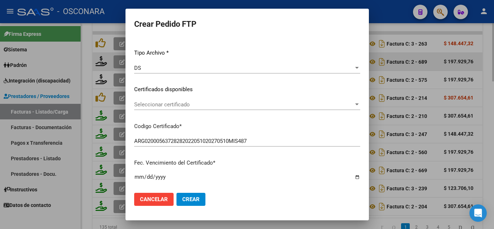
click at [169, 106] on span "Seleccionar certificado" at bounding box center [243, 104] width 219 height 7
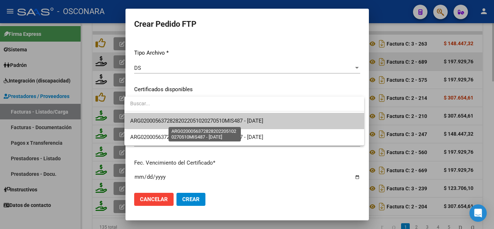
click at [174, 120] on span "ARG02000563728282022051020270510MIS487 - 2027-05-10" at bounding box center [196, 121] width 133 height 7
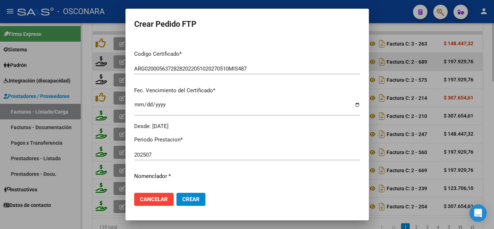
scroll to position [217, 0]
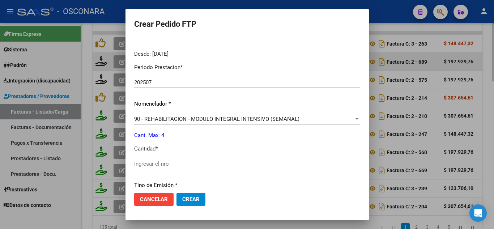
click at [149, 161] on input "Ingresar el nro" at bounding box center [247, 164] width 226 height 7
type input "4"
drag, startPoint x: 185, startPoint y: 201, endPoint x: 227, endPoint y: 62, distance: 145.0
click at [185, 200] on span "Crear" at bounding box center [190, 199] width 17 height 7
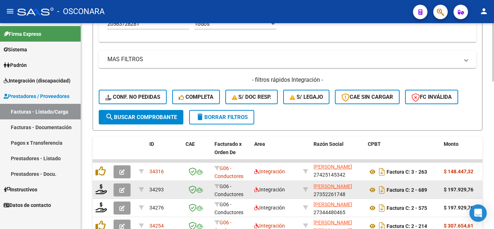
scroll to position [303, 0]
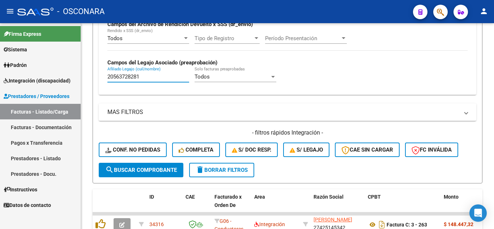
drag, startPoint x: 145, startPoint y: 75, endPoint x: 27, endPoint y: 57, distance: 118.8
click at [27, 57] on mat-sidenav-container "Firma Express Sistema Usuarios Todos los Usuarios Padrón Análisis Afiliado Inte…" at bounding box center [247, 126] width 494 height 206
paste input "27537941257"
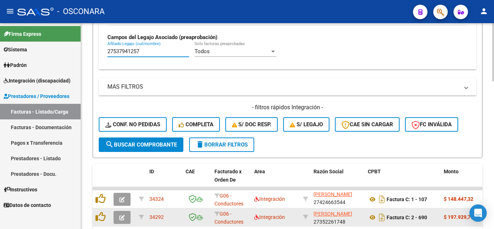
scroll to position [411, 0]
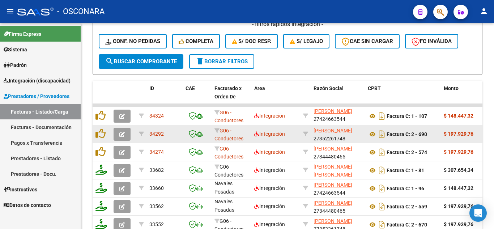
type input "27537941257"
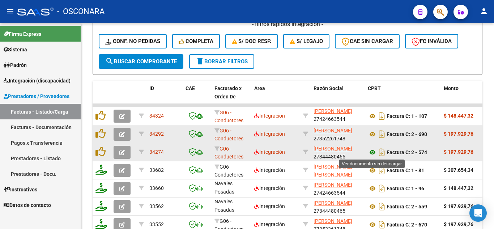
click at [368, 151] on icon at bounding box center [372, 152] width 9 height 9
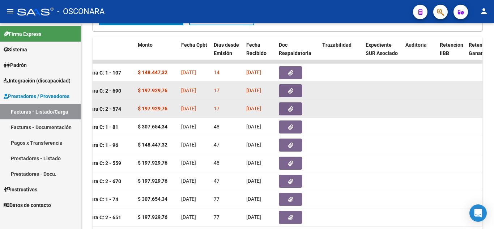
scroll to position [447, 0]
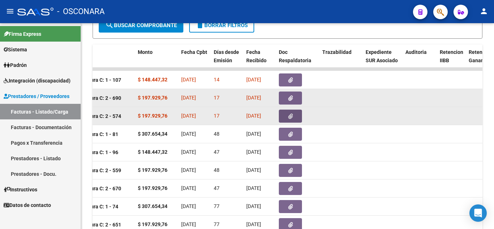
click at [296, 116] on button "button" at bounding box center [290, 116] width 23 height 13
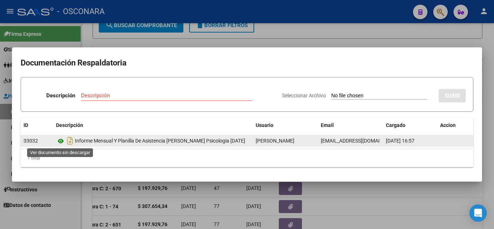
click at [63, 141] on icon at bounding box center [60, 141] width 9 height 9
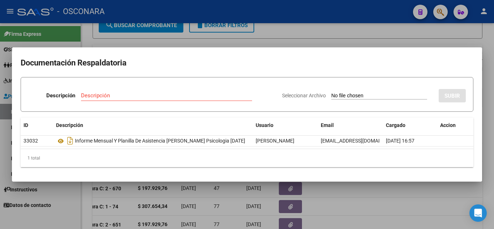
click at [380, 194] on div at bounding box center [247, 114] width 494 height 229
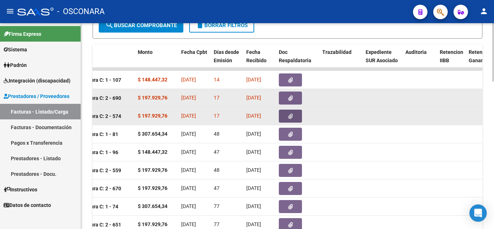
click at [289, 114] on icon "button" at bounding box center [290, 116] width 5 height 5
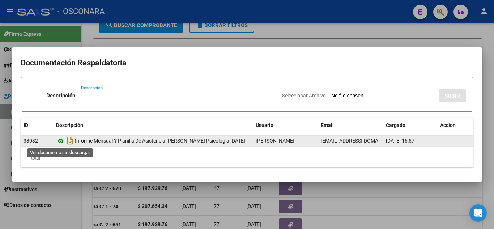
click at [61, 141] on icon at bounding box center [60, 141] width 9 height 9
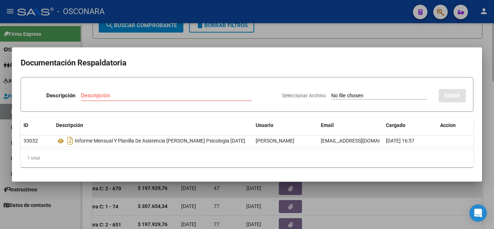
drag, startPoint x: 378, startPoint y: 191, endPoint x: 373, endPoint y: 190, distance: 4.8
click at [375, 191] on div at bounding box center [247, 114] width 494 height 229
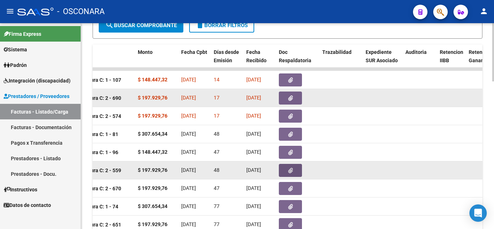
click at [290, 168] on icon "button" at bounding box center [290, 170] width 5 height 5
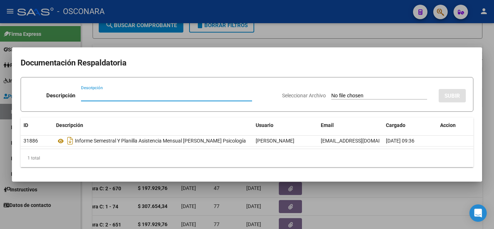
click at [342, 200] on div at bounding box center [247, 114] width 494 height 229
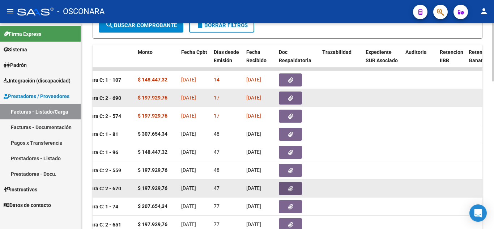
click at [291, 187] on icon "button" at bounding box center [290, 188] width 5 height 5
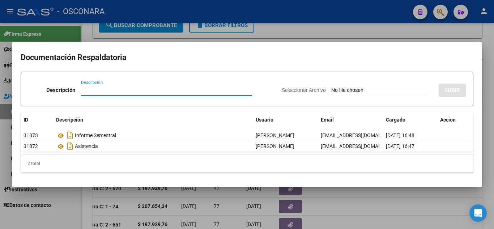
click at [406, 211] on div at bounding box center [247, 114] width 494 height 229
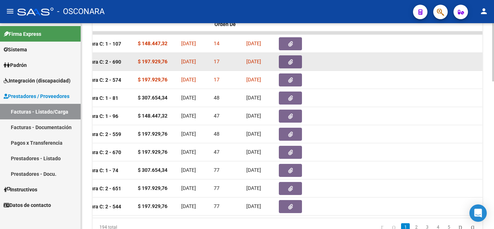
scroll to position [0, 0]
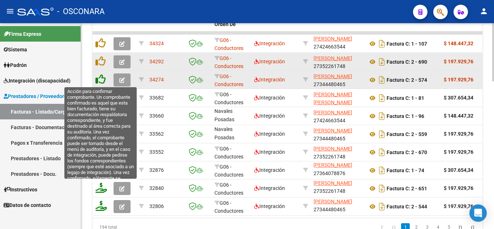
click at [101, 80] on icon at bounding box center [100, 79] width 10 height 10
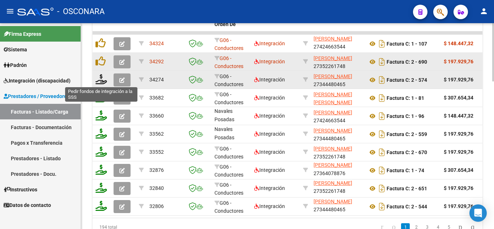
click at [102, 81] on icon at bounding box center [101, 79] width 12 height 10
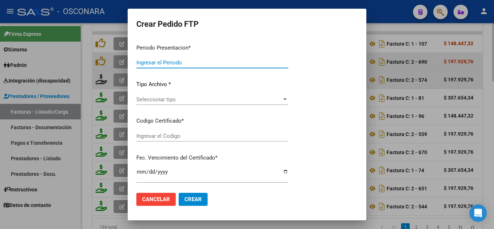
type input "202507"
type input "$ 197.929,76"
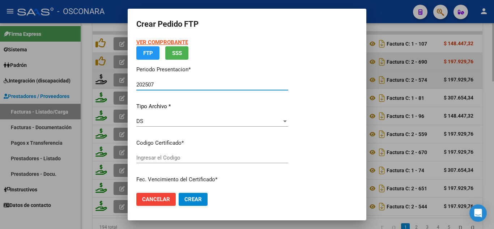
type input "ARG01000537941252019021820210218MIS534"
type input "2021-02-18"
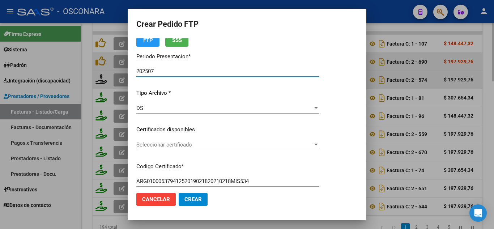
scroll to position [36, 0]
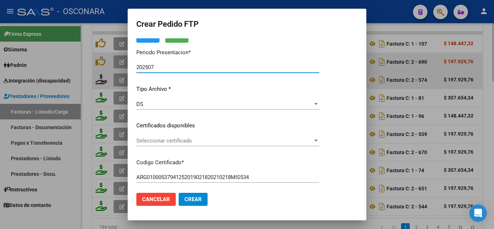
click at [179, 142] on span "Seleccionar certificado" at bounding box center [224, 140] width 176 height 7
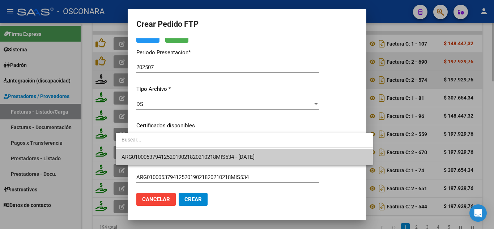
click at [179, 154] on span "ARG01000537941252019021820210218MIS534 - 2021-02-18" at bounding box center [187, 157] width 133 height 7
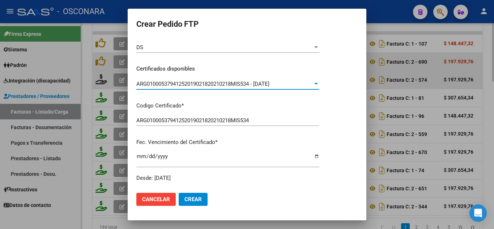
scroll to position [217, 0]
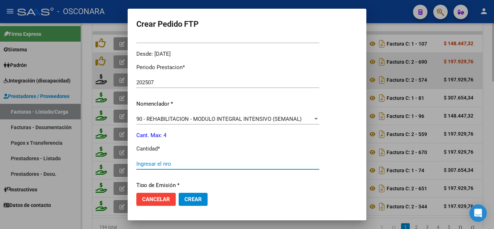
click at [146, 162] on input "Ingresar el nro" at bounding box center [227, 164] width 183 height 7
type input "4"
click at [184, 199] on span "Crear" at bounding box center [192, 199] width 17 height 7
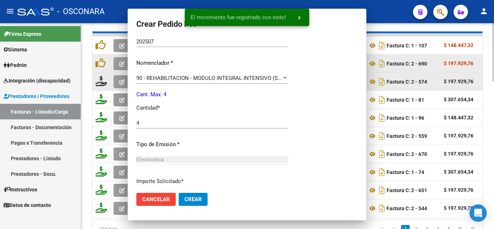
scroll to position [0, 0]
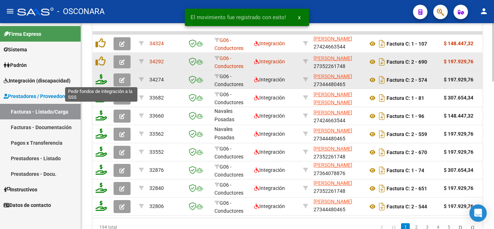
click at [99, 82] on icon at bounding box center [101, 79] width 12 height 10
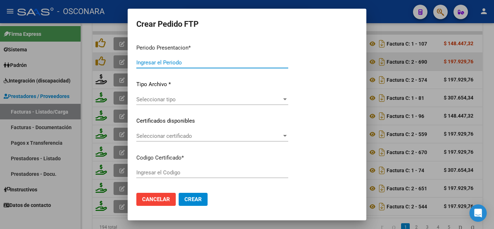
type input "202507"
type input "$ 197.929,76"
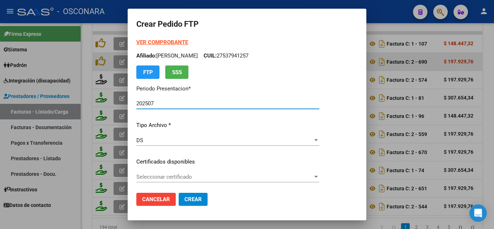
type input "ARG01000537941252019021820210218MIS534"
type input "2021-02-18"
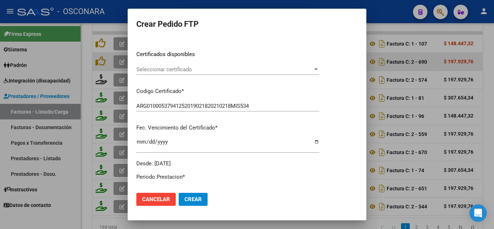
scroll to position [108, 0]
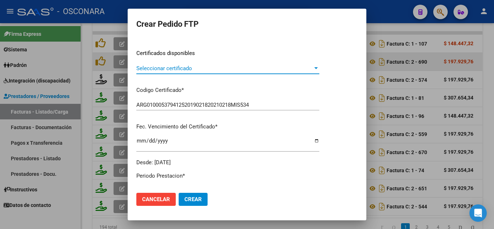
click at [156, 71] on span "Seleccionar certificado" at bounding box center [224, 68] width 176 height 7
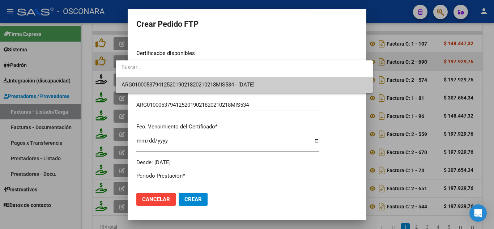
click at [172, 90] on span "ARG01000537941252019021820210218MIS534 - 2021-02-18" at bounding box center [244, 85] width 246 height 16
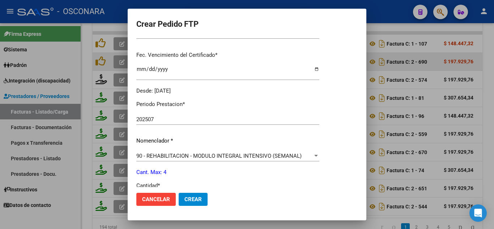
scroll to position [217, 0]
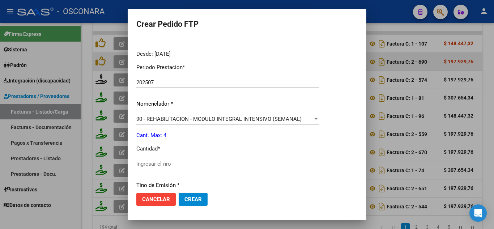
click at [147, 159] on div "Ingresar el nro" at bounding box center [227, 163] width 183 height 11
type input "4"
click at [184, 200] on span "Crear" at bounding box center [192, 199] width 17 height 7
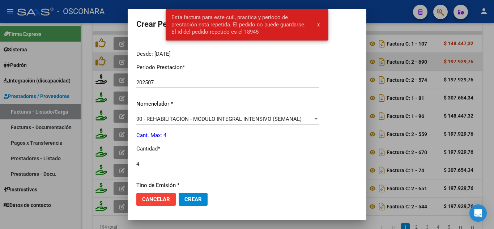
click at [396, 19] on div at bounding box center [247, 114] width 494 height 229
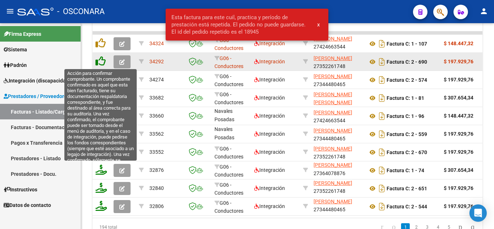
click at [98, 62] on icon at bounding box center [100, 61] width 10 height 10
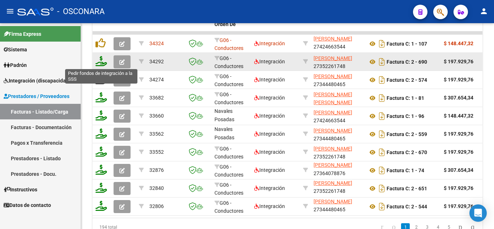
click at [100, 62] on icon at bounding box center [101, 61] width 12 height 10
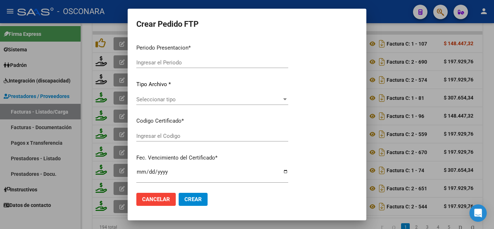
type input "202507"
type input "$ 197.929,76"
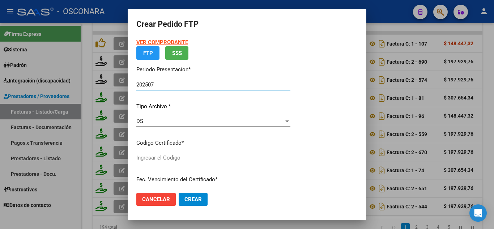
type input "ARG01000537941252019021820210218MIS534"
type input "2021-02-18"
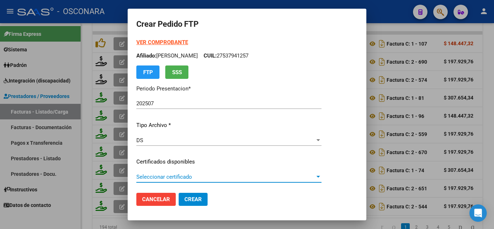
click at [160, 179] on span "Seleccionar certificado" at bounding box center [225, 177] width 179 height 7
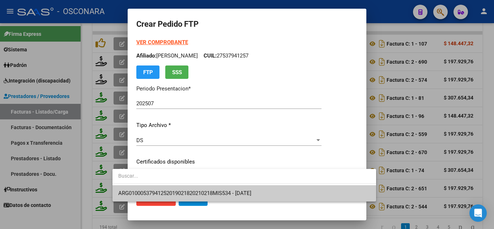
click at [166, 191] on span "ARG01000537941252019021820210218MIS534 - 2021-02-18" at bounding box center [184, 193] width 133 height 7
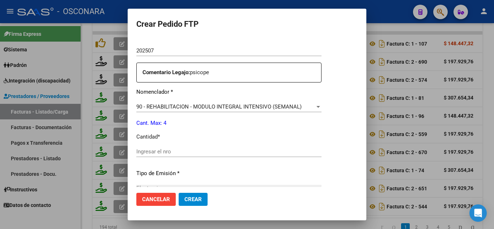
scroll to position [253, 0]
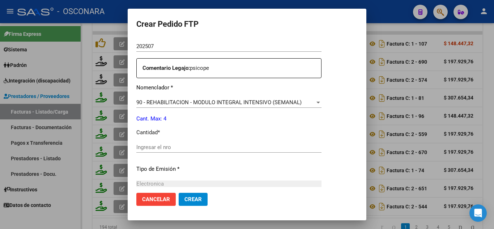
click at [136, 145] on input "Ingresar el nro" at bounding box center [228, 147] width 185 height 7
type input "4"
click at [184, 201] on span "Crear" at bounding box center [192, 199] width 17 height 7
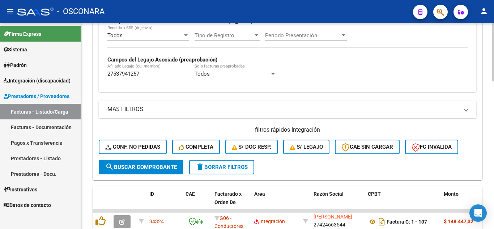
scroll to position [266, 0]
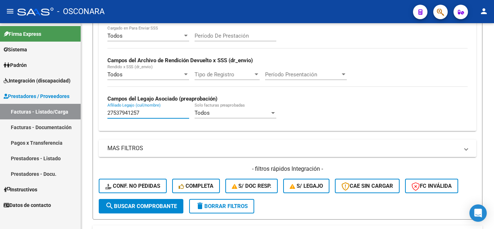
drag, startPoint x: 60, startPoint y: 109, endPoint x: 42, endPoint y: 98, distance: 21.4
click at [43, 100] on mat-sidenav-container "Firma Express Sistema Usuarios Todos los Usuarios Padrón Análisis Afiliado Inte…" at bounding box center [247, 126] width 494 height 206
paste input "27563644597"
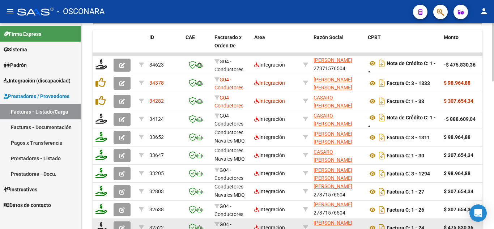
scroll to position [483, 0]
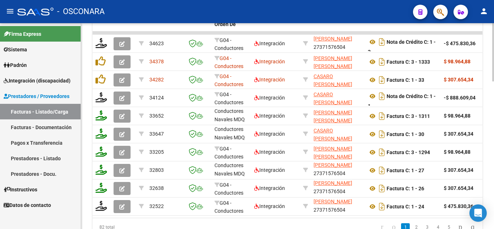
type input "27563644597"
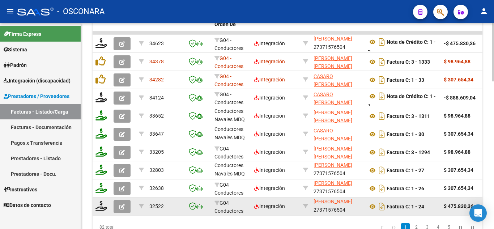
drag, startPoint x: 163, startPoint y: 217, endPoint x: 210, endPoint y: 215, distance: 47.1
click at [210, 215] on datatable-body "34623 G04 - Conductores Navales MDQ Integración CASARO NADIA AGOSTINA 273715765…" at bounding box center [288, 124] width 390 height 186
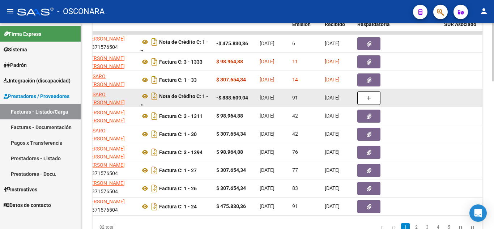
scroll to position [0, 229]
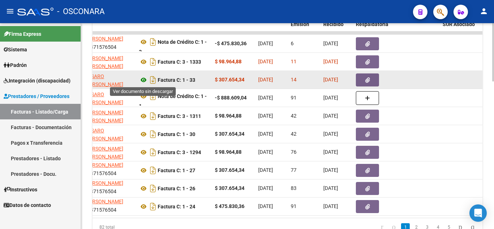
click at [142, 79] on icon at bounding box center [143, 80] width 9 height 9
click at [366, 80] on icon "button" at bounding box center [367, 79] width 5 height 5
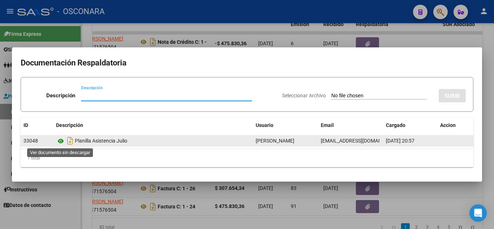
click at [59, 141] on icon at bounding box center [60, 141] width 9 height 9
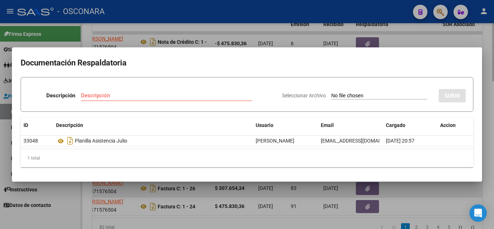
click at [440, 192] on div at bounding box center [247, 114] width 494 height 229
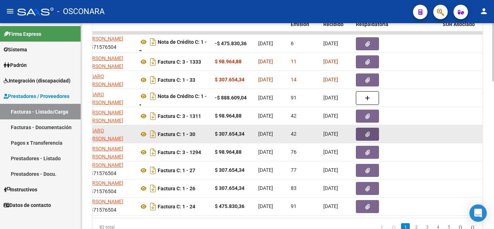
click at [367, 133] on icon "button" at bounding box center [367, 134] width 5 height 5
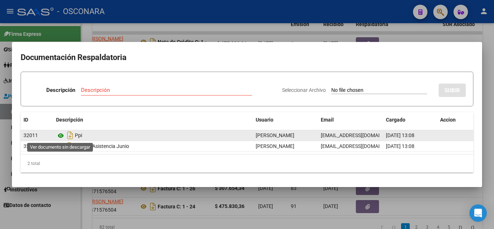
click at [57, 135] on icon at bounding box center [60, 135] width 9 height 9
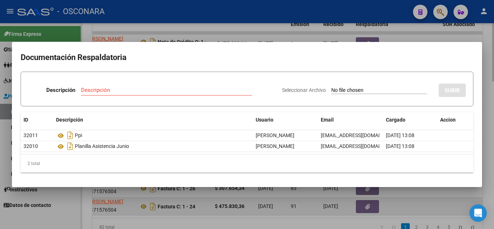
click at [445, 213] on div at bounding box center [247, 114] width 494 height 229
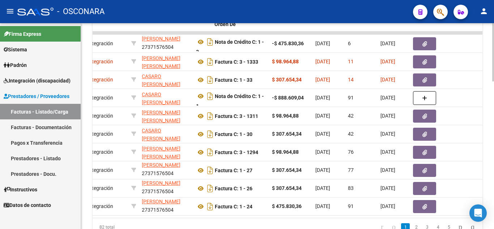
scroll to position [0, 0]
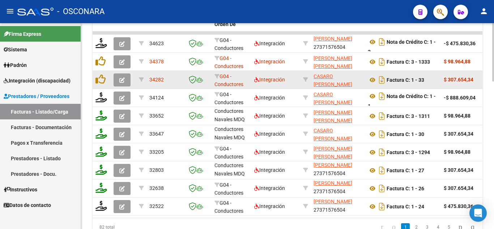
click at [124, 81] on icon "button" at bounding box center [121, 79] width 5 height 5
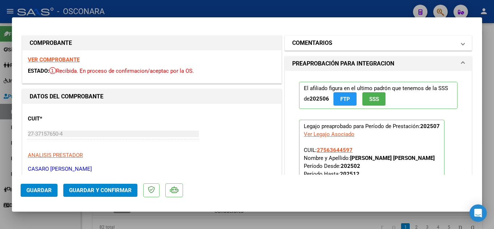
click at [311, 44] on h1 "COMENTARIOS" at bounding box center [312, 43] width 40 height 9
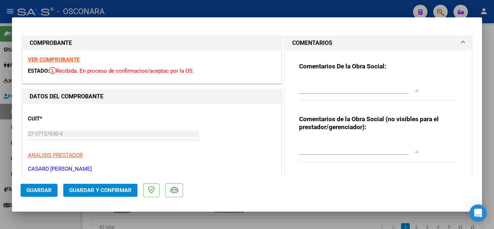
click at [306, 84] on textarea at bounding box center [358, 85] width 119 height 14
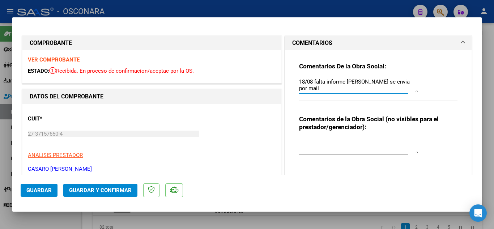
type textarea "18/08 falta informe semestral se envia por mail"
drag, startPoint x: 415, startPoint y: 81, endPoint x: 289, endPoint y: 78, distance: 126.9
click at [288, 79] on div "Comentarios De la Obra Social: 18/08 falta informe semestral se envia por mail …" at bounding box center [378, 115] width 187 height 131
copy div
click at [40, 187] on span "Guardar" at bounding box center [38, 190] width 25 height 7
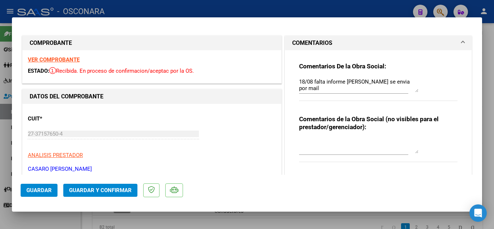
click at [329, 11] on div at bounding box center [247, 114] width 494 height 229
type input "$ 0,00"
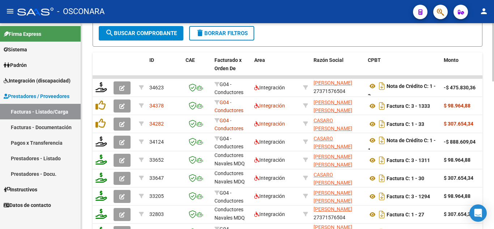
scroll to position [339, 0]
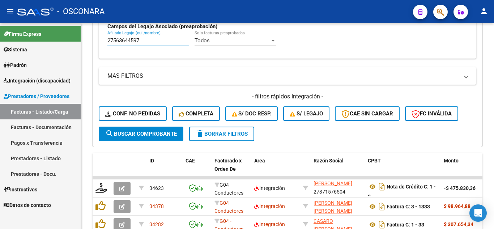
drag, startPoint x: 146, startPoint y: 42, endPoint x: 31, endPoint y: 28, distance: 116.2
click at [31, 29] on mat-sidenav-container "Firma Express Sistema Usuarios Todos los Usuarios Padrón Análisis Afiliado Inte…" at bounding box center [247, 126] width 494 height 206
paste input "27172281538"
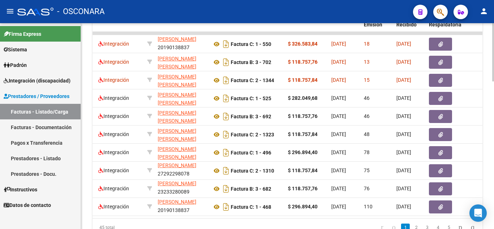
scroll to position [0, 198]
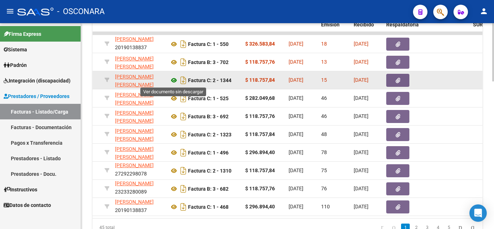
type input "27172281538"
click at [175, 80] on icon at bounding box center [173, 80] width 9 height 9
click at [390, 77] on button "button" at bounding box center [397, 80] width 23 height 13
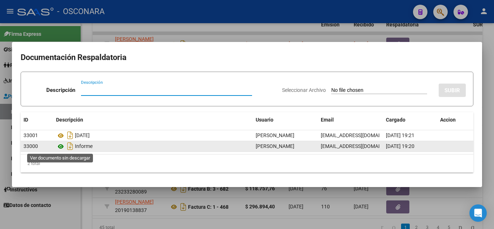
click at [60, 146] on icon at bounding box center [60, 146] width 9 height 9
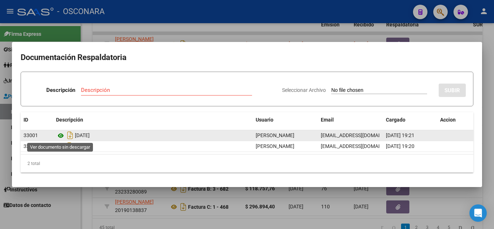
click at [59, 136] on icon at bounding box center [60, 135] width 9 height 9
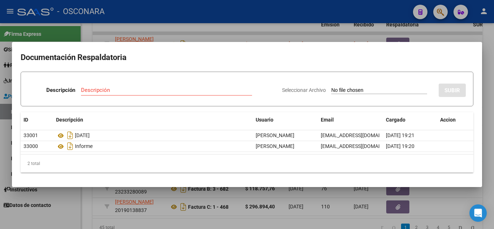
click at [490, 61] on div at bounding box center [247, 114] width 494 height 229
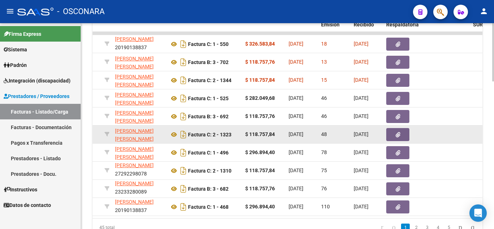
click at [397, 134] on icon "button" at bounding box center [398, 134] width 5 height 5
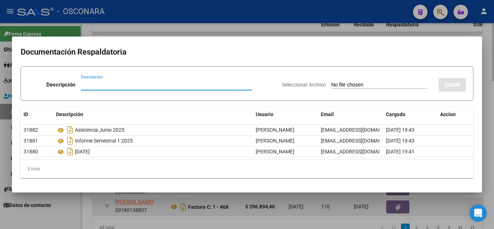
drag, startPoint x: 428, startPoint y: 199, endPoint x: 419, endPoint y: 199, distance: 9.0
click at [427, 199] on div at bounding box center [247, 114] width 494 height 229
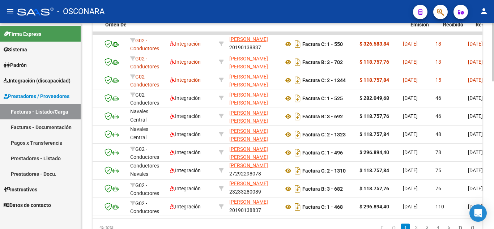
scroll to position [0, 109]
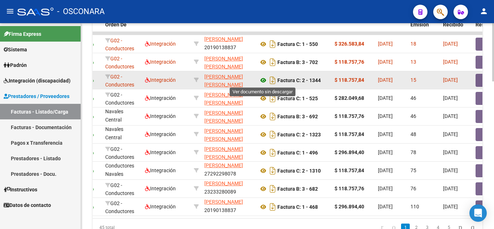
click at [262, 80] on icon at bounding box center [263, 80] width 9 height 9
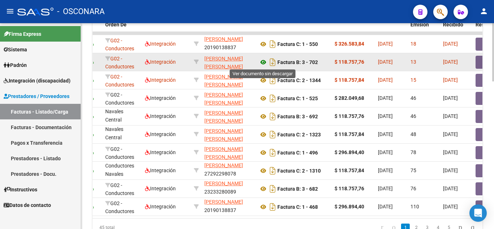
click at [264, 60] on icon at bounding box center [263, 62] width 9 height 9
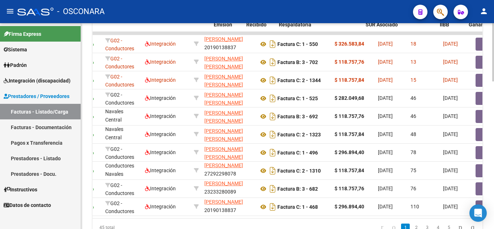
scroll to position [0, 306]
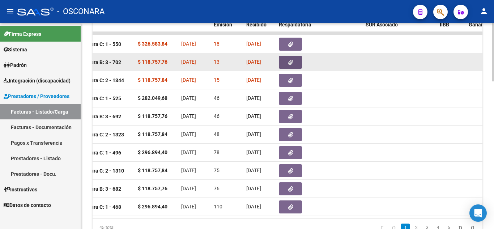
click at [293, 61] on button "button" at bounding box center [290, 62] width 23 height 13
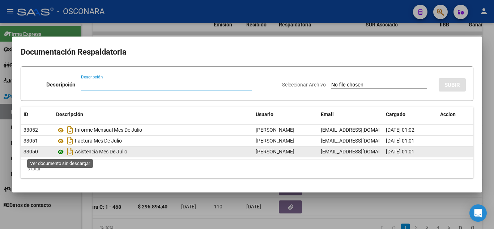
click at [59, 152] on icon at bounding box center [60, 152] width 9 height 9
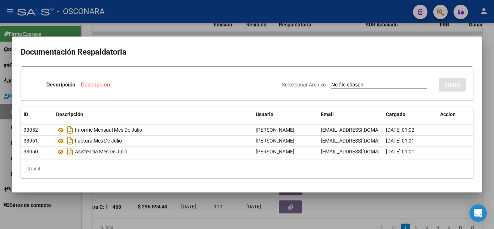
click at [423, 201] on div at bounding box center [247, 114] width 494 height 229
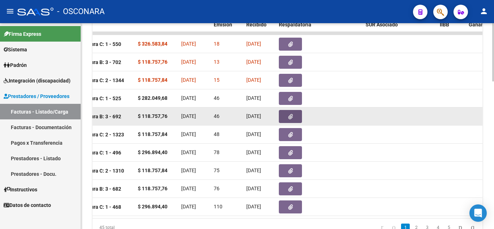
click at [291, 117] on icon "button" at bounding box center [290, 116] width 5 height 5
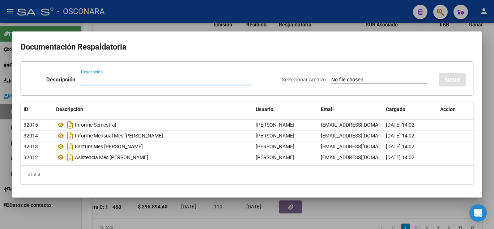
drag, startPoint x: 364, startPoint y: 200, endPoint x: 255, endPoint y: 216, distance: 110.0
click at [364, 201] on div at bounding box center [247, 114] width 494 height 229
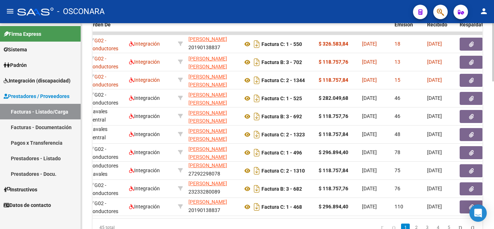
scroll to position [0, 154]
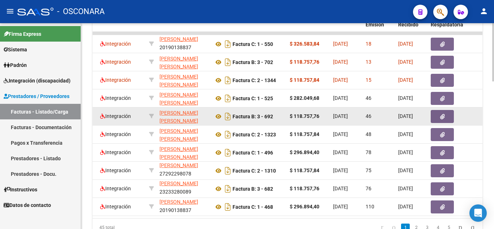
click at [442, 117] on icon "button" at bounding box center [442, 116] width 5 height 5
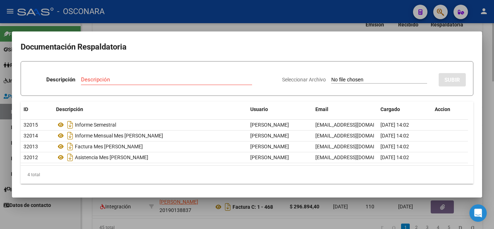
drag, startPoint x: 398, startPoint y: 211, endPoint x: 282, endPoint y: 221, distance: 116.1
click at [396, 211] on div at bounding box center [247, 114] width 494 height 229
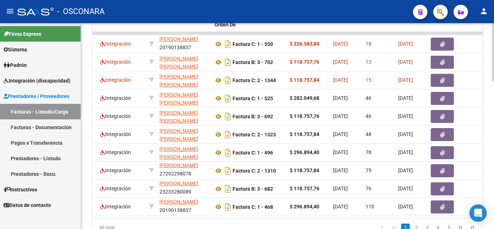
scroll to position [0, 0]
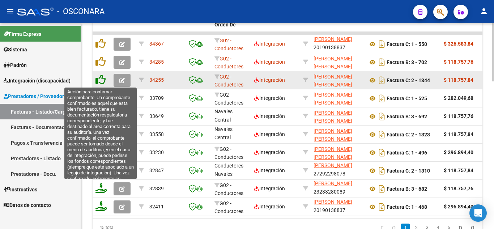
click at [102, 81] on icon at bounding box center [100, 79] width 10 height 10
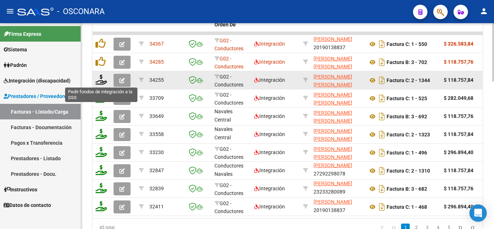
click at [101, 81] on icon at bounding box center [101, 79] width 12 height 10
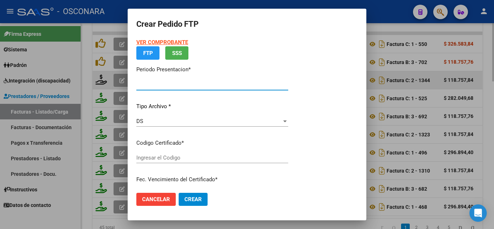
type input "202507"
type input "$ 118.757,84"
type input "ARG01000172281532023070820330708CHU176"
type input "2033-07-08"
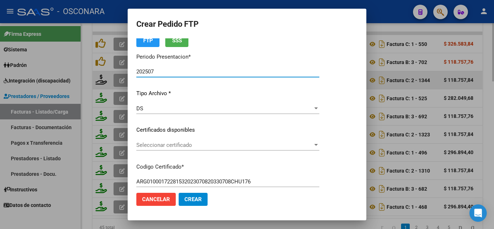
scroll to position [36, 0]
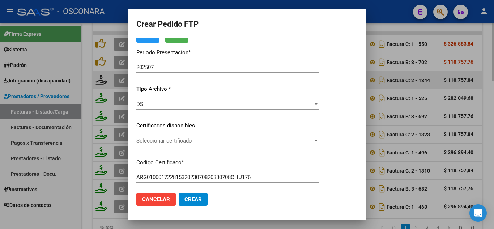
click at [183, 147] on div "Seleccionar certificado Seleccionar certificado" at bounding box center [227, 144] width 183 height 18
click at [184, 145] on div "Seleccionar certificado Seleccionar certificado" at bounding box center [227, 140] width 183 height 11
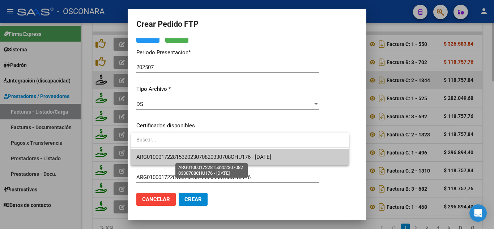
click at [186, 157] on span "ARG01000172281532023070820330708CHU176 - 2033-07-08" at bounding box center [203, 157] width 135 height 7
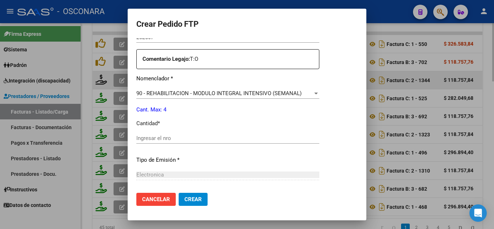
scroll to position [289, 0]
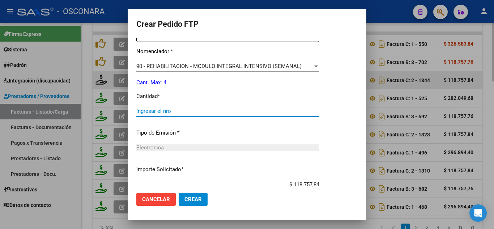
click at [147, 110] on input "Ingresar el nro" at bounding box center [227, 111] width 183 height 7
type input "4"
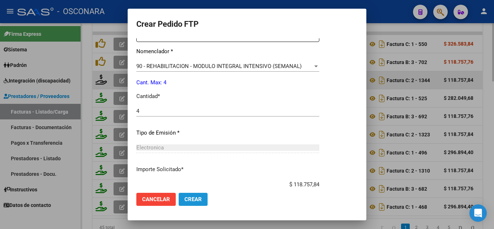
click at [185, 195] on button "Crear" at bounding box center [193, 199] width 29 height 13
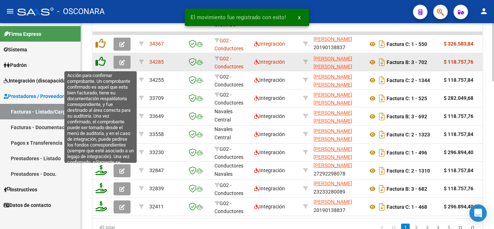
click at [99, 63] on icon at bounding box center [100, 61] width 10 height 10
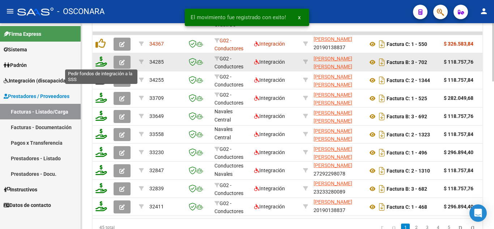
click at [100, 62] on icon at bounding box center [101, 61] width 12 height 10
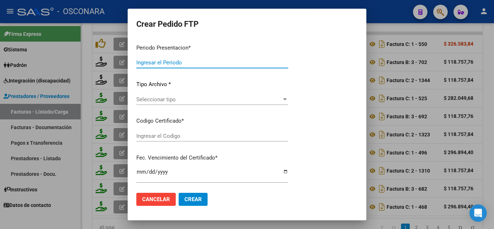
type input "202507"
type input "$ 118.757,76"
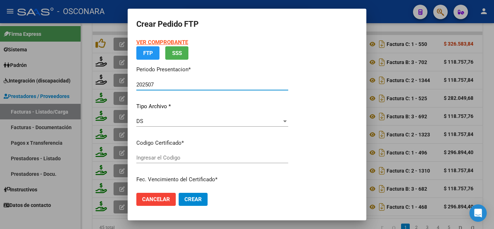
type input "ARG01000172281532023070820330708CHU176"
type input "2033-07-08"
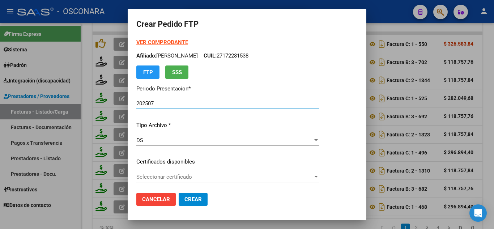
scroll to position [36, 0]
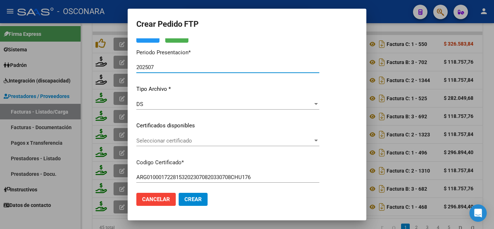
click at [174, 141] on span "Seleccionar certificado" at bounding box center [224, 140] width 176 height 7
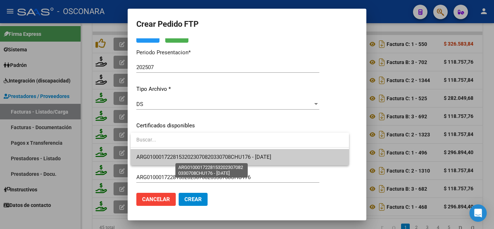
click at [184, 159] on span "ARG01000172281532023070820330708CHU176 - 2033-07-08" at bounding box center [203, 157] width 135 height 7
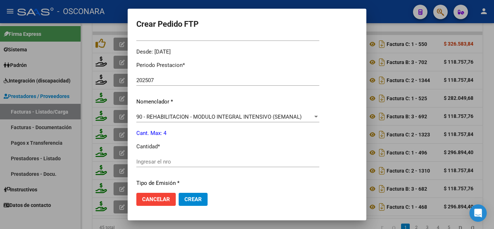
scroll to position [253, 0]
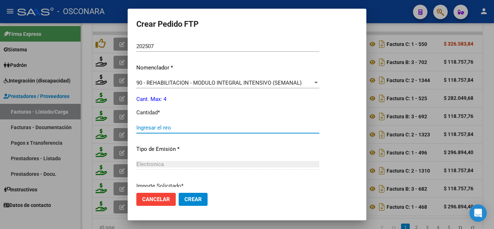
click at [171, 130] on input "Ingresar el nro" at bounding box center [227, 127] width 183 height 7
type input "4"
click at [192, 204] on button "Crear" at bounding box center [193, 199] width 29 height 13
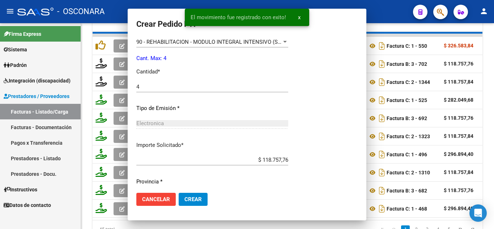
scroll to position [212, 0]
